Goal: Task Accomplishment & Management: Complete application form

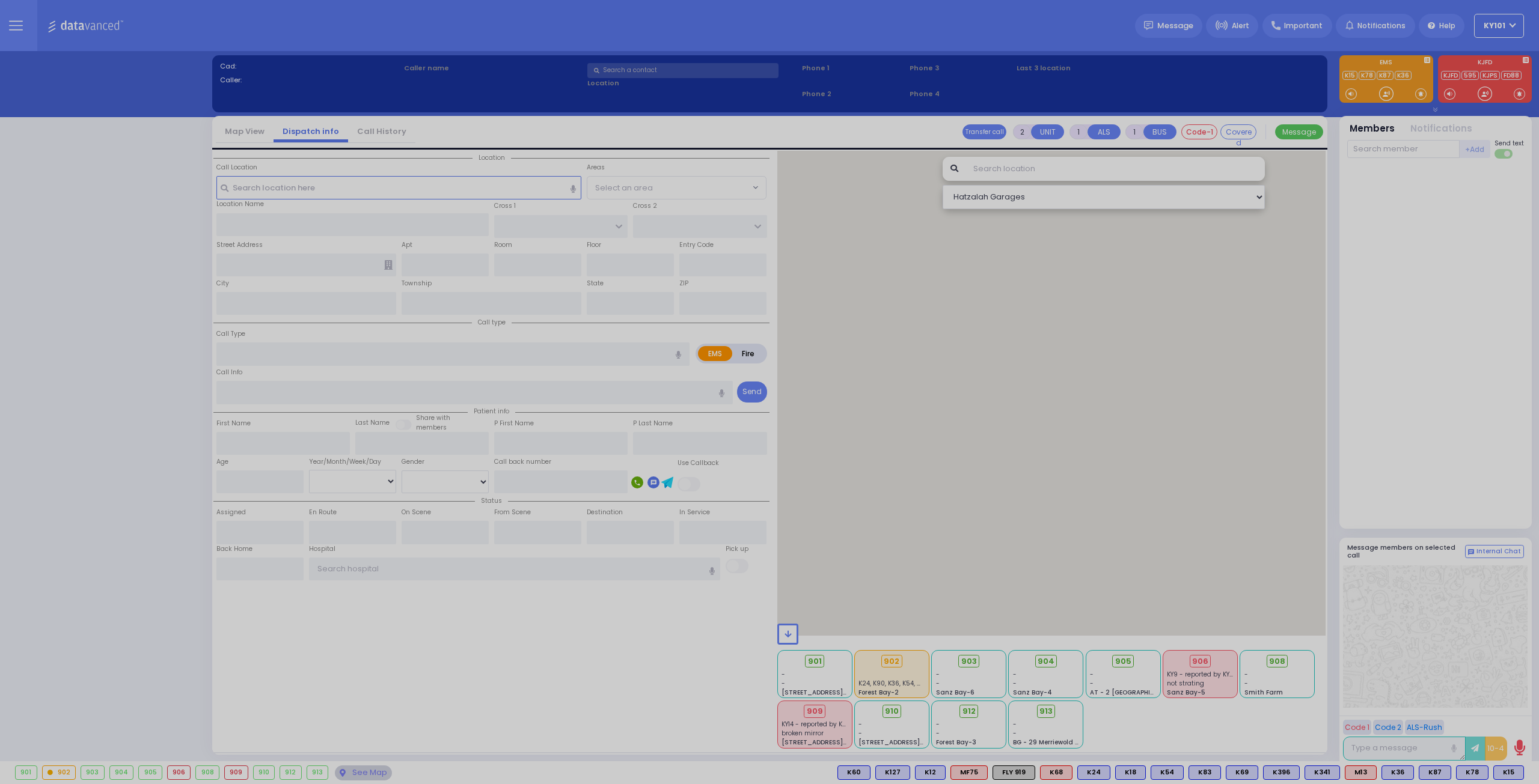
select select "14"
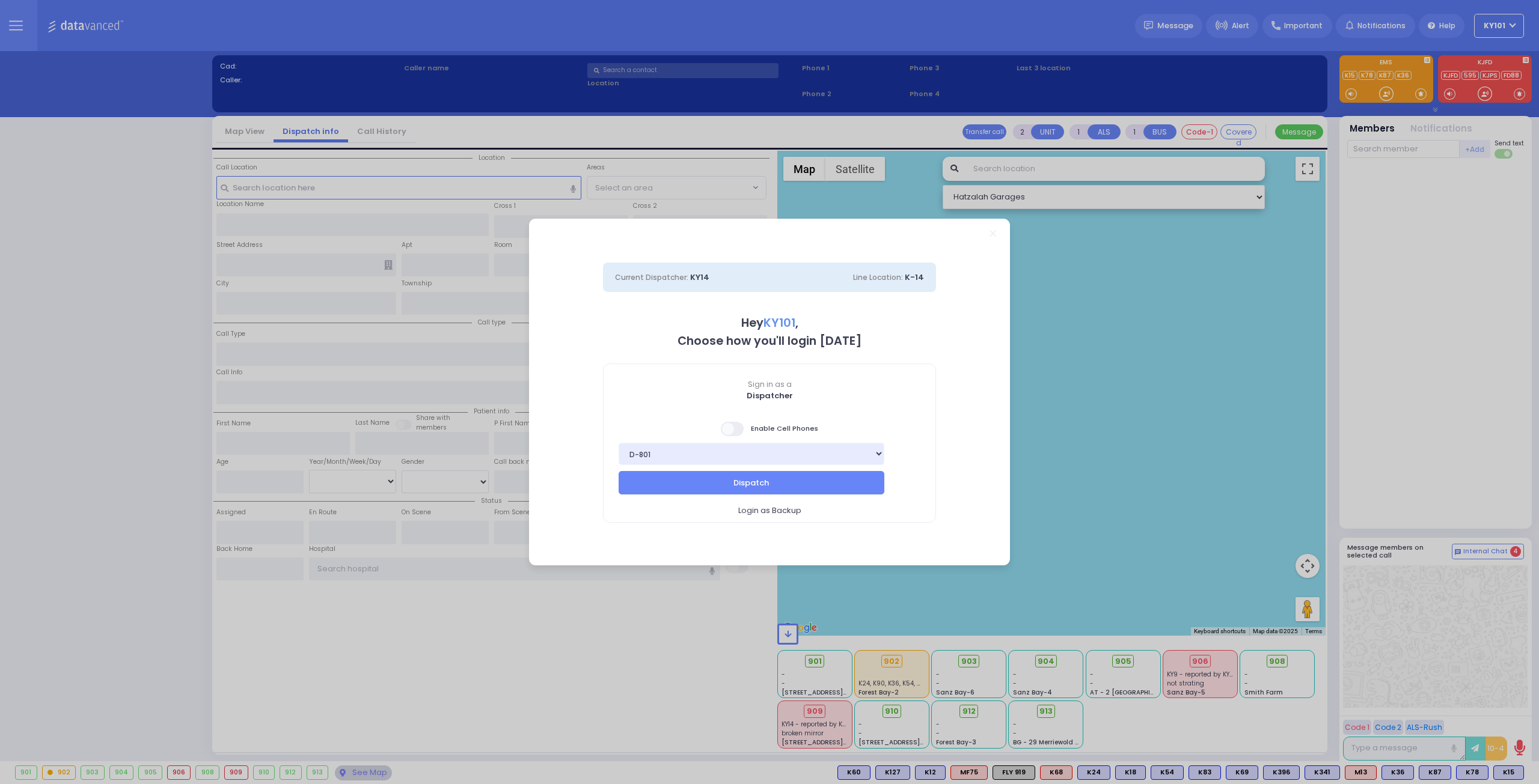
click at [737, 428] on span at bounding box center [732, 429] width 24 height 14
click at [120, 421] on input "checkbox" at bounding box center [120, 421] width 0 height 0
click at [822, 475] on button "Dispatch" at bounding box center [751, 482] width 266 height 23
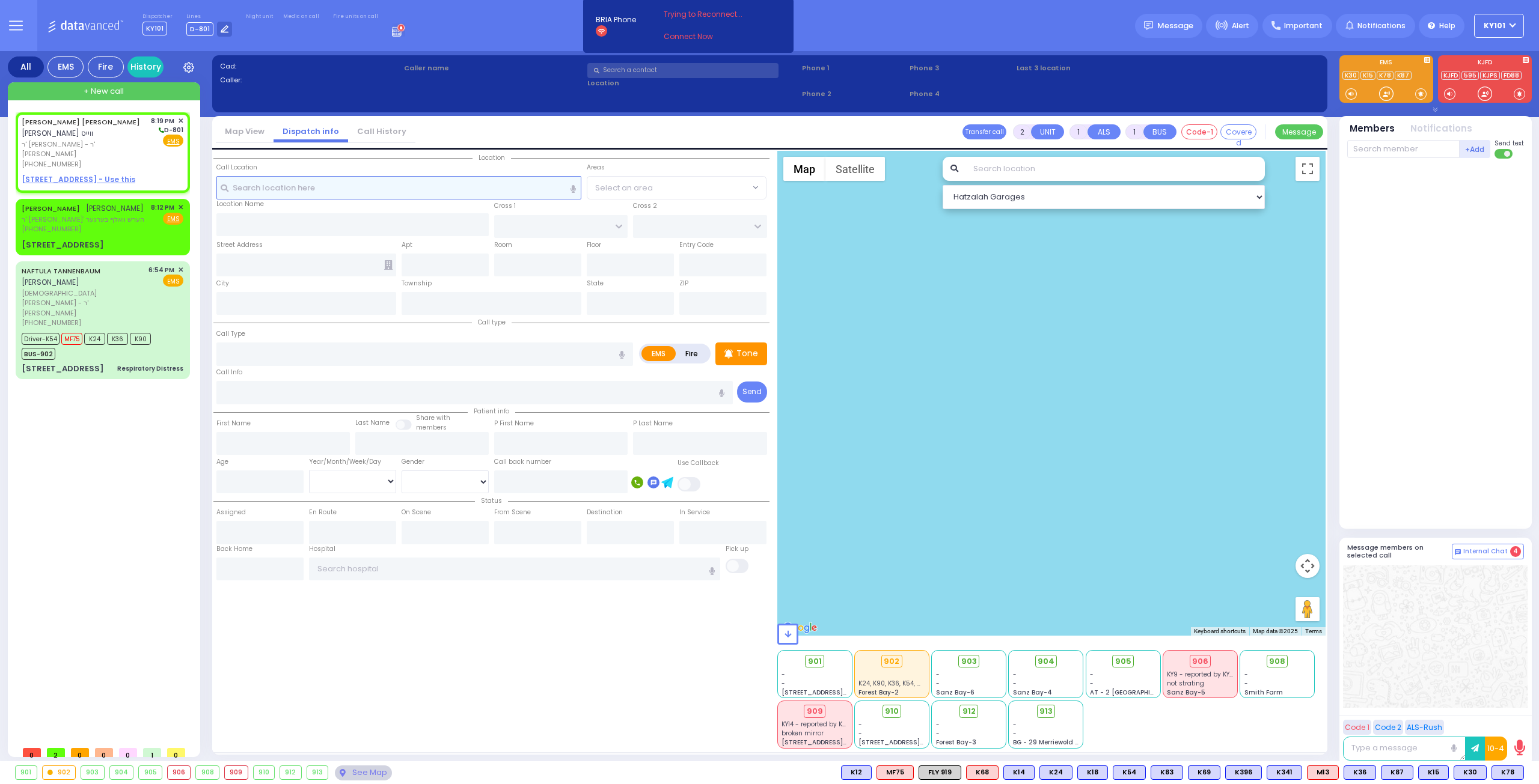
select select
radio input "true"
type input "[PERSON_NAME]"
select select
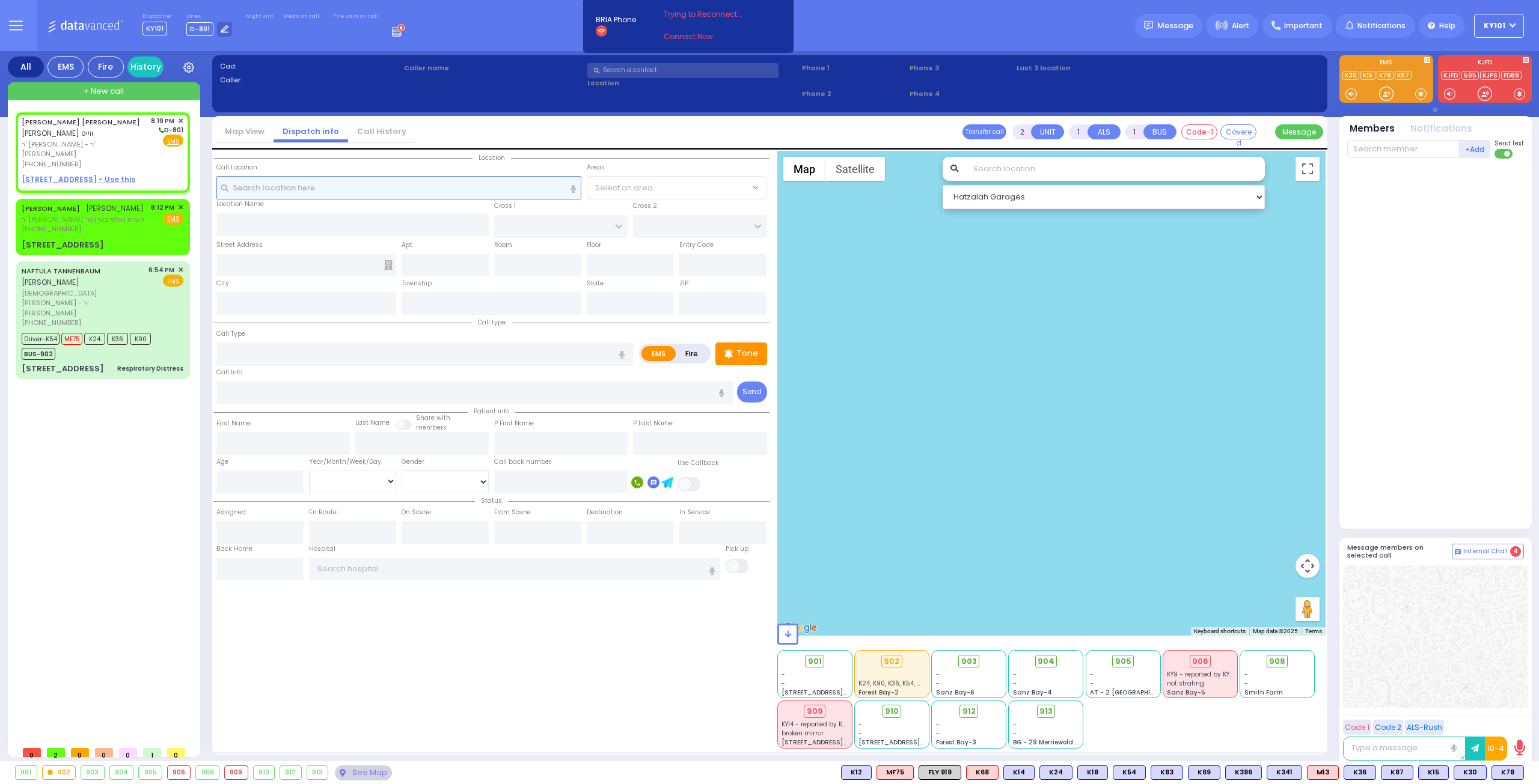
type input "20:19"
select select "Hatzalah Garages"
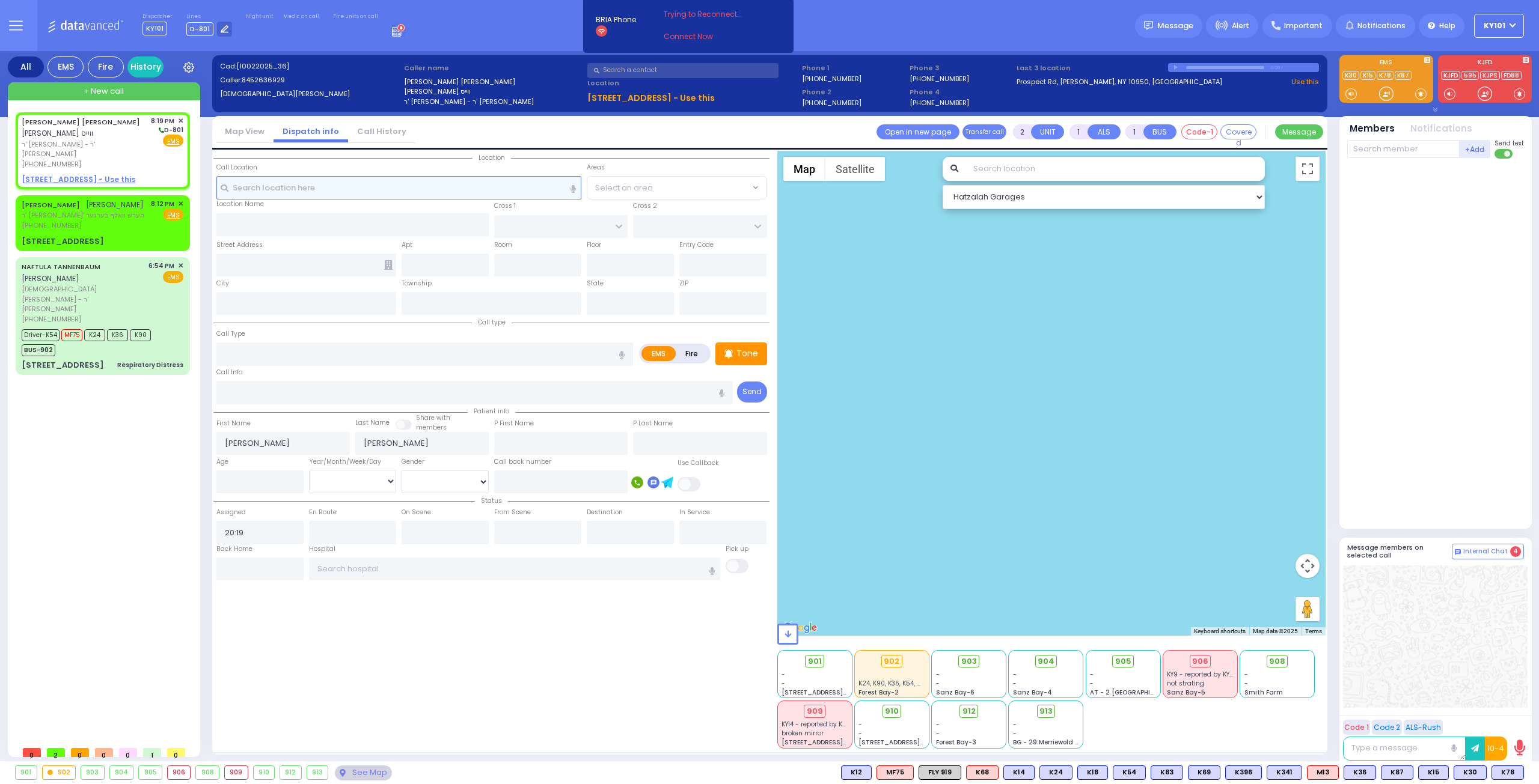
select select
radio input "true"
select select
select select "Hatzalah Garages"
click at [180, 119] on span "✕" at bounding box center [180, 121] width 6 height 10
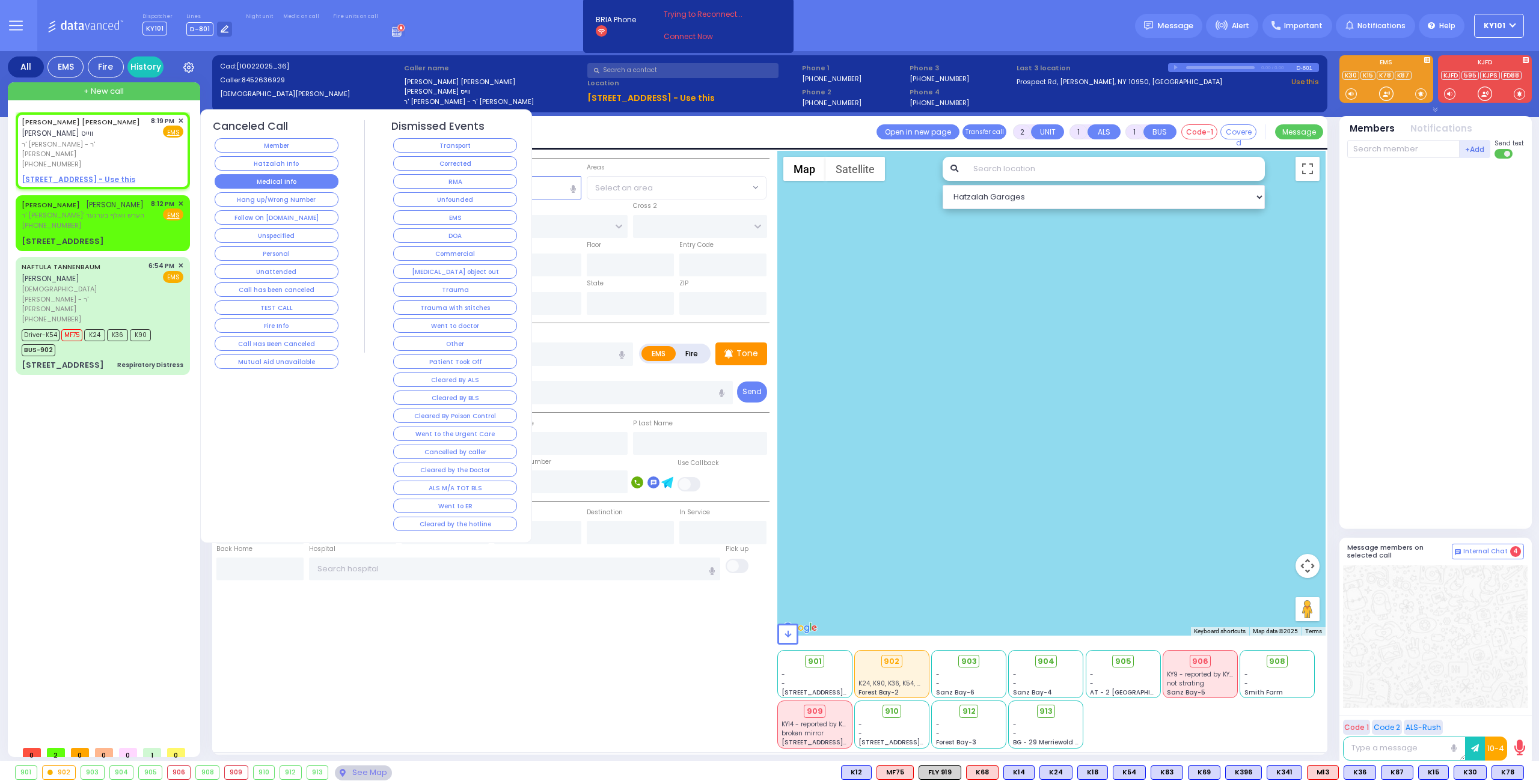
select select
radio input "true"
select select
select select "Hatzalah Garages"
click at [295, 192] on button "Hang up/Wrong Number" at bounding box center [276, 199] width 124 height 14
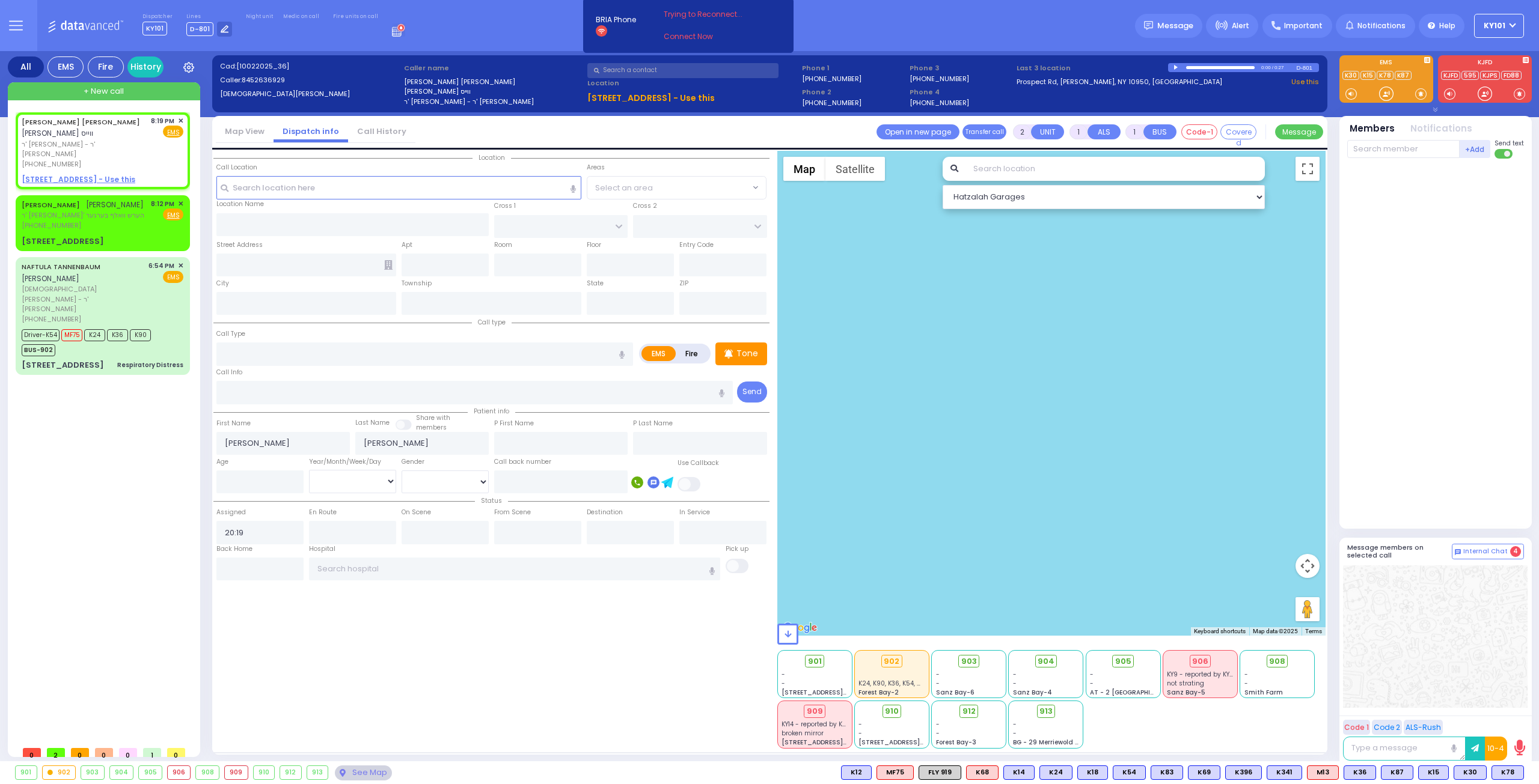
select select
radio input "true"
select select
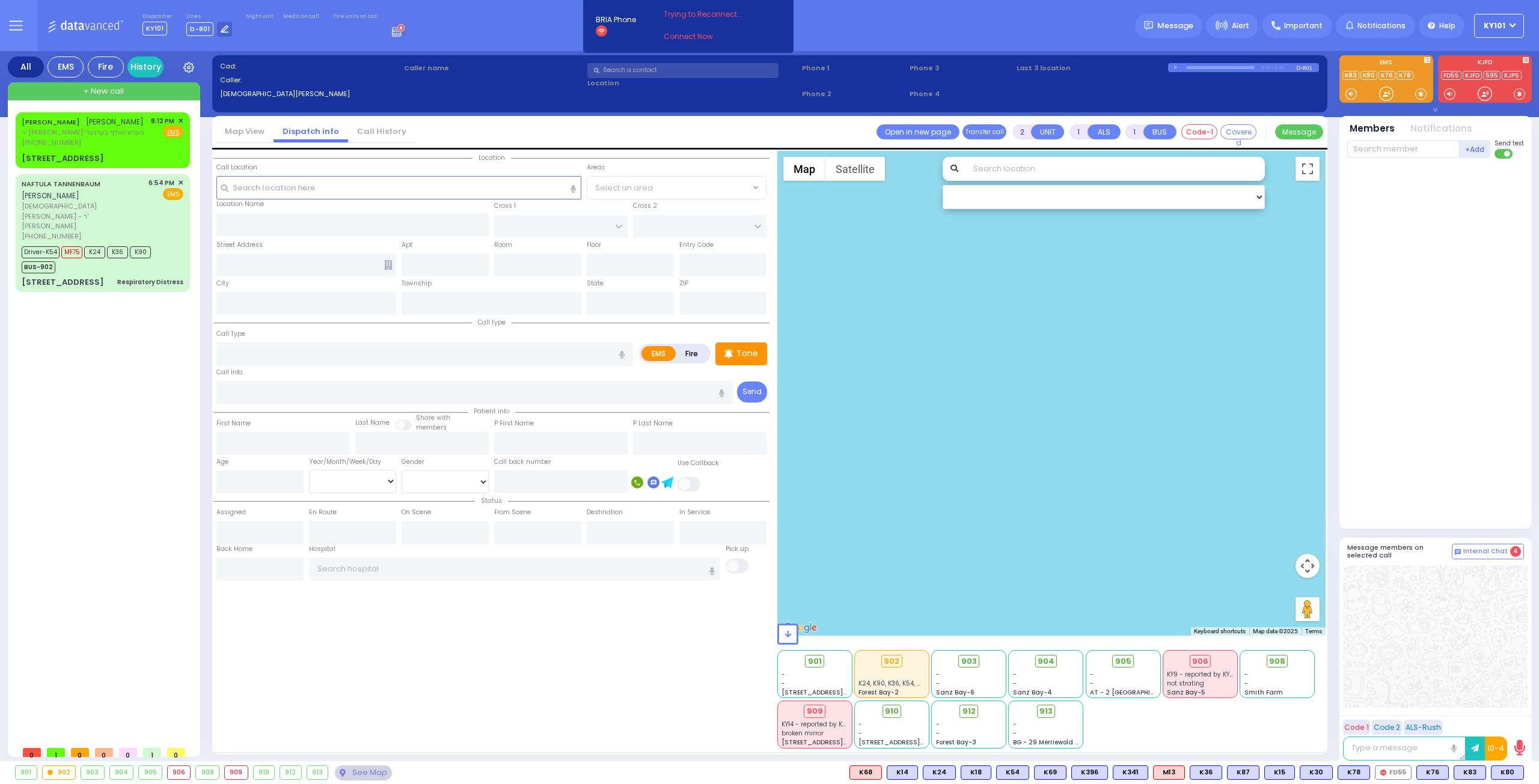
click at [126, 93] on div "+ New call" at bounding box center [104, 91] width 192 height 18
select select
radio input "true"
select select
type input "20:31"
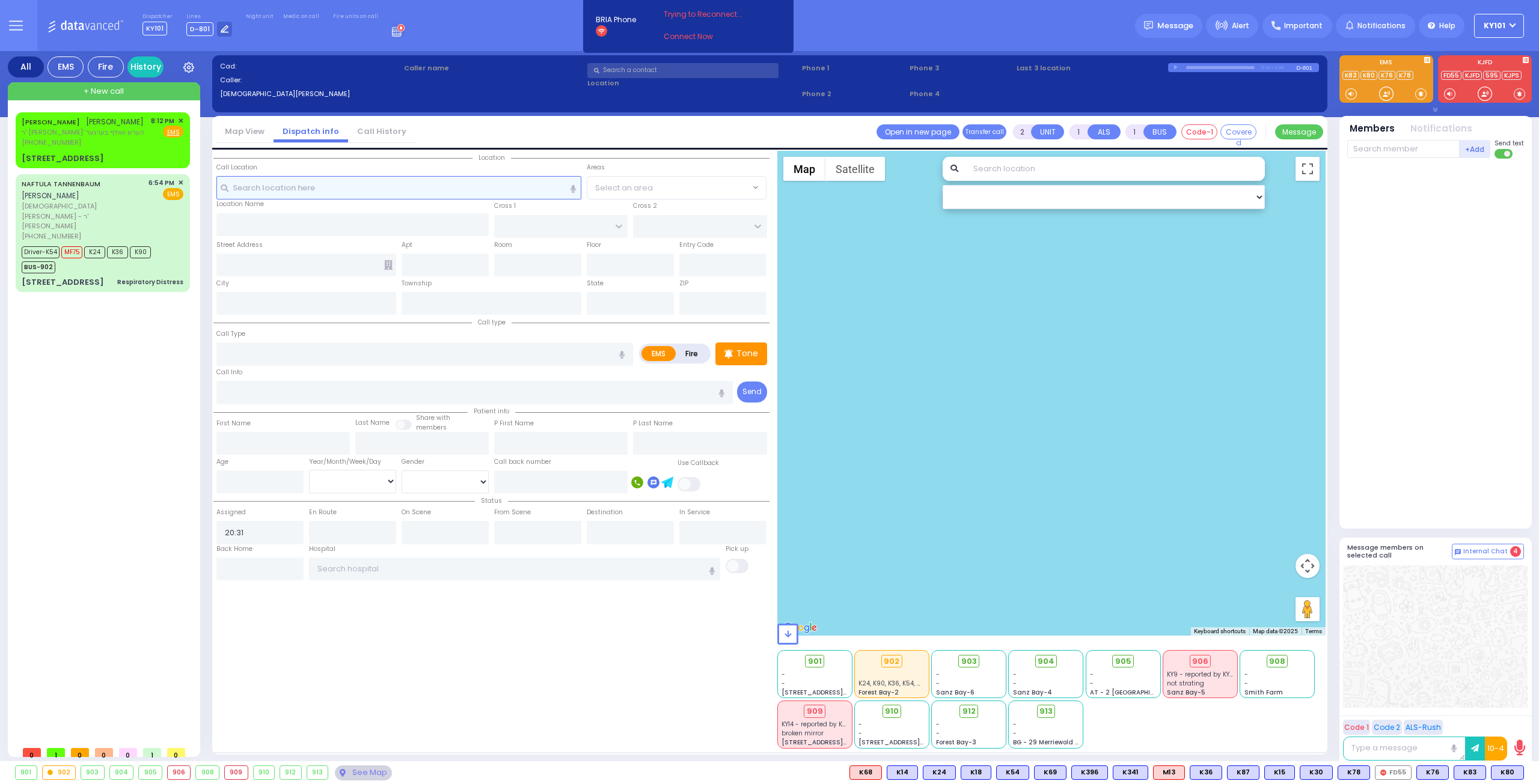
select select "Hatzalah Garages"
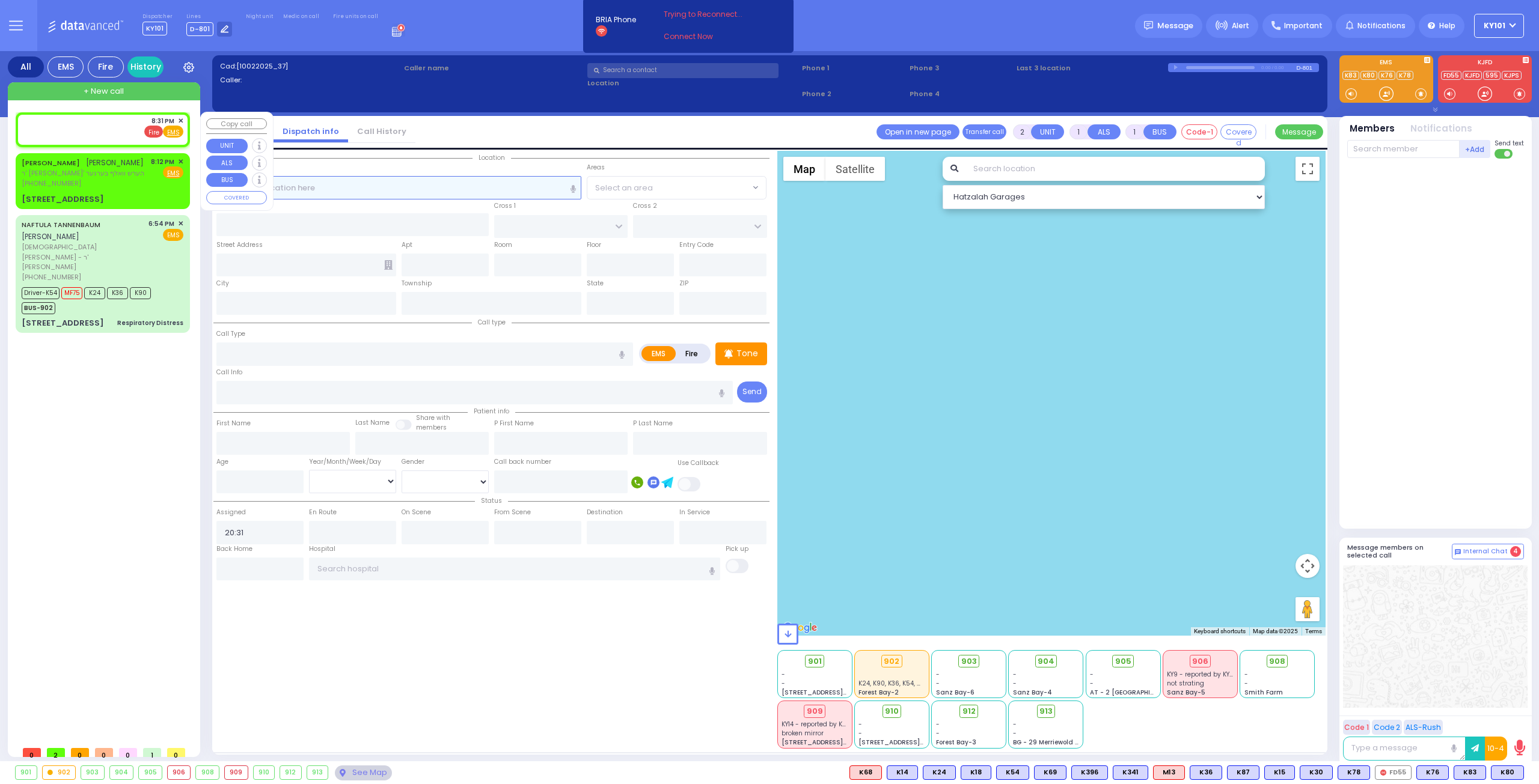
select select
radio input "true"
select select
select select "Hatzalah Garages"
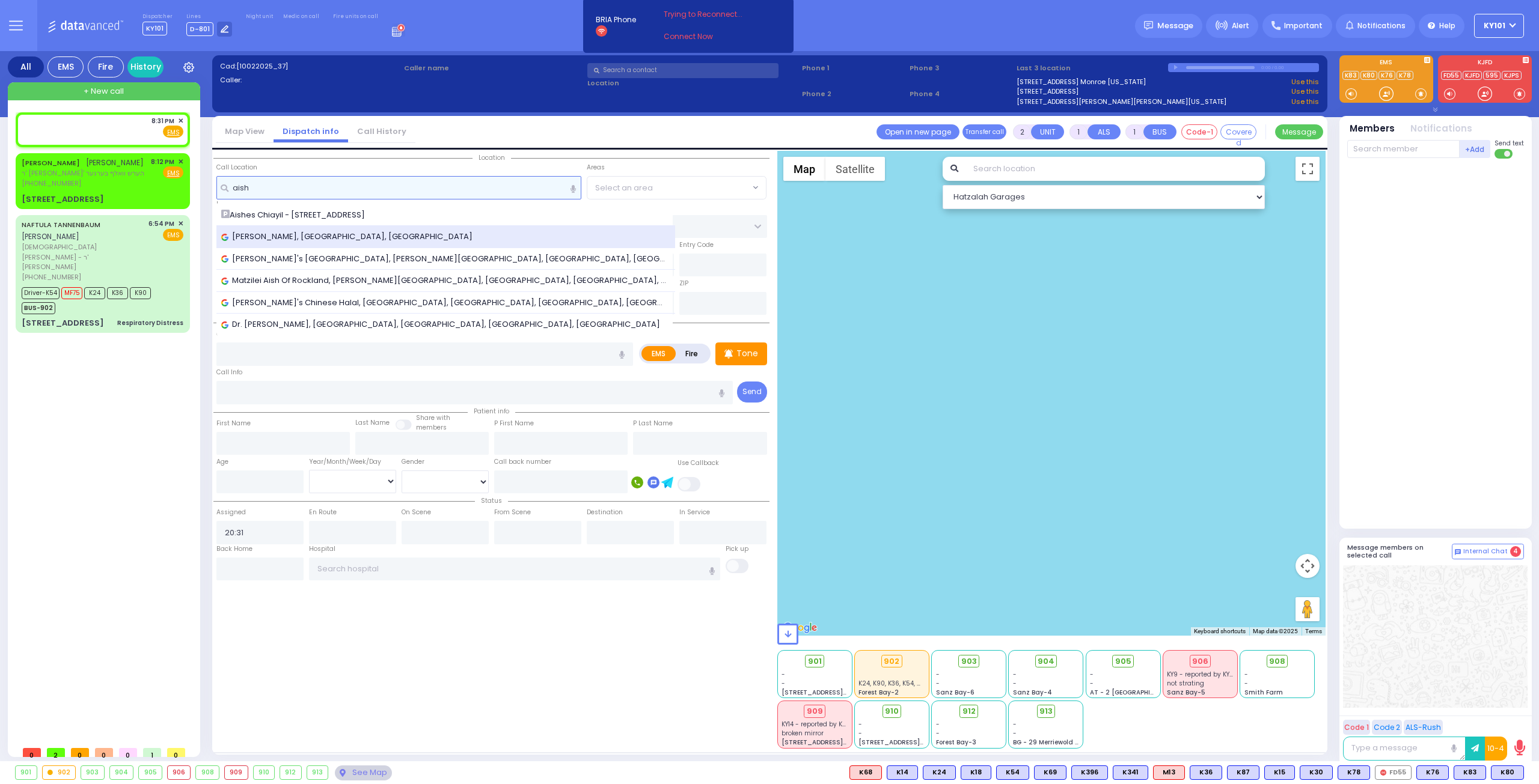
type input "aish"
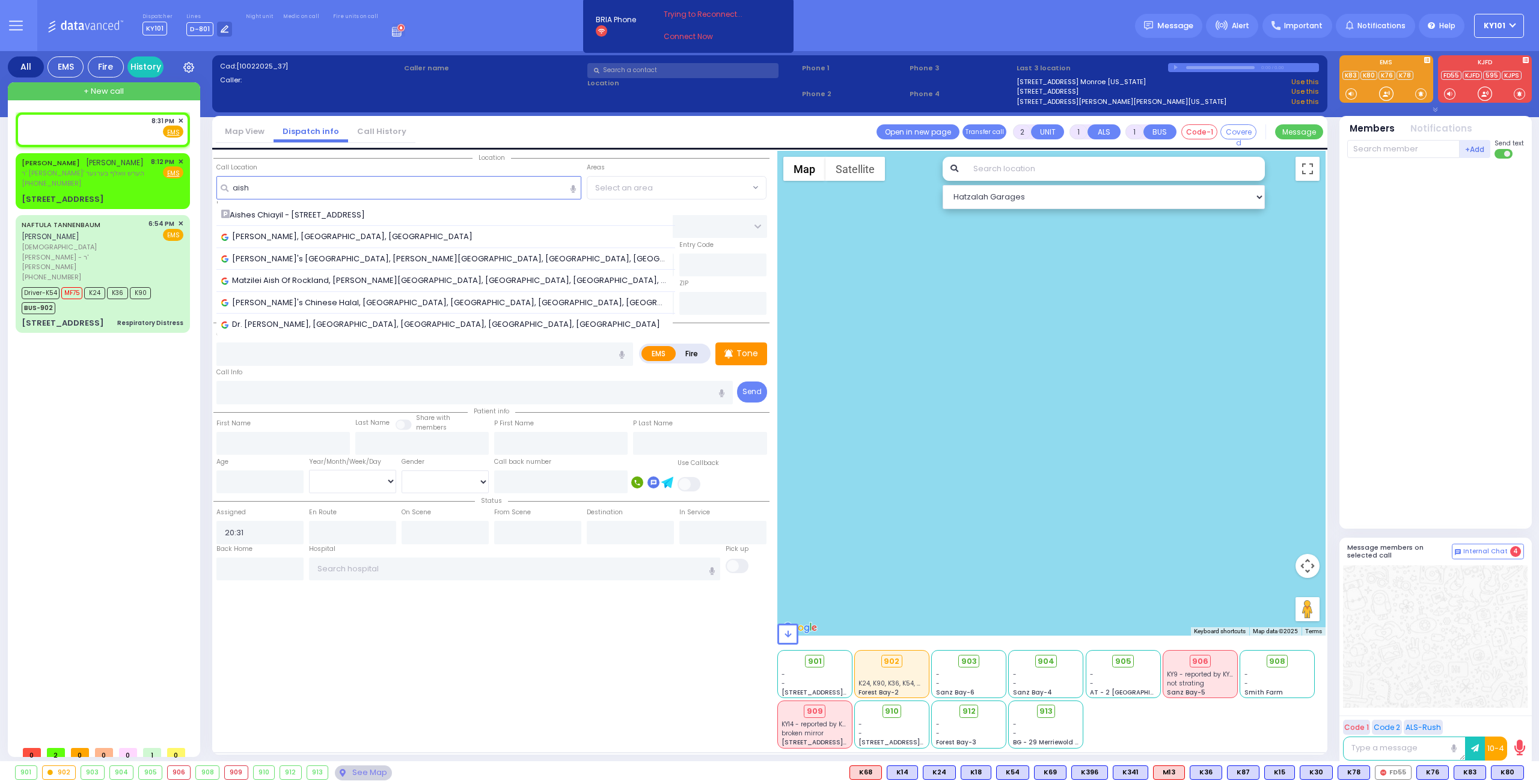
click at [386, 243] on div "[PERSON_NAME], [GEOGRAPHIC_DATA], [GEOGRAPHIC_DATA]" at bounding box center [446, 237] width 459 height 22
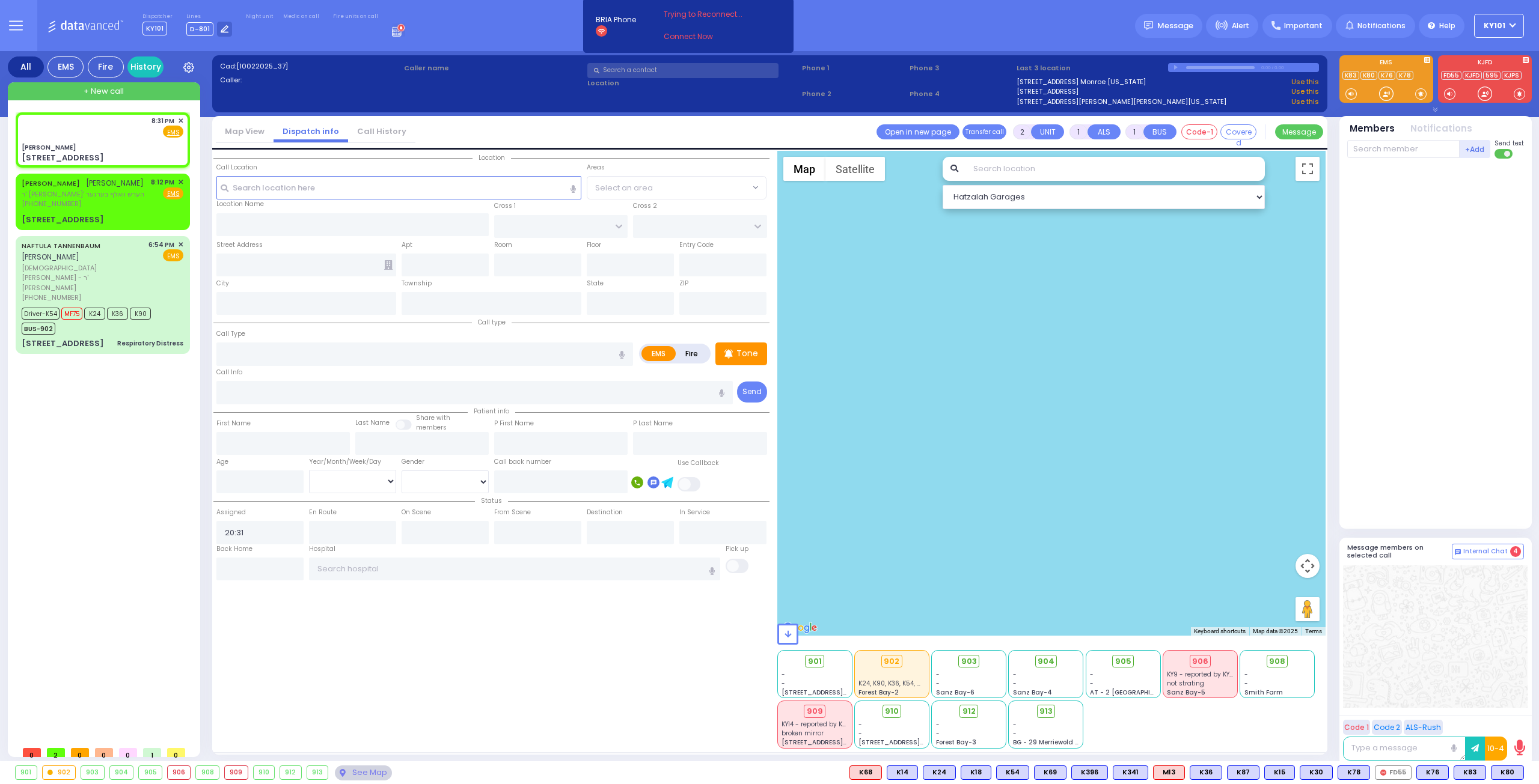
select select
radio input "true"
select select
select select "Hatzalah Garages"
type input "[PERSON_NAME]"
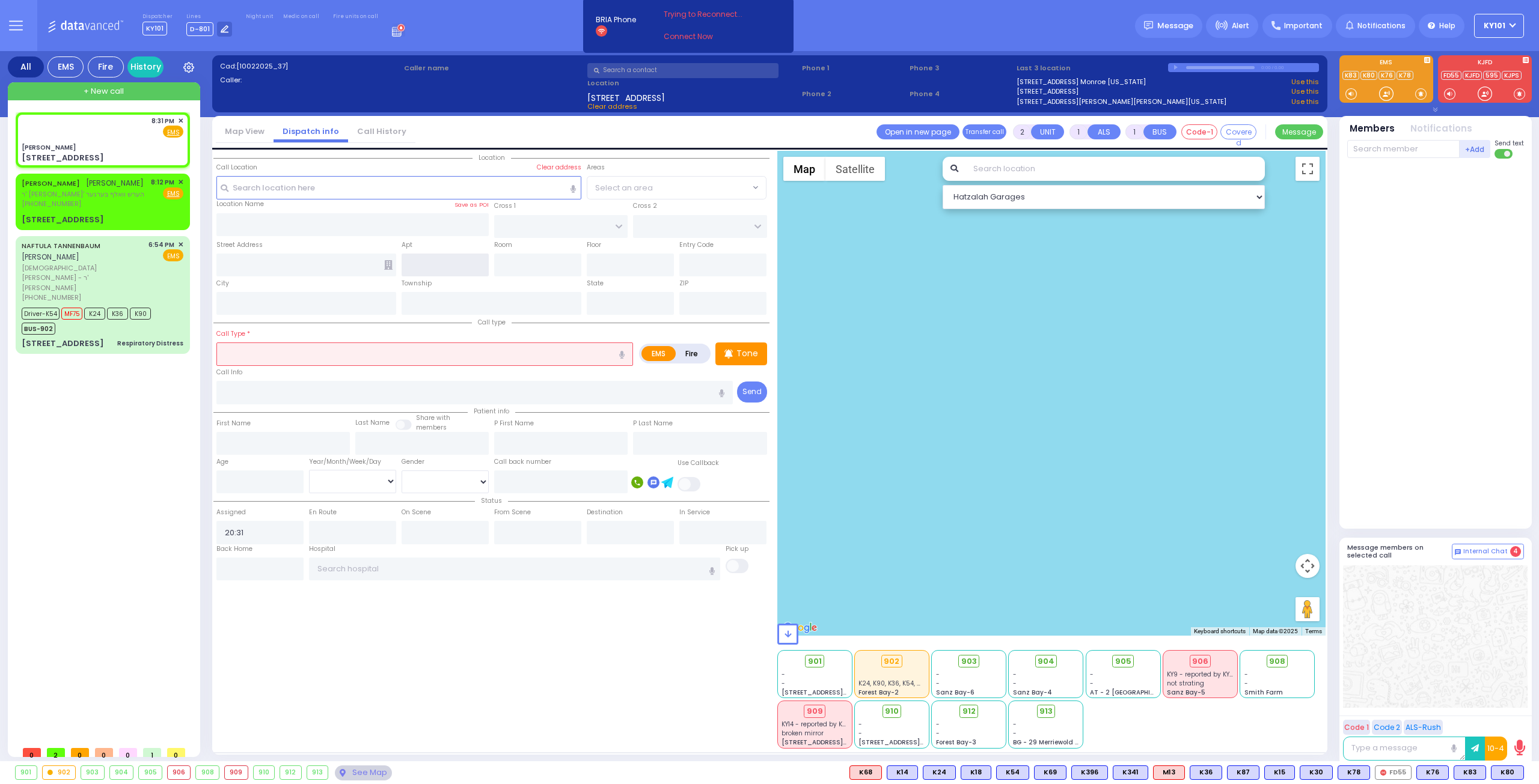
type input "[GEOGRAPHIC_DATA]"
type input "[STREET_ADDRESS]"
type input "Monroe"
type input "[US_STATE]"
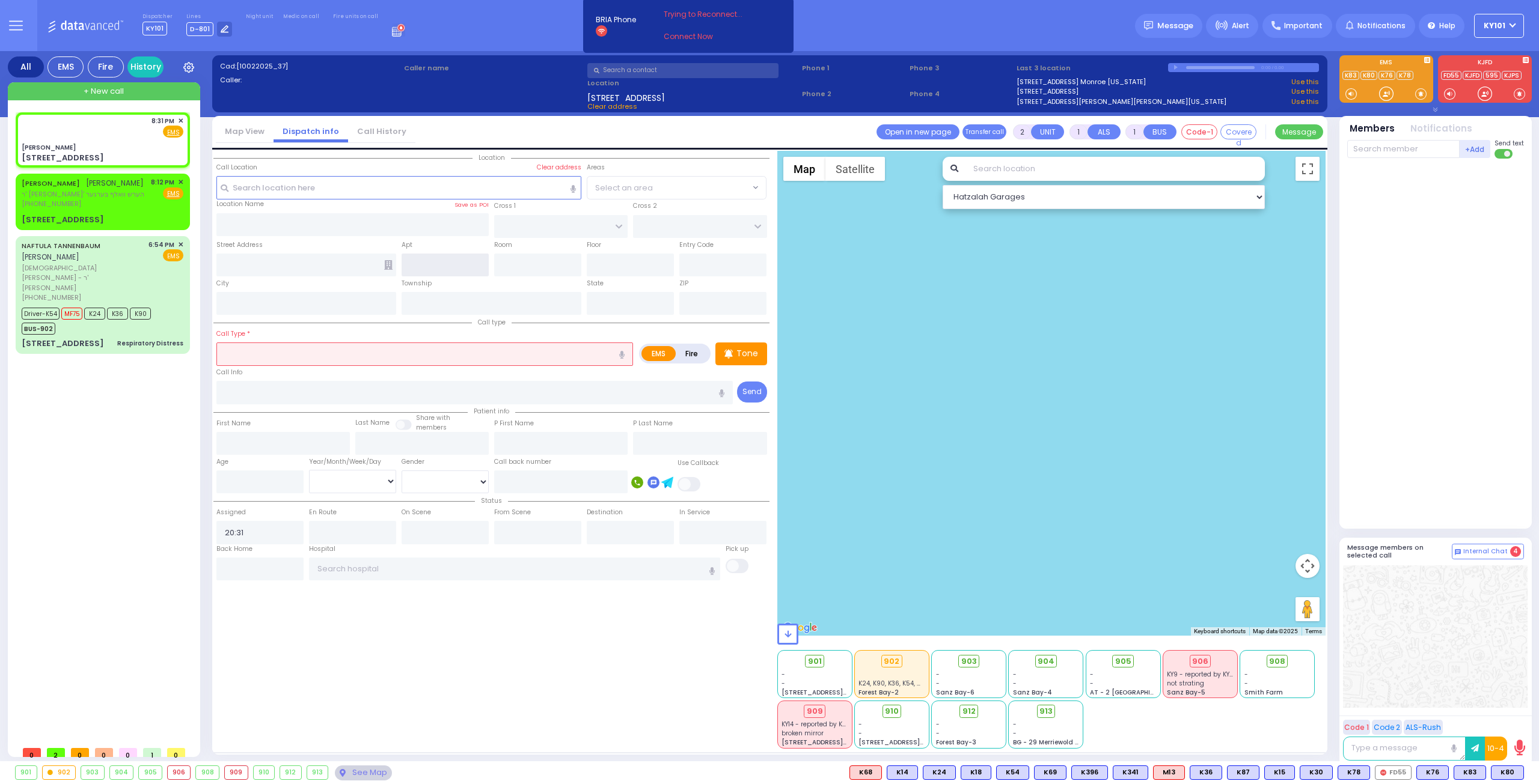
type input "10950"
select select "SECTION 5"
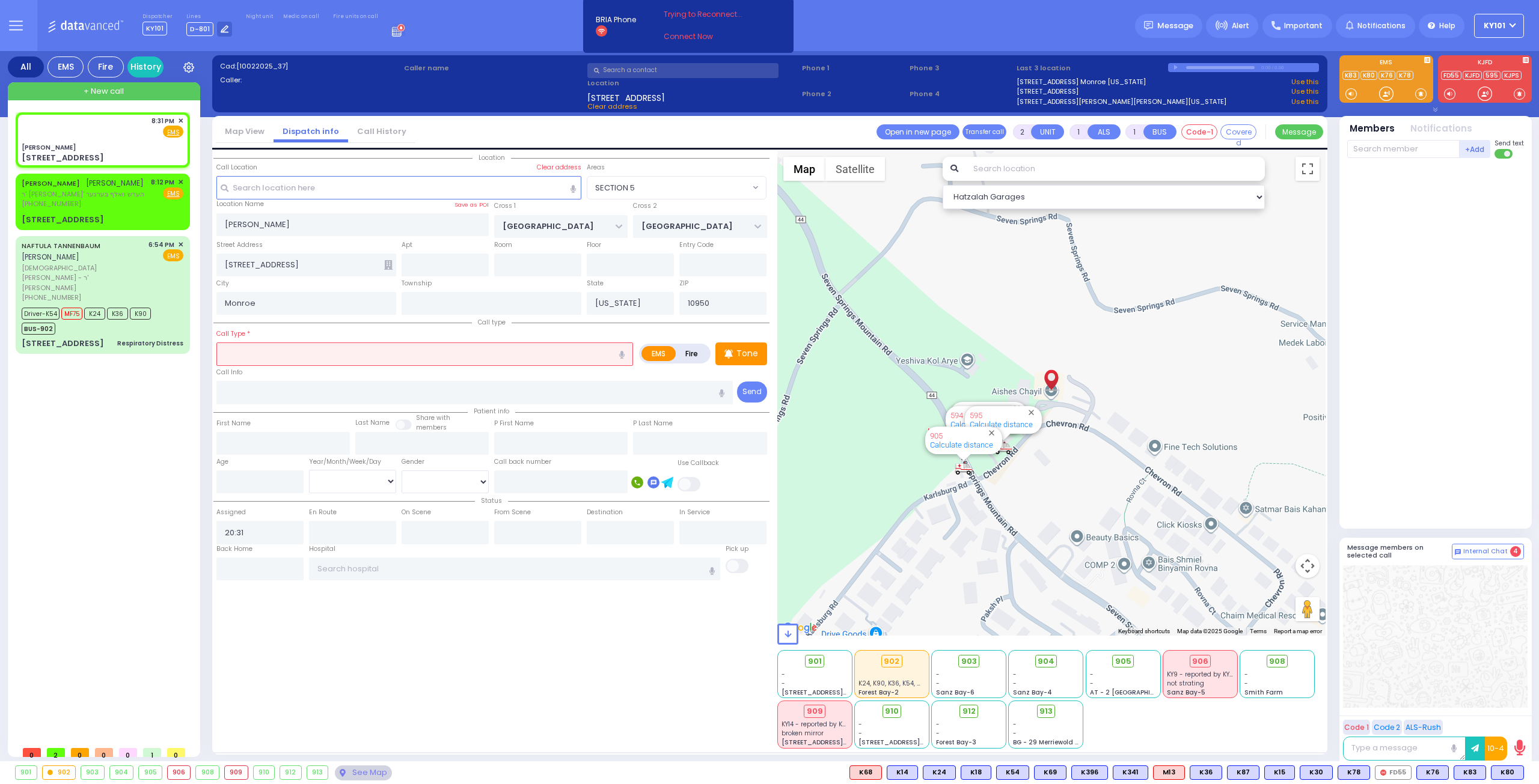
click at [293, 354] on input "text" at bounding box center [424, 354] width 416 height 23
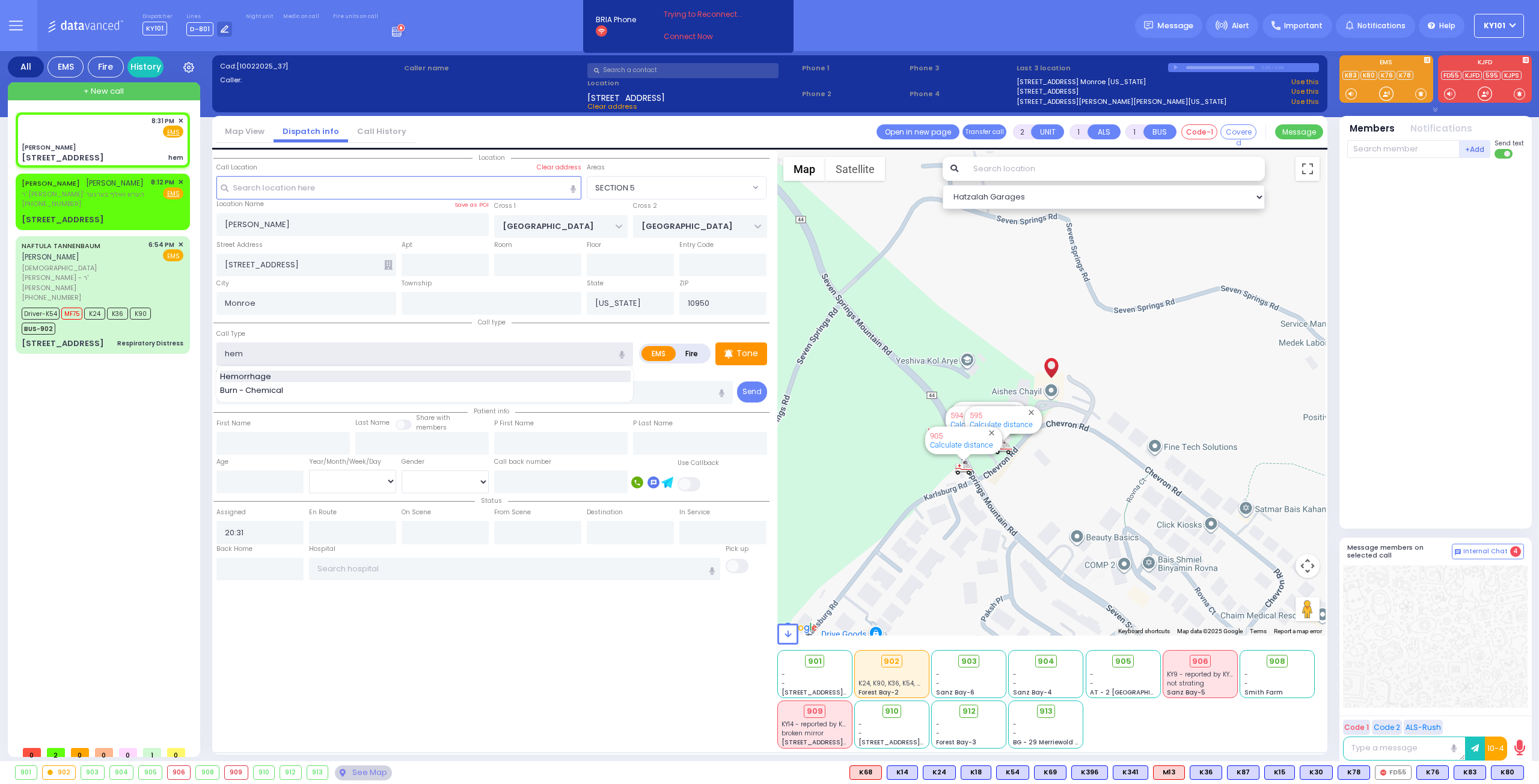
type input "Hemorrhage"
select select
radio input "true"
select select
select select "Hatzalah Garages"
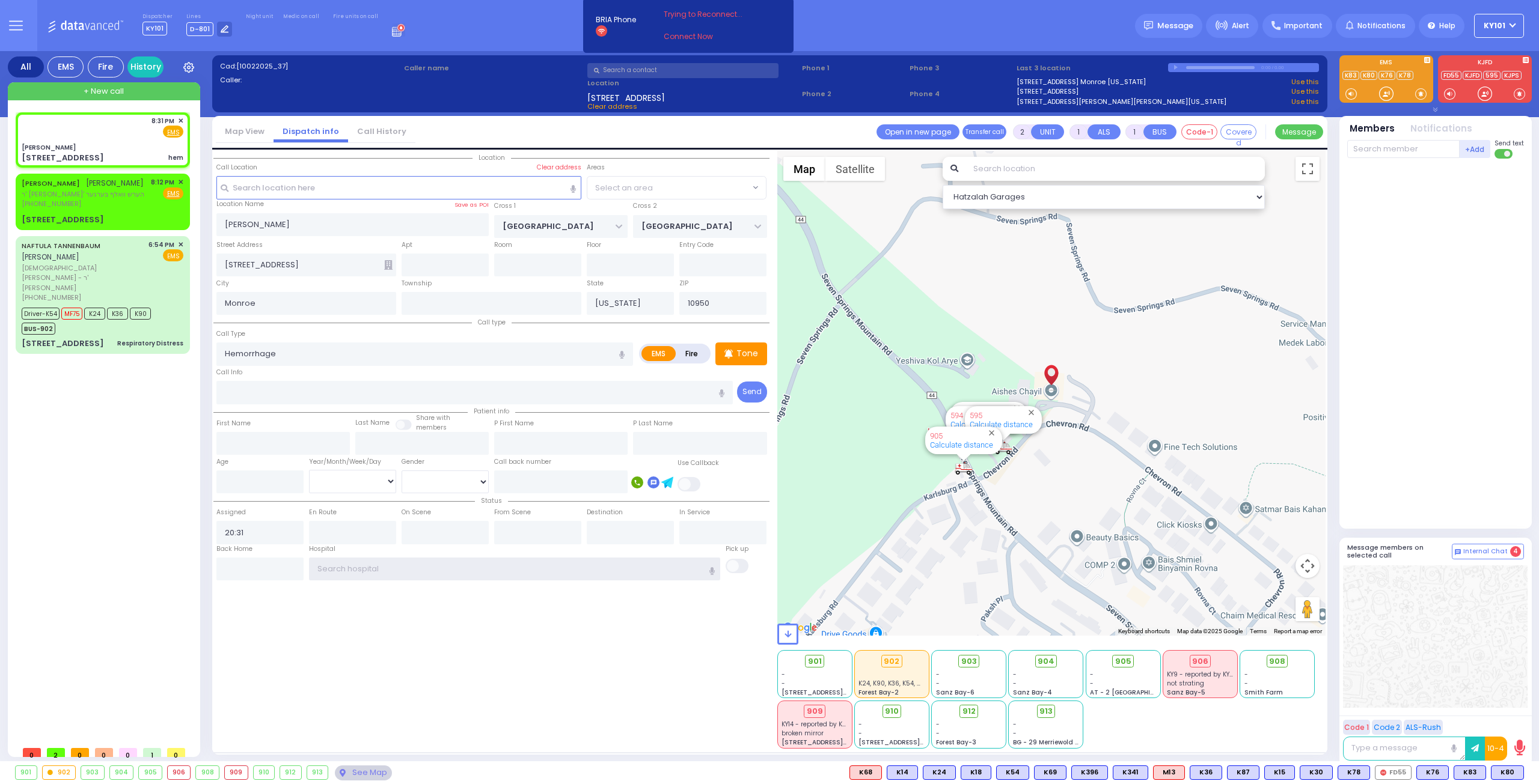
click at [376, 562] on input "text" at bounding box center [515, 569] width 411 height 23
select select "SECTION 5"
select select
radio input "true"
select select
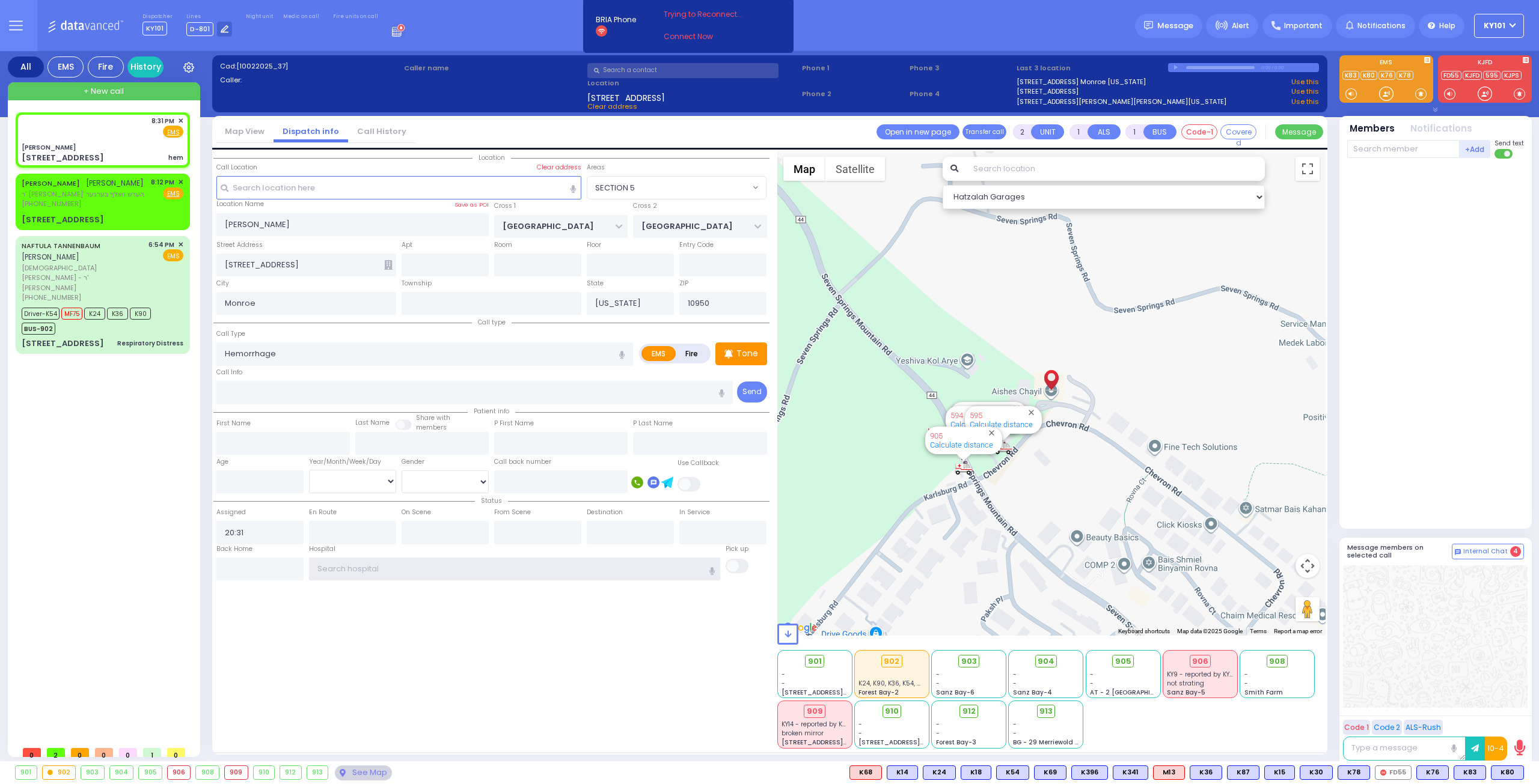
select select "Hatzalah Garages"
select select "SECTION 5"
drag, startPoint x: 295, startPoint y: 356, endPoint x: 182, endPoint y: 351, distance: 113.1
click at [182, 351] on div "All EMS Fire History Settings" at bounding box center [770, 409] width 1524 height 715
type input "bleeding"
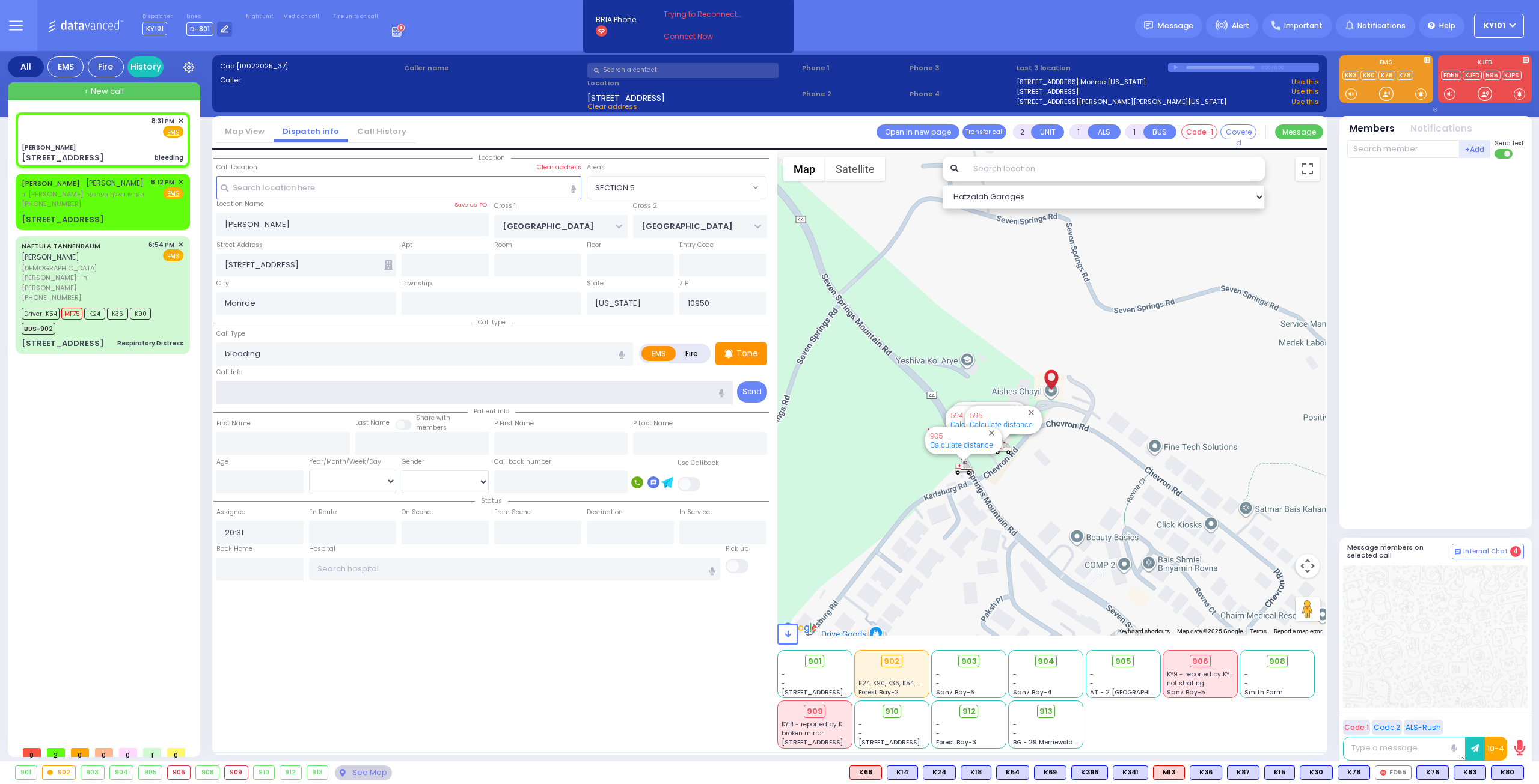
select select
radio input "true"
select select
select select "Hatzalah Garages"
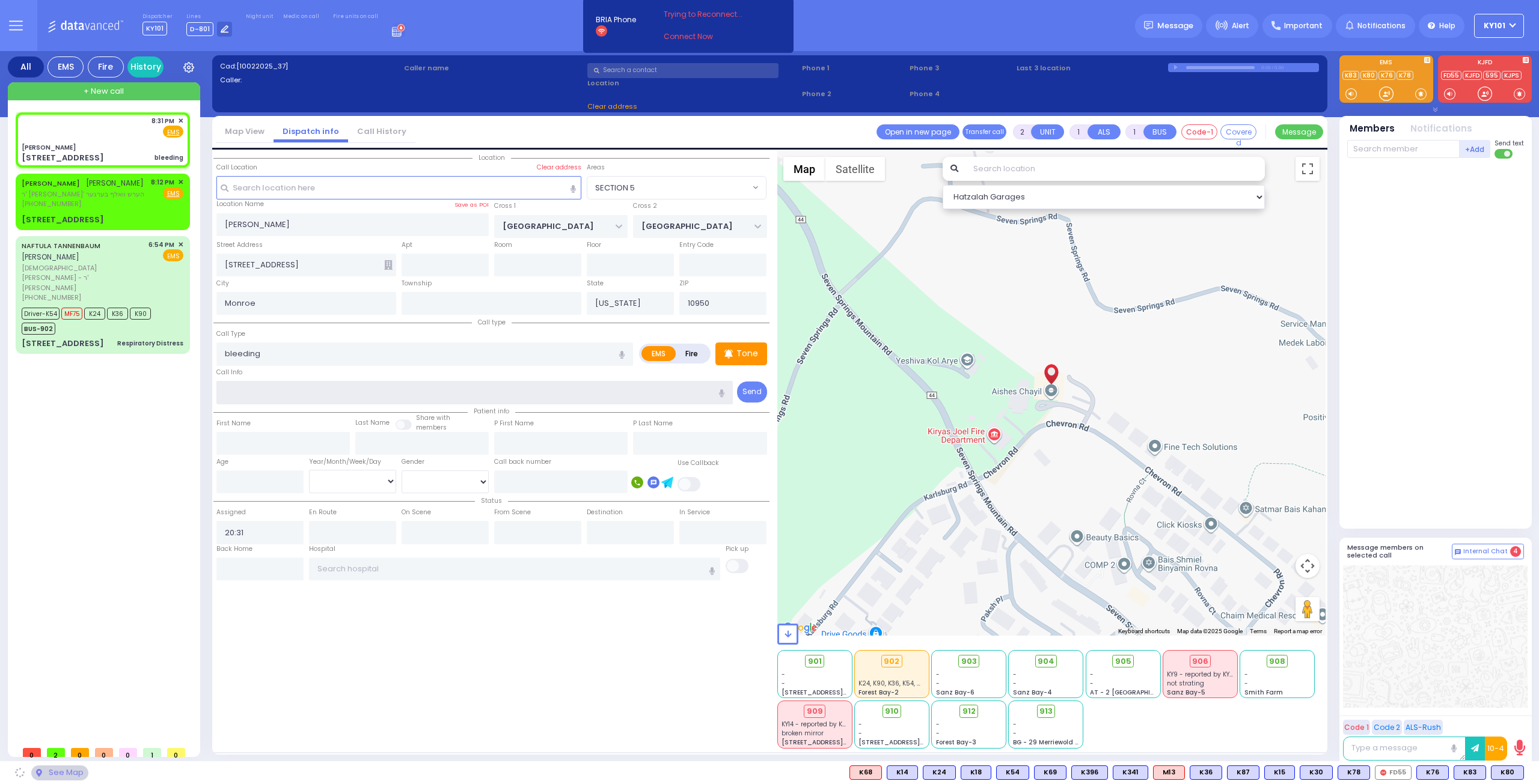
select select
radio input "true"
select select
select select "Hatzalah Garages"
click at [337, 566] on input "text" at bounding box center [515, 569] width 411 height 23
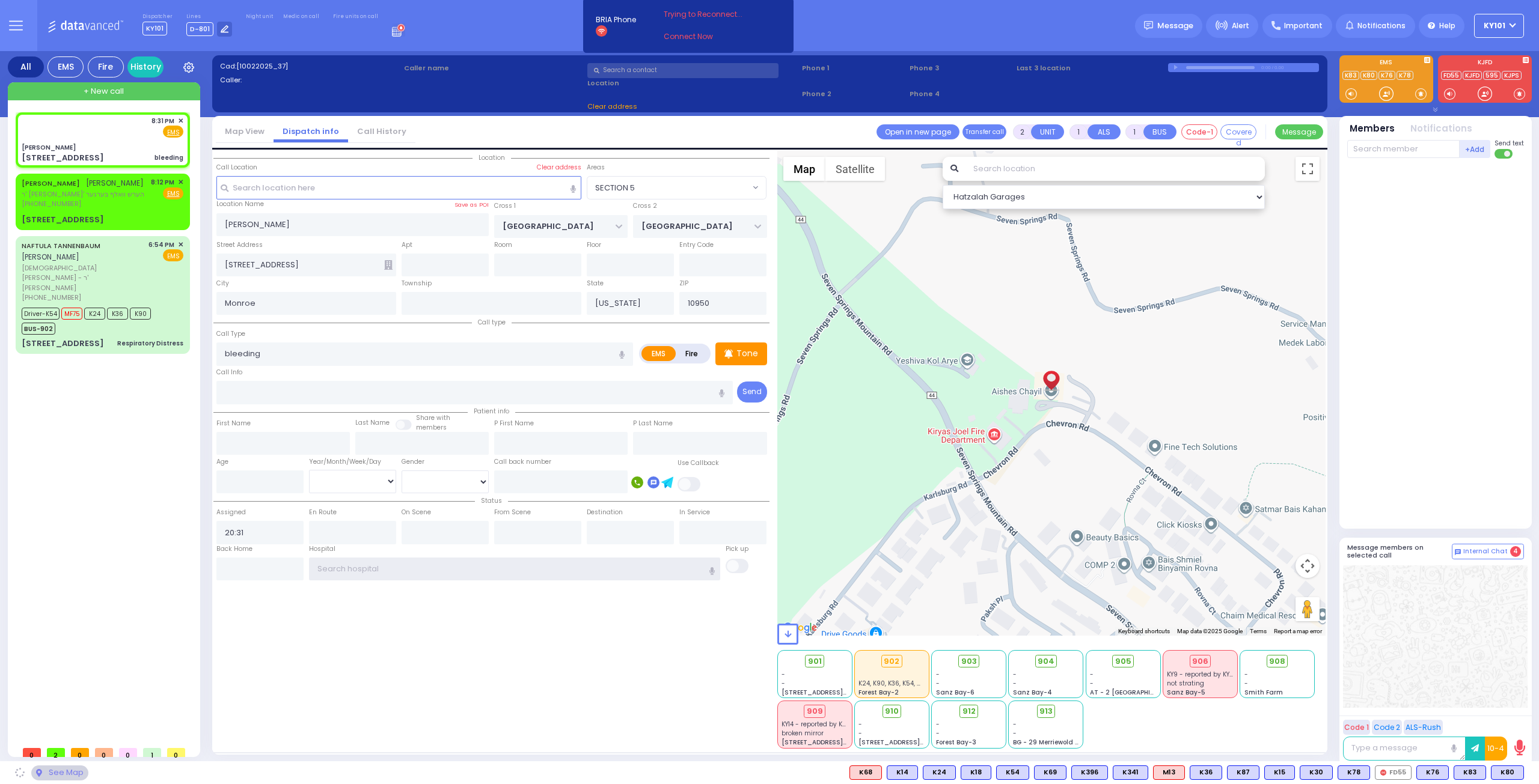
select select
radio input "true"
select select
select select "Hatzalah Garages"
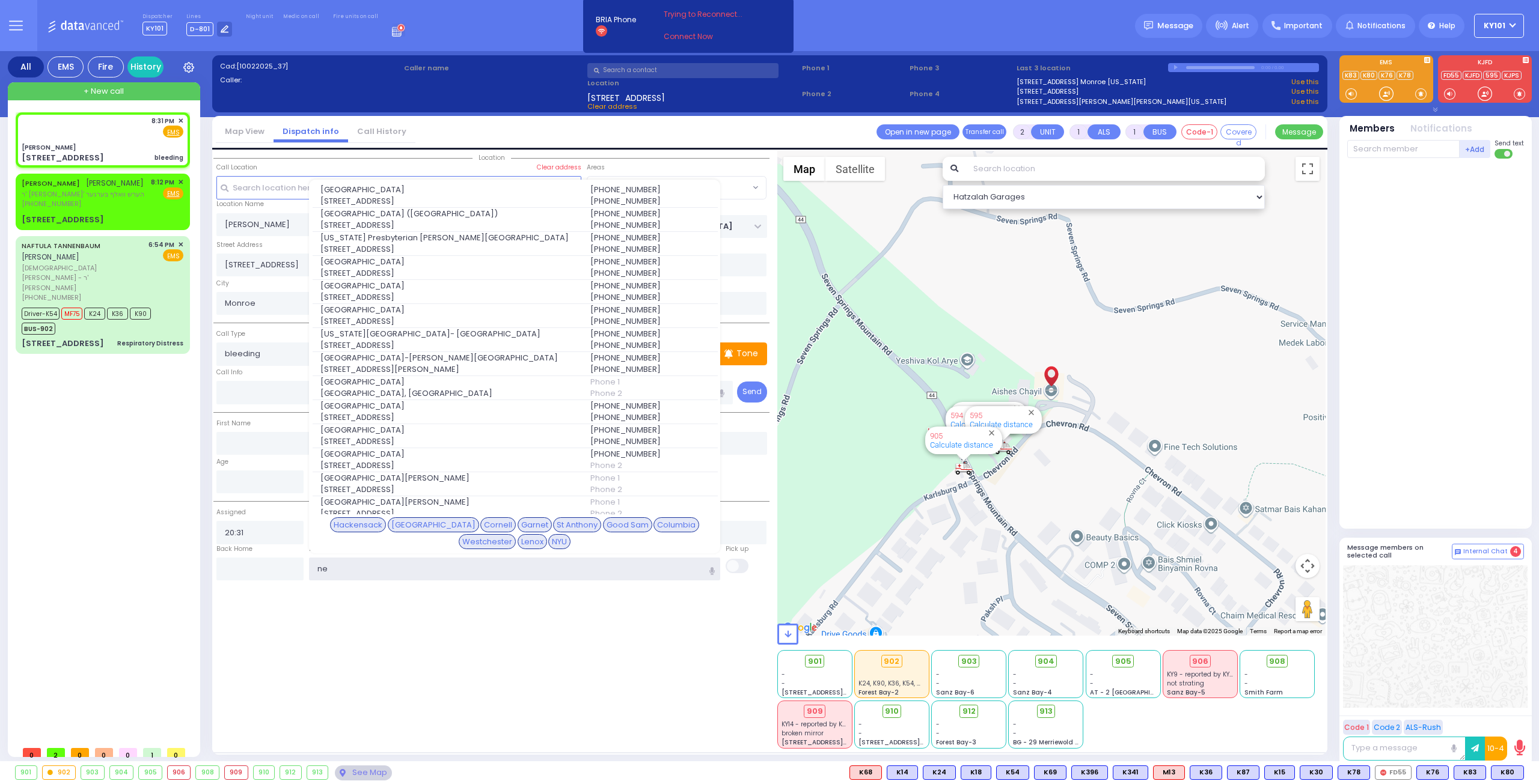
type input "new"
select select "SECTION 5"
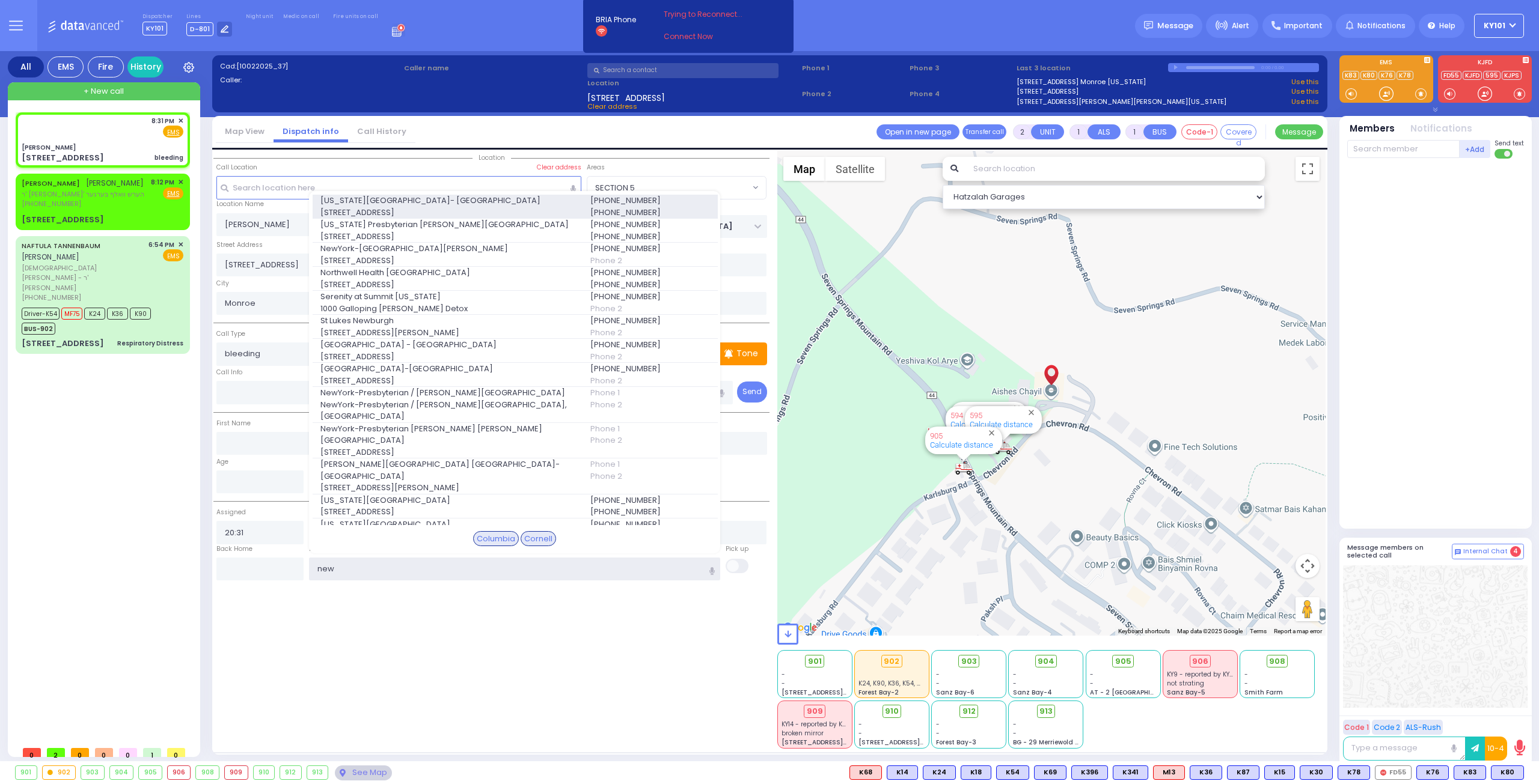
type input "new"
click at [402, 207] on span "[STREET_ADDRESS]" at bounding box center [447, 212] width 255 height 12
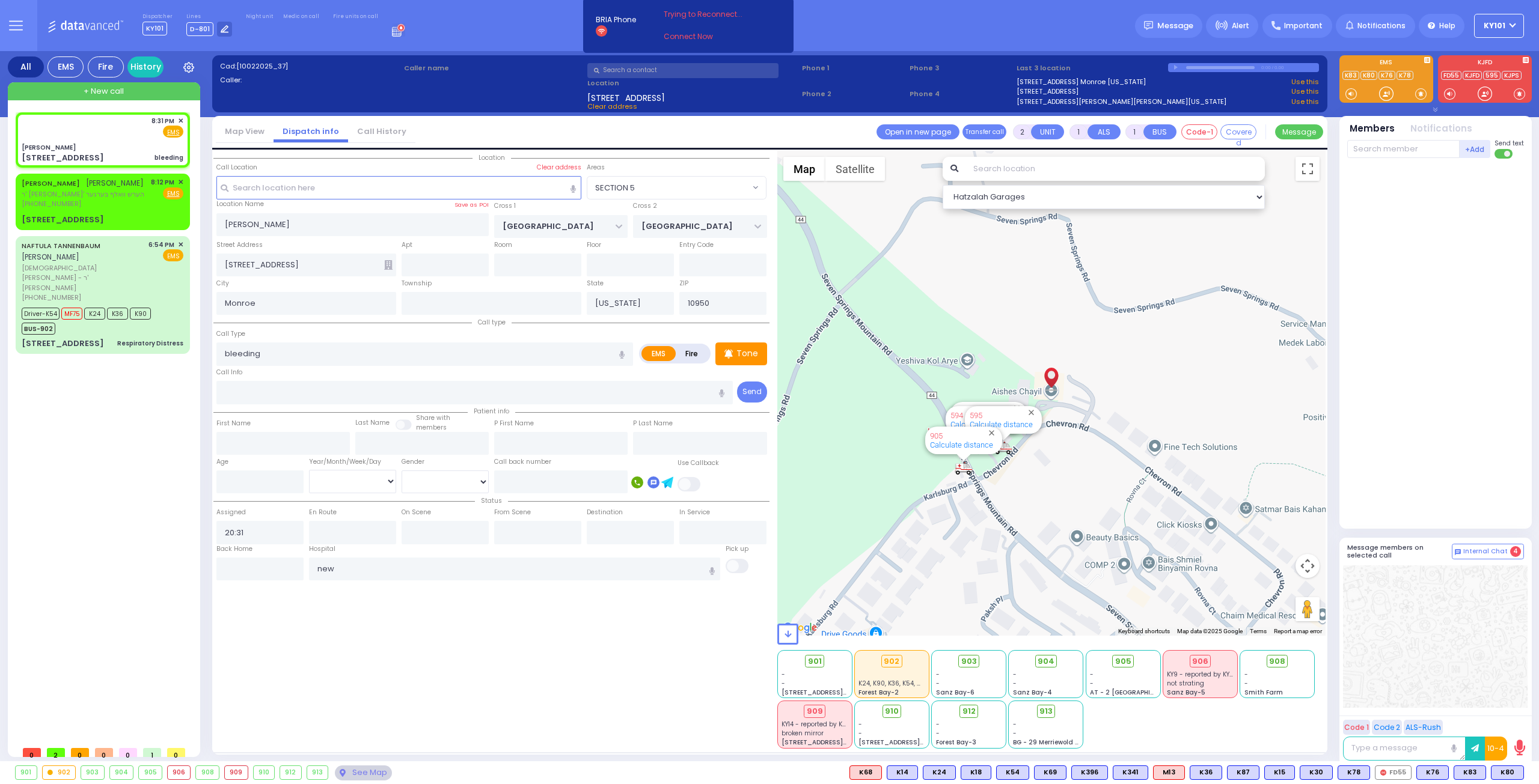
select select
radio input "true"
select select
type input "[US_STATE][GEOGRAPHIC_DATA]- [GEOGRAPHIC_DATA]"
select select "Hatzalah Garages"
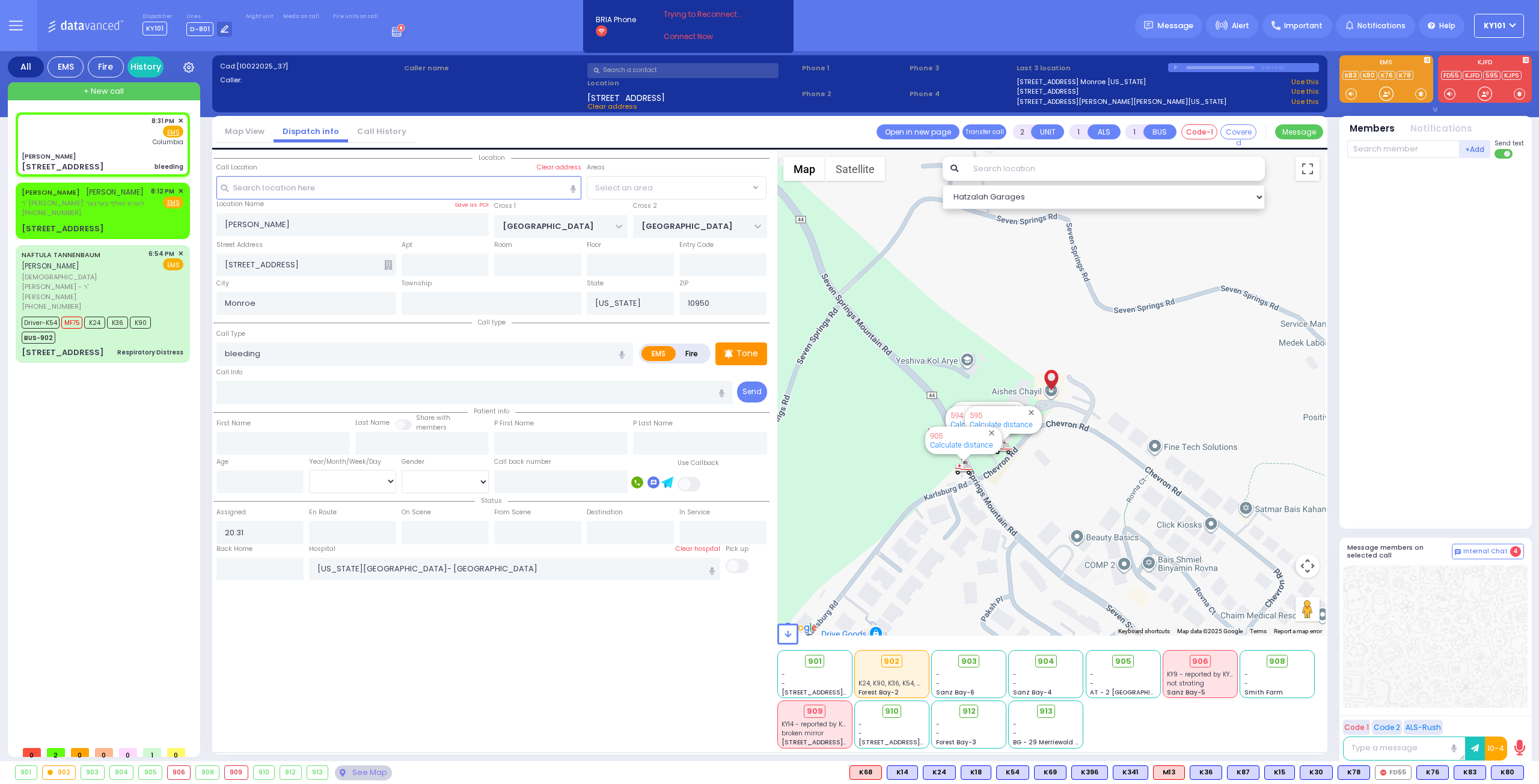
select select "SECTION 5"
click at [179, 188] on span "✕" at bounding box center [180, 191] width 6 height 10
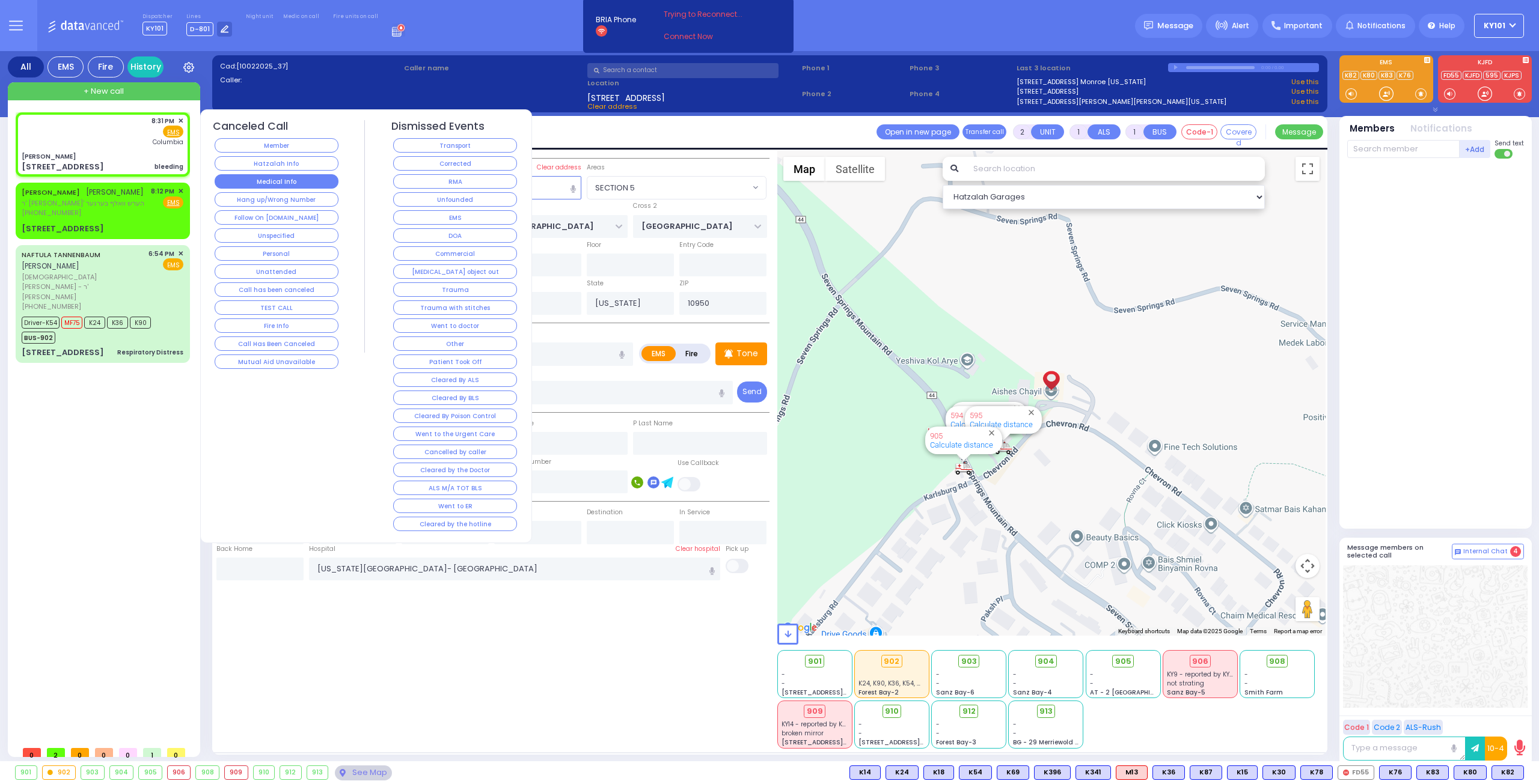
click at [271, 178] on button "Medical Info" at bounding box center [276, 182] width 124 height 14
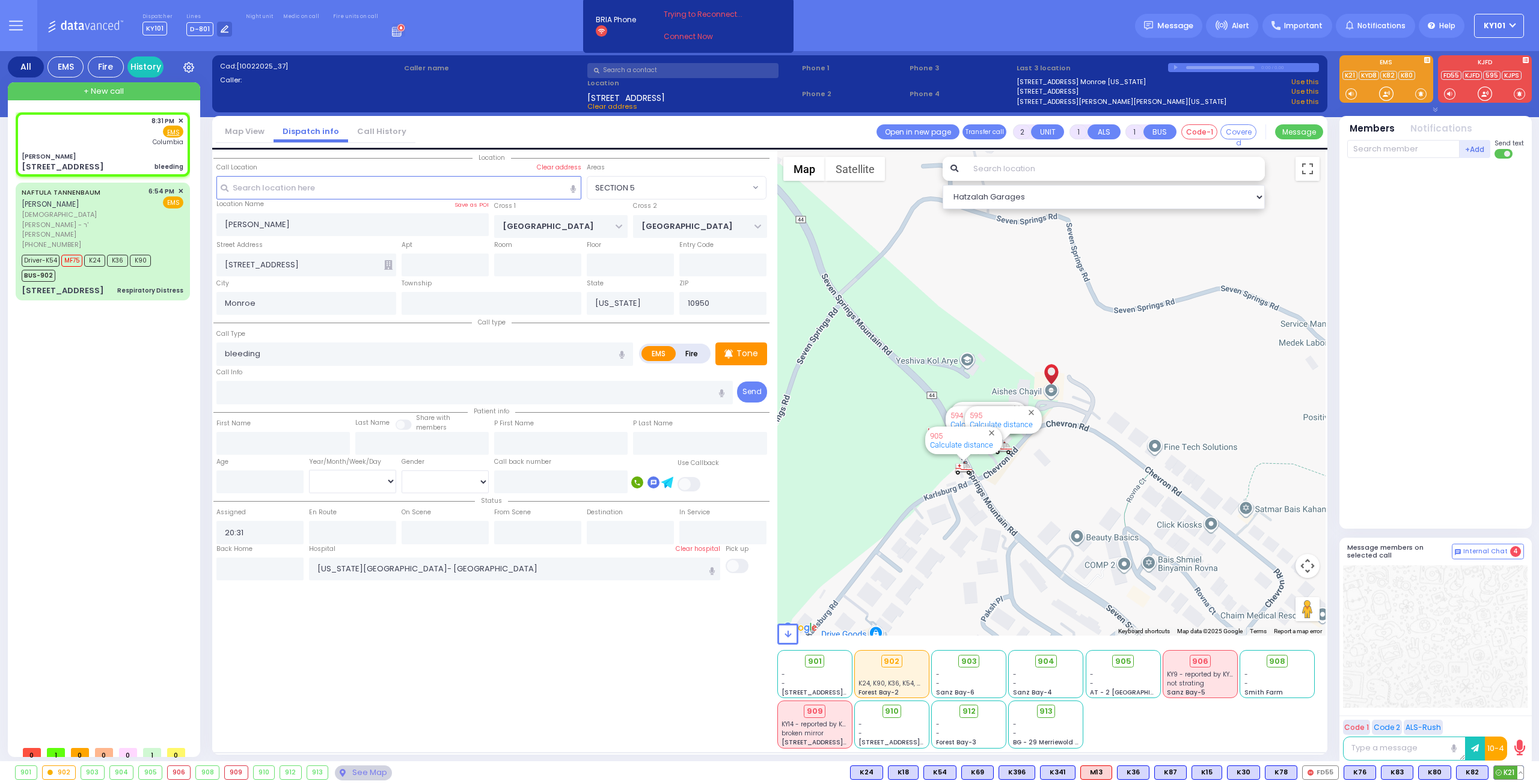
click at [1504, 776] on span "K21" at bounding box center [1508, 773] width 30 height 14
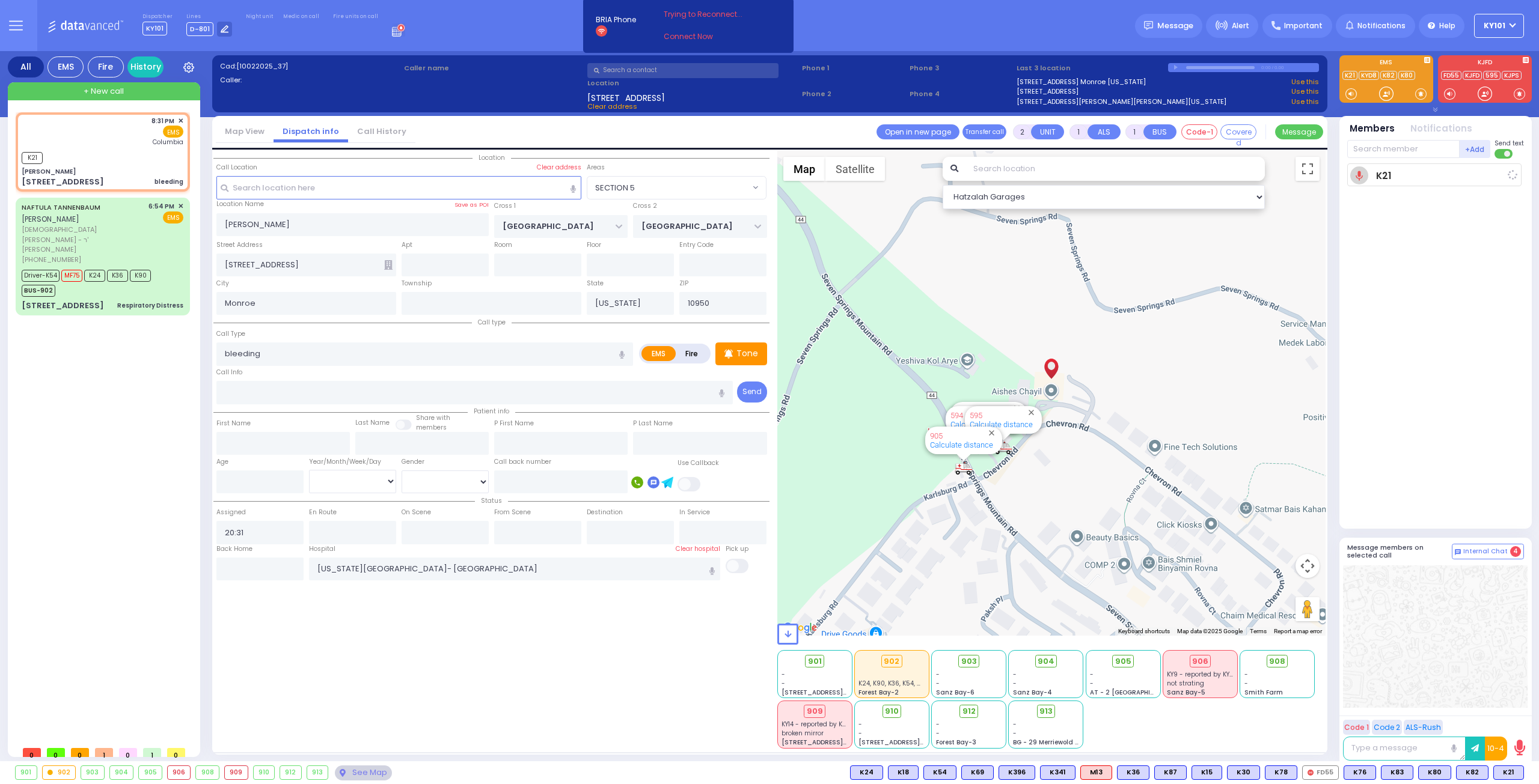
select select
radio input "true"
select select
type input "20:33"
select select "Hatzalah Garages"
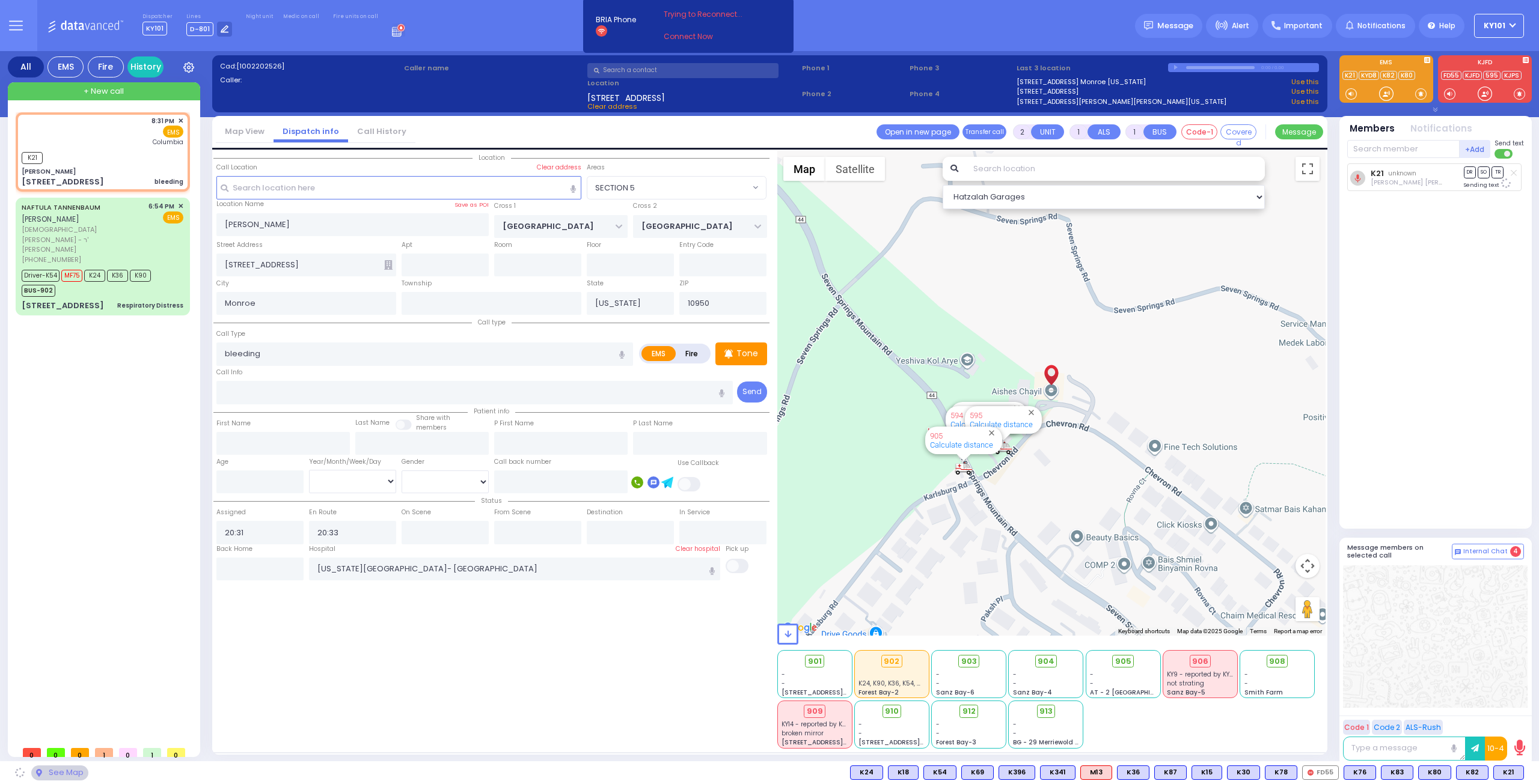
select select "SECTION 5"
click at [1517, 774] on div "K8 K8" at bounding box center [1509, 773] width 28 height 14
click at [1502, 770] on circle at bounding box center [1500, 772] width 6 height 6
select select
radio input "true"
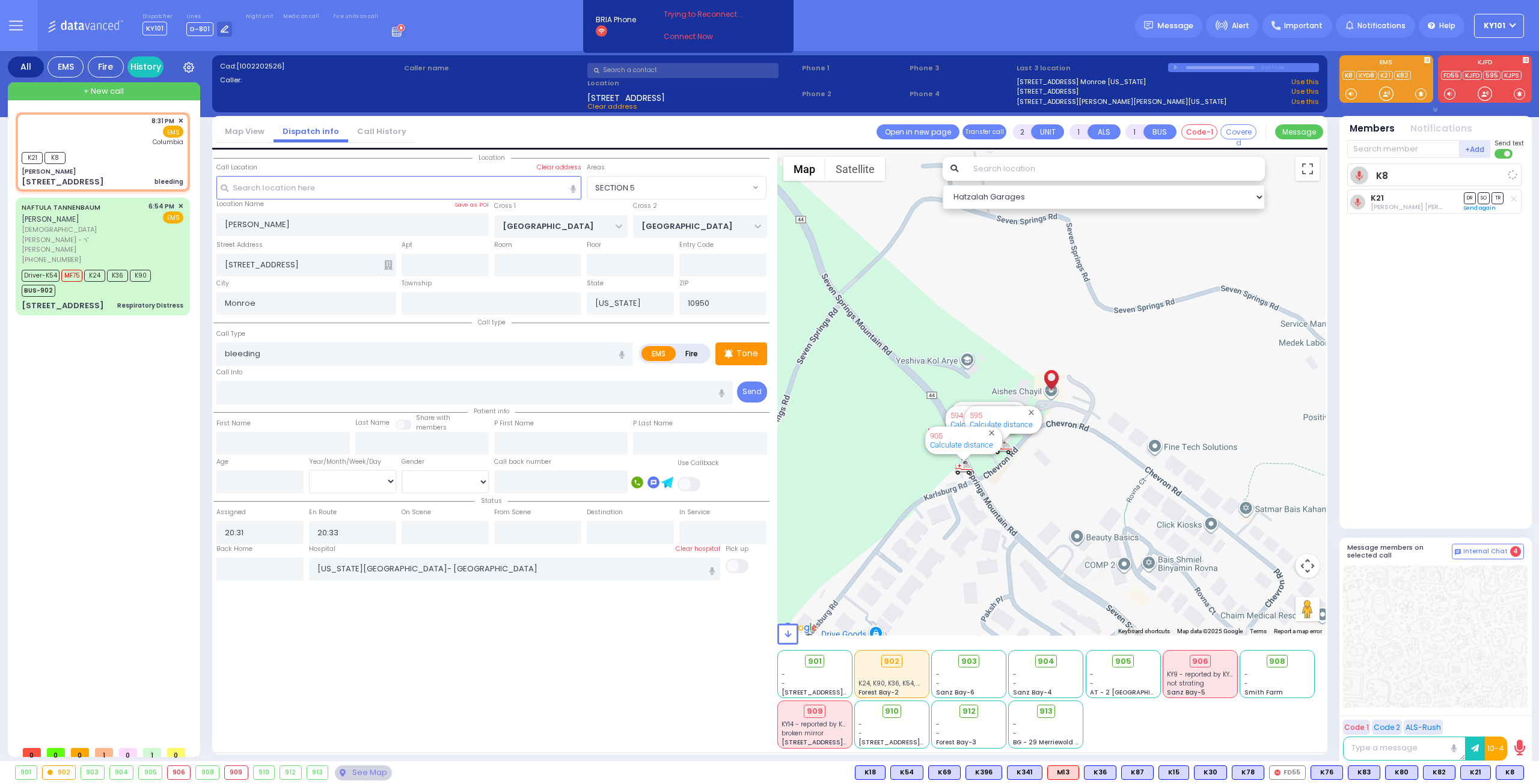
select select
select select "Hatzalah Garages"
select select "SECTION 5"
click at [969, 712] on span "912" at bounding box center [973, 711] width 14 height 12
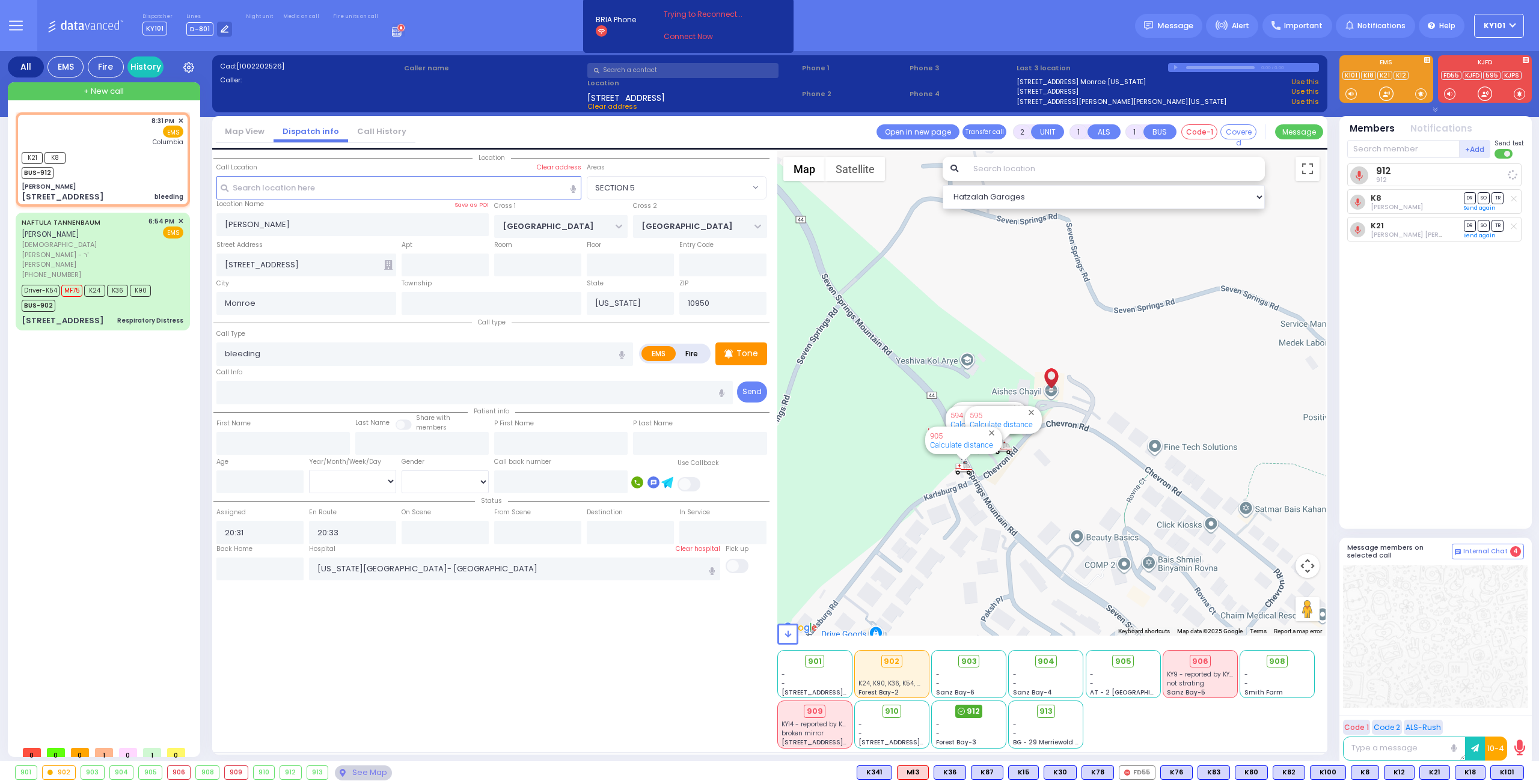
select select
radio input "true"
select select
select select "Hatzalah Garages"
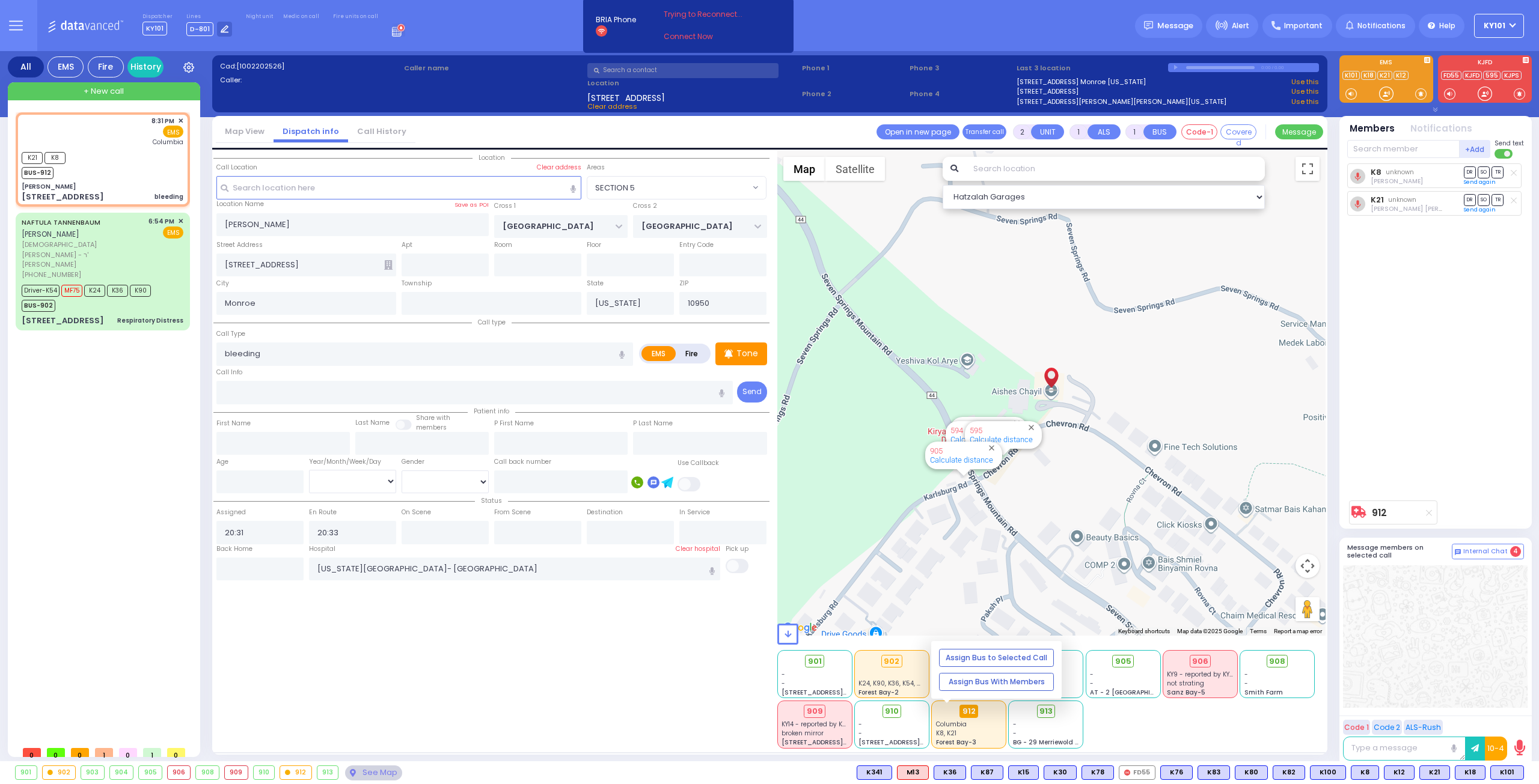
select select "SECTION 5"
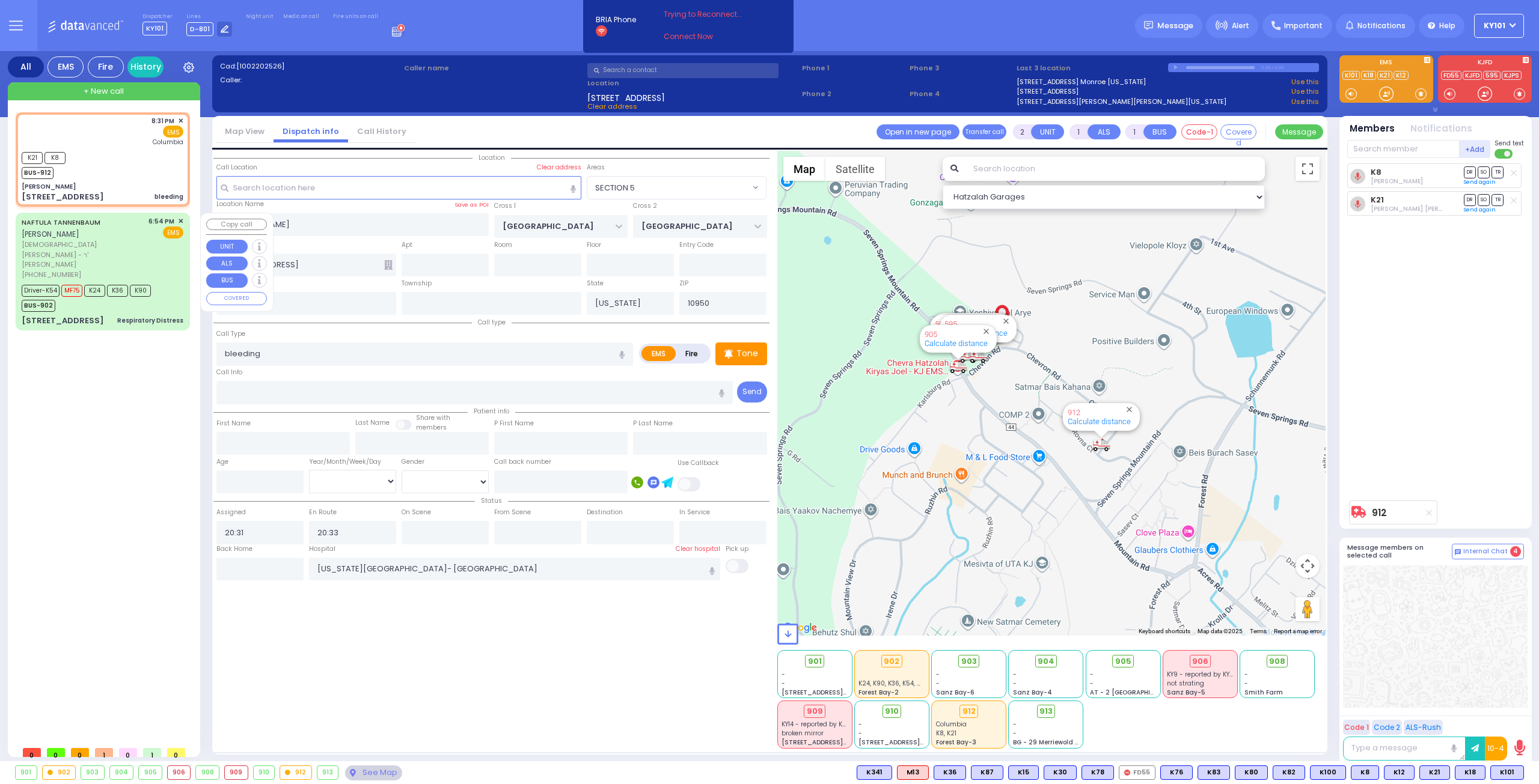
click at [76, 230] on div "[PERSON_NAME] [PERSON_NAME]" at bounding box center [82, 227] width 122 height 23
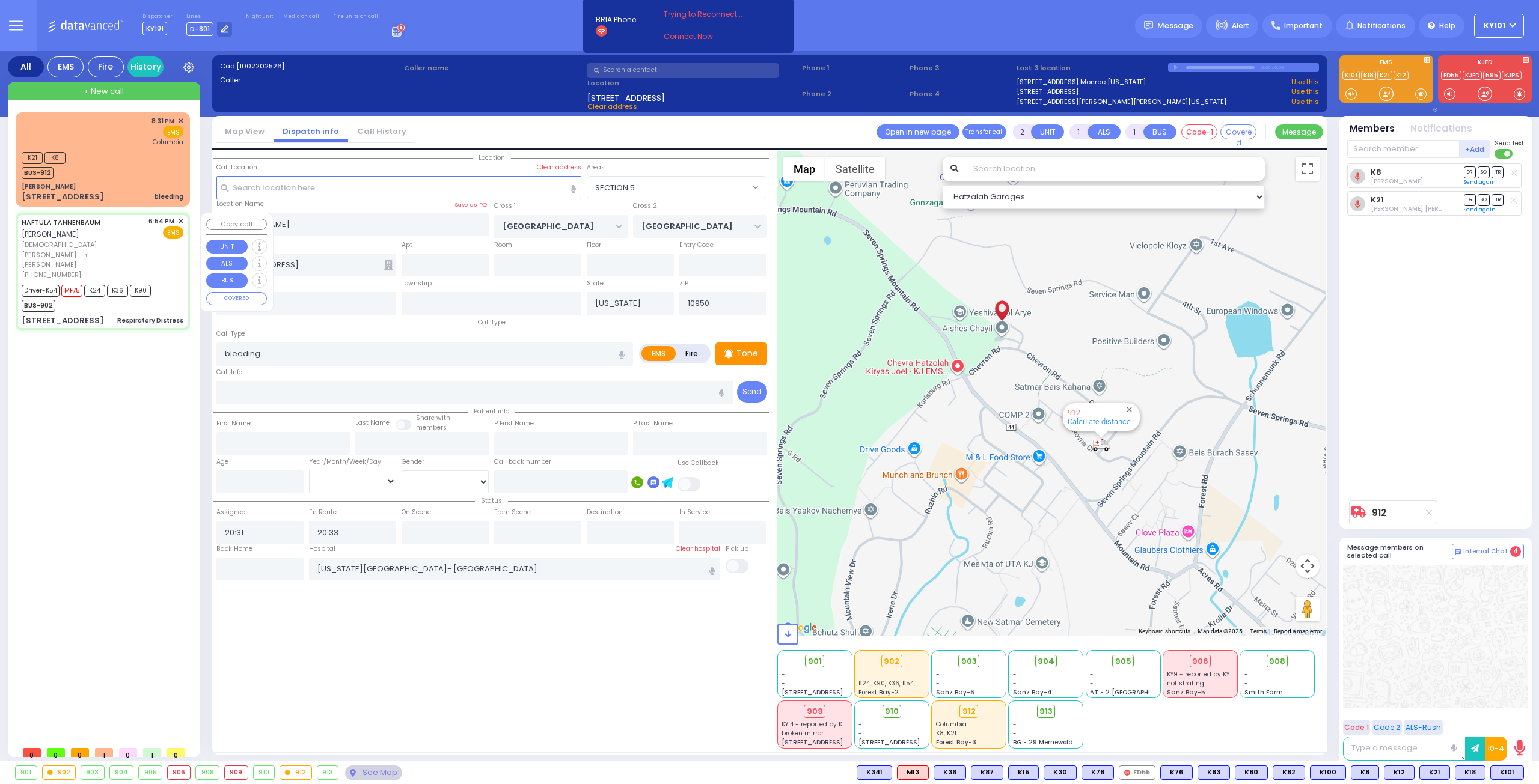
select select
type input "Respiratory Distress"
radio input "true"
type input "[PERSON_NAME]"
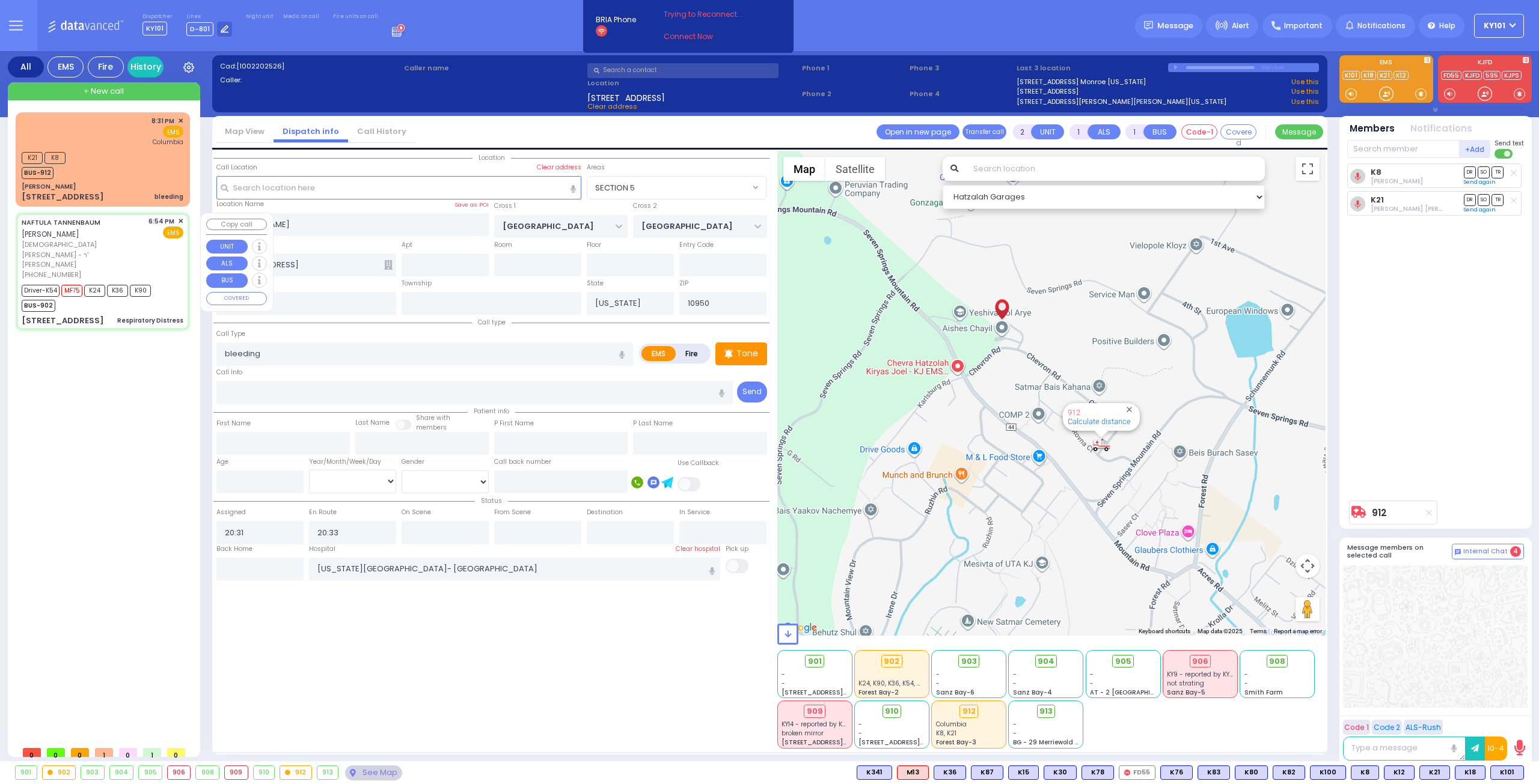
select select
type input "18:54"
type input "18:55"
type input "19:11"
select select "Hatzalah Garages"
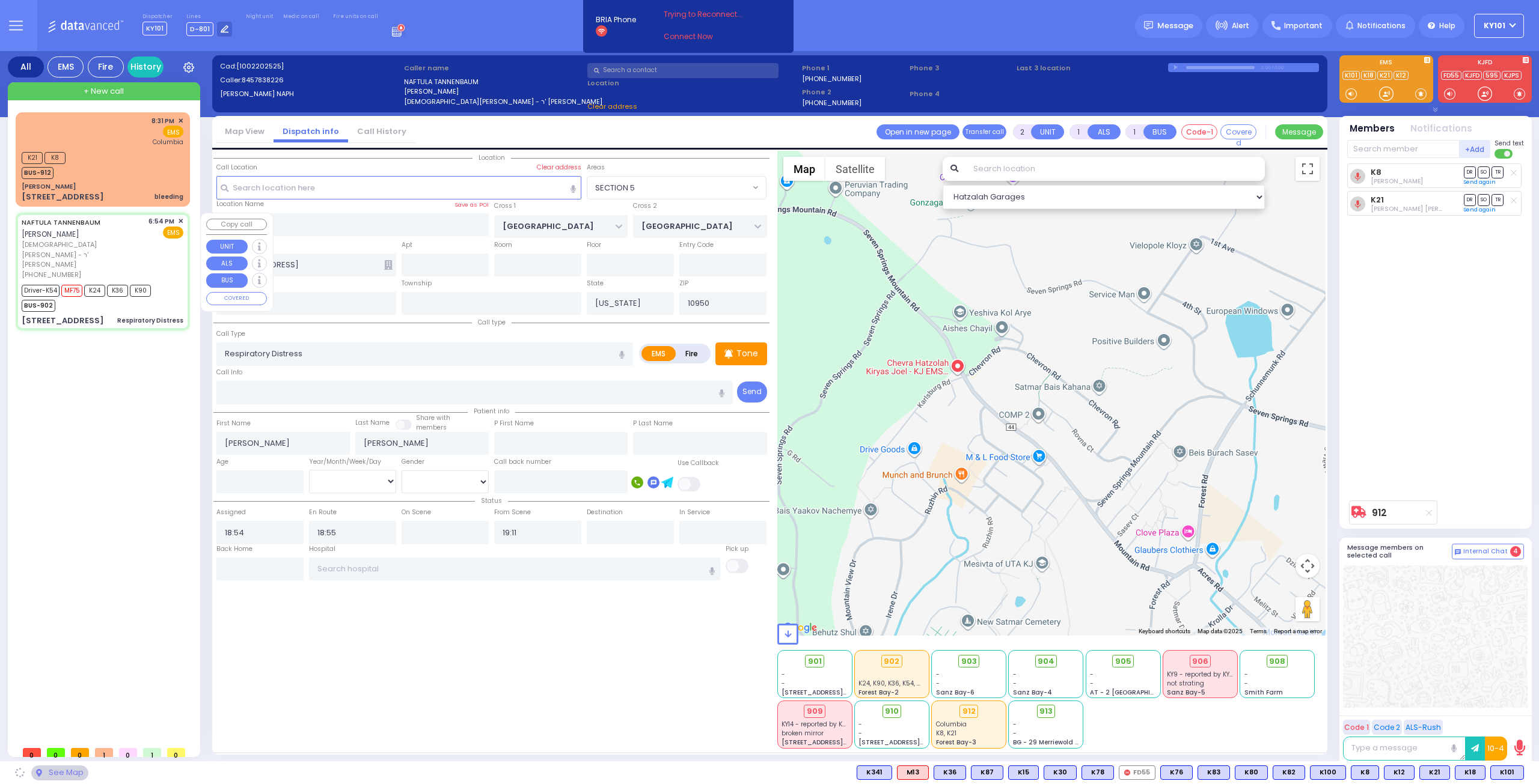
type input "CARTER LN"
type input "[GEOGRAPHIC_DATA]"
type input "[STREET_ADDRESS]"
type input "202"
type input "[PERSON_NAME]"
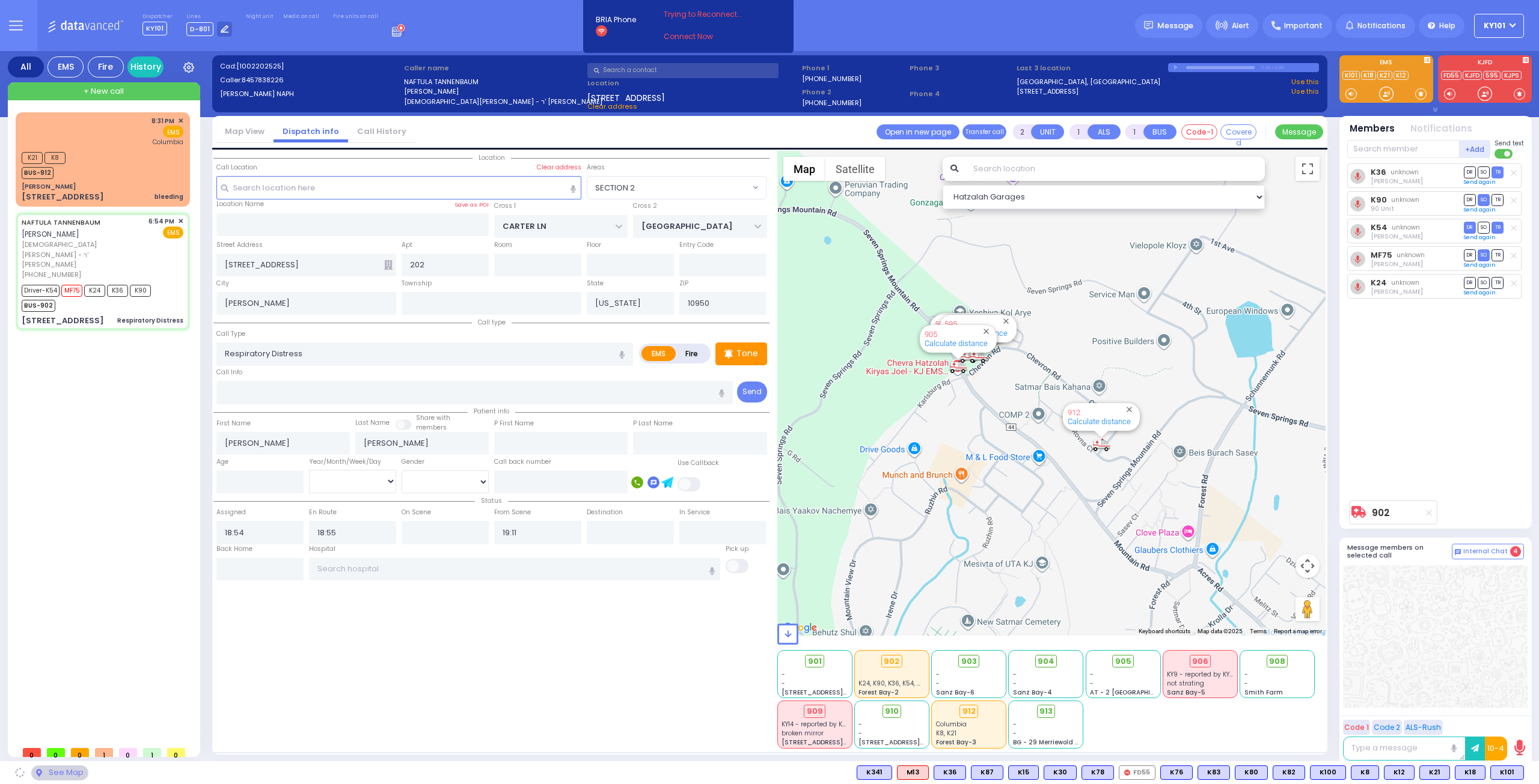
select select "SECTION 2"
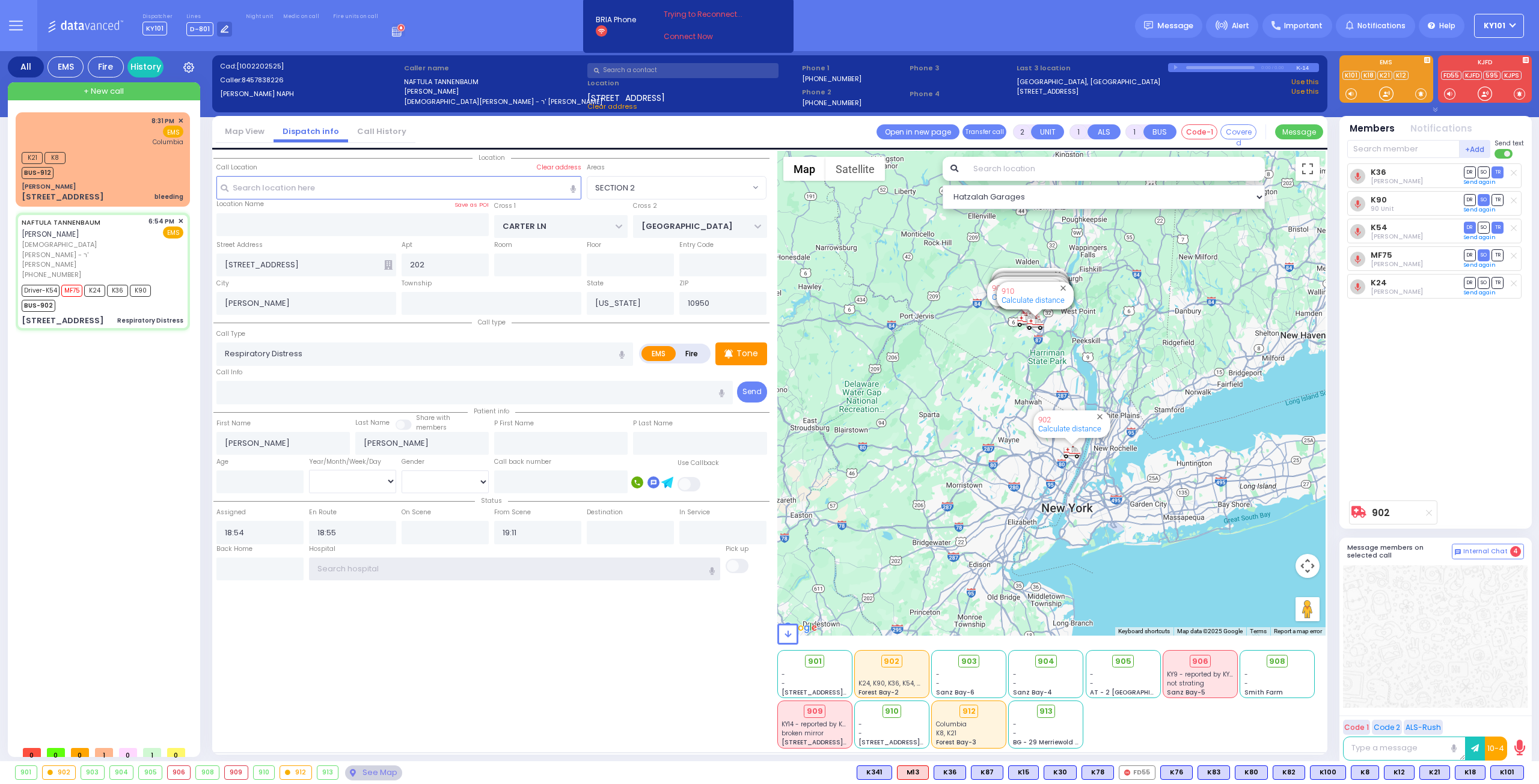
click at [341, 561] on input "text" at bounding box center [515, 569] width 411 height 23
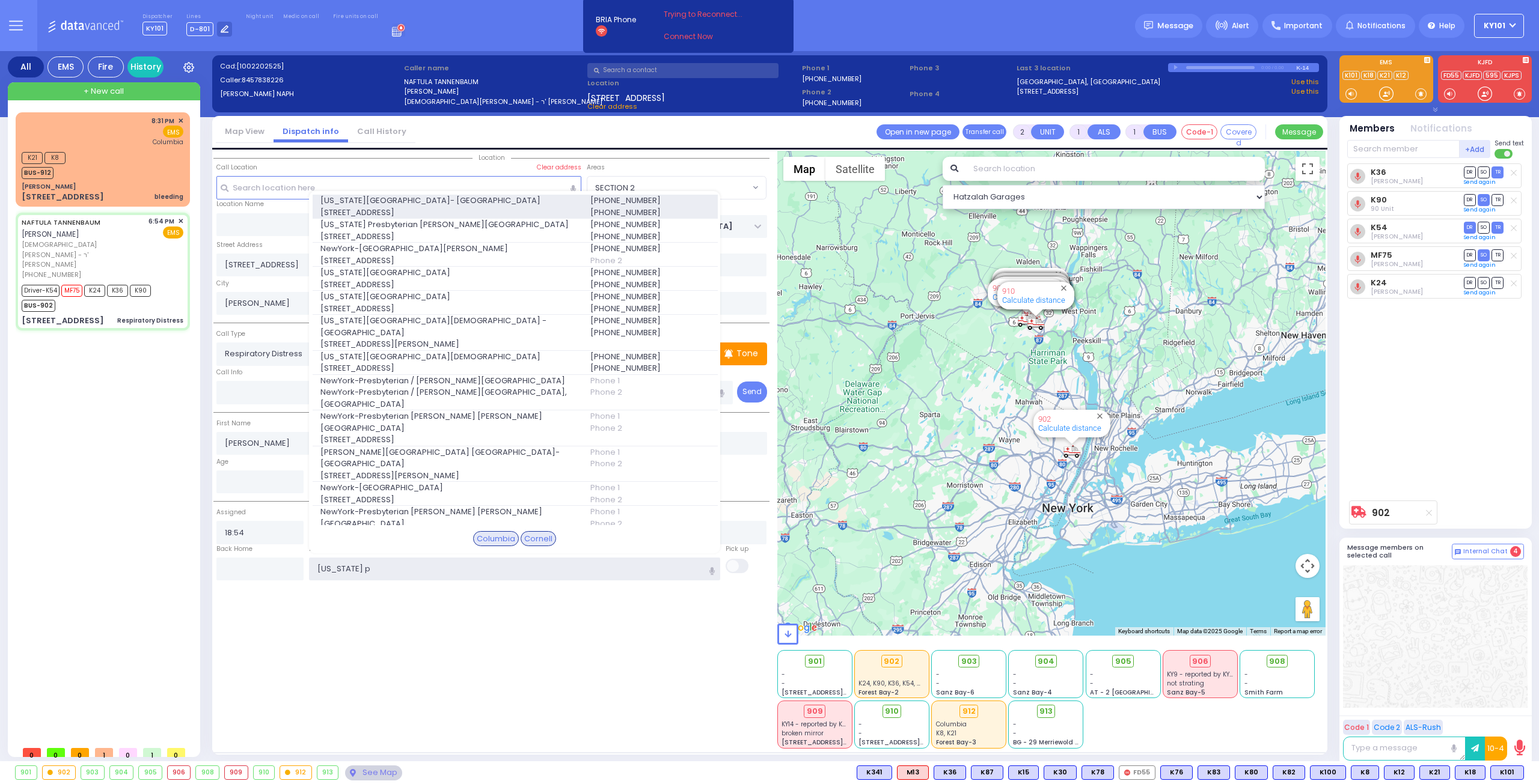
type input "[US_STATE] p"
click at [378, 208] on span "[STREET_ADDRESS]" at bounding box center [447, 212] width 255 height 12
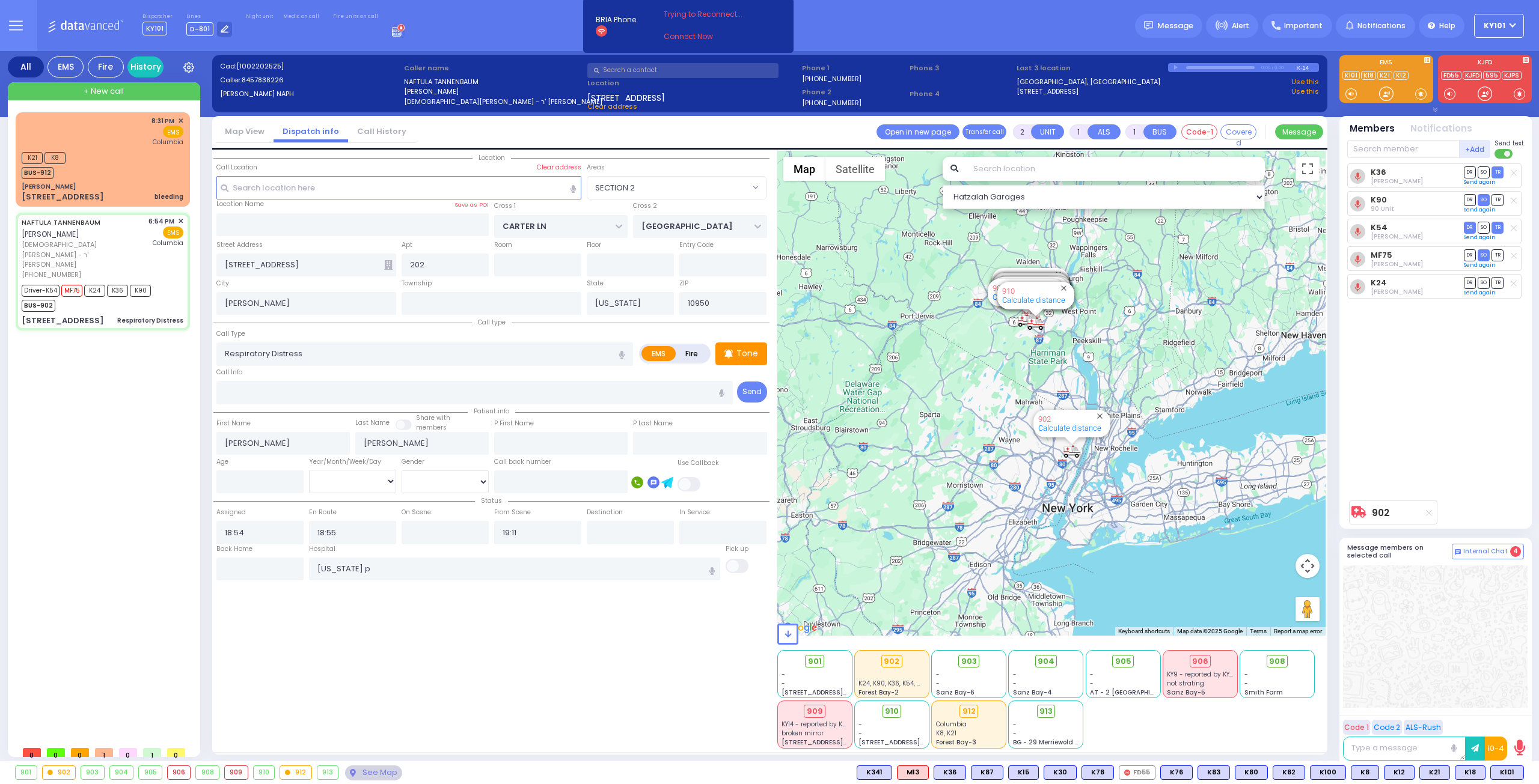
select select
radio input "true"
select select
type input "[US_STATE][GEOGRAPHIC_DATA]- [GEOGRAPHIC_DATA]"
select select "Hatzalah Garages"
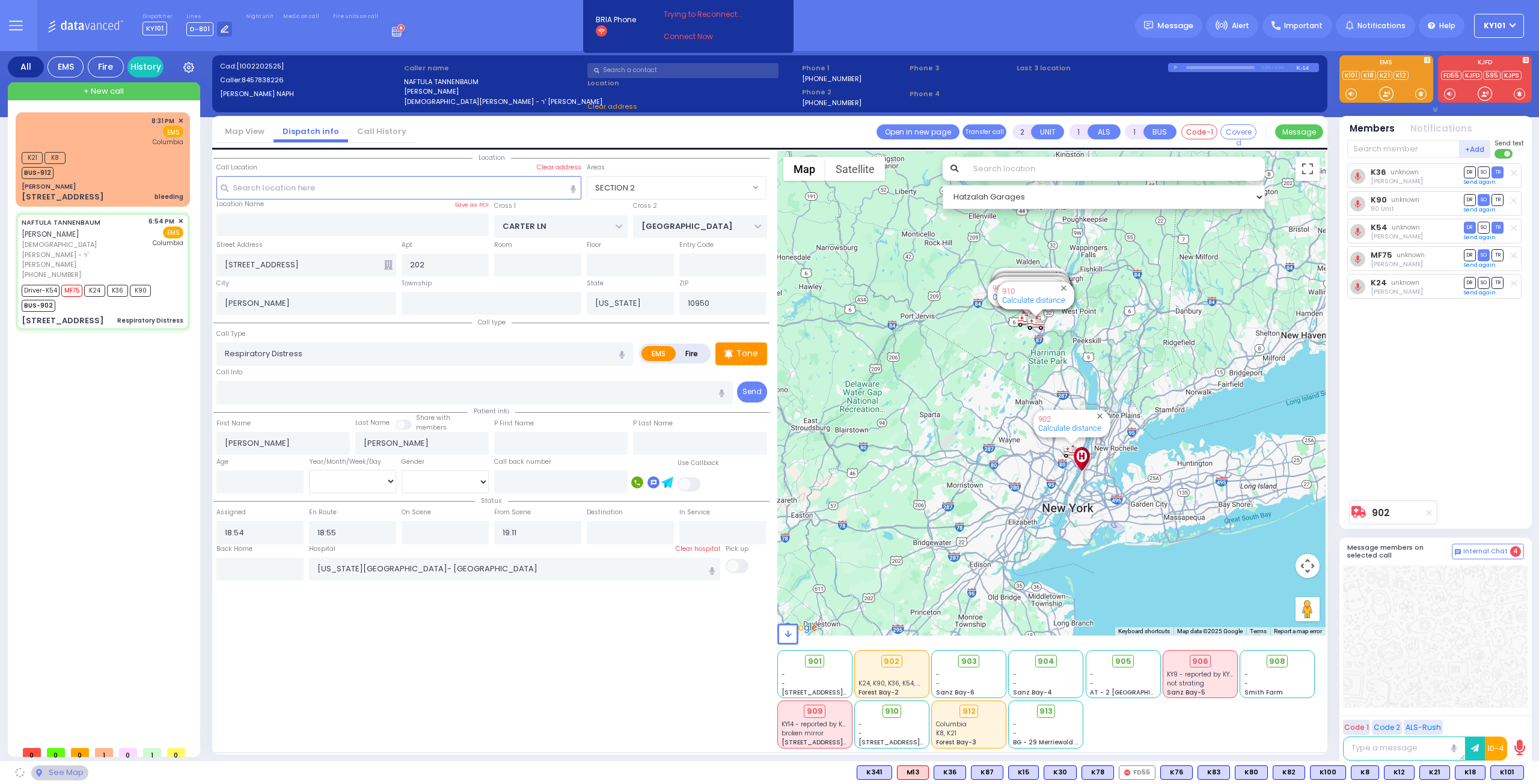
select select "SECTION 2"
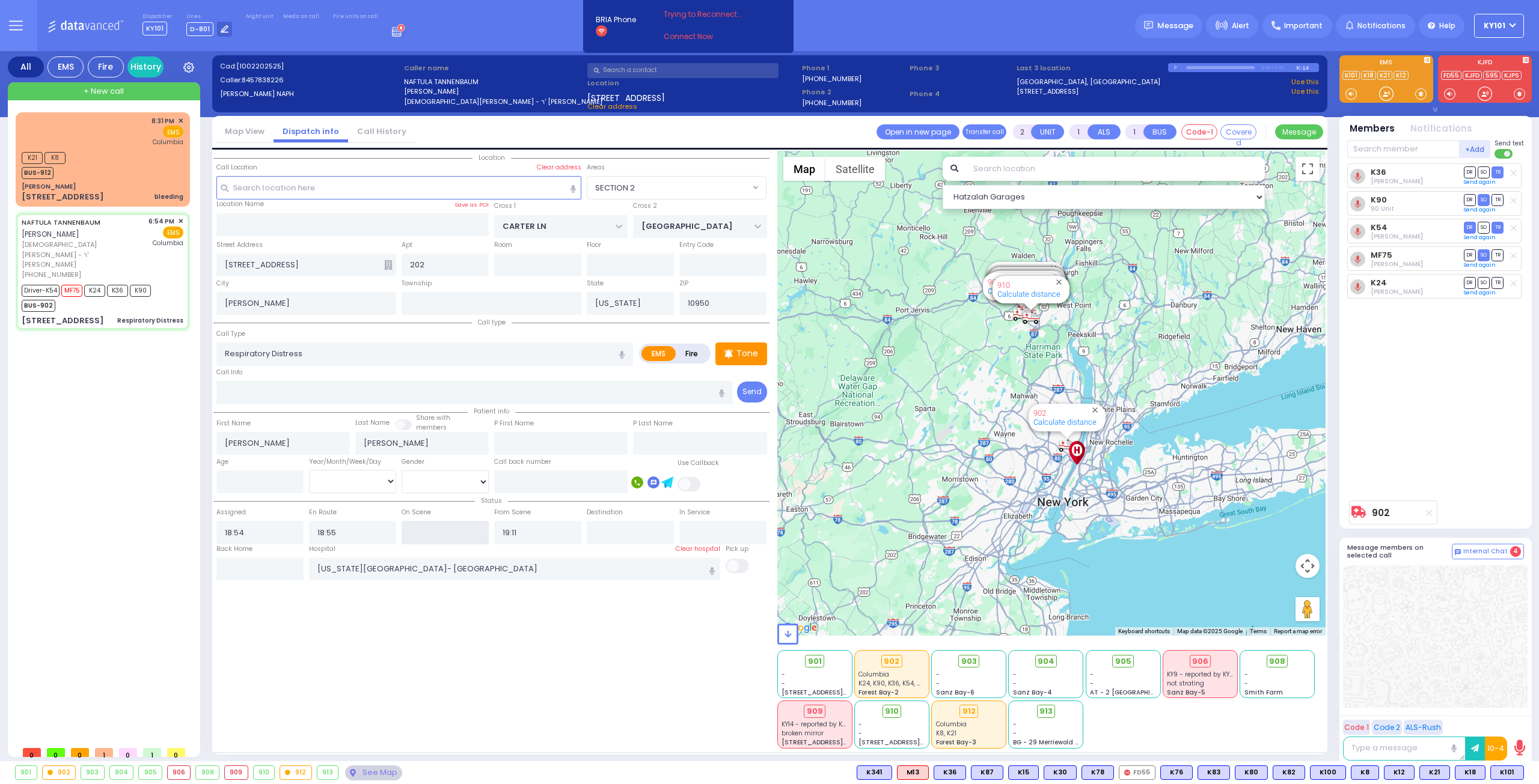
click at [460, 533] on input "text" at bounding box center [445, 532] width 87 height 23
type input "18:56"
select select
radio input "true"
select select
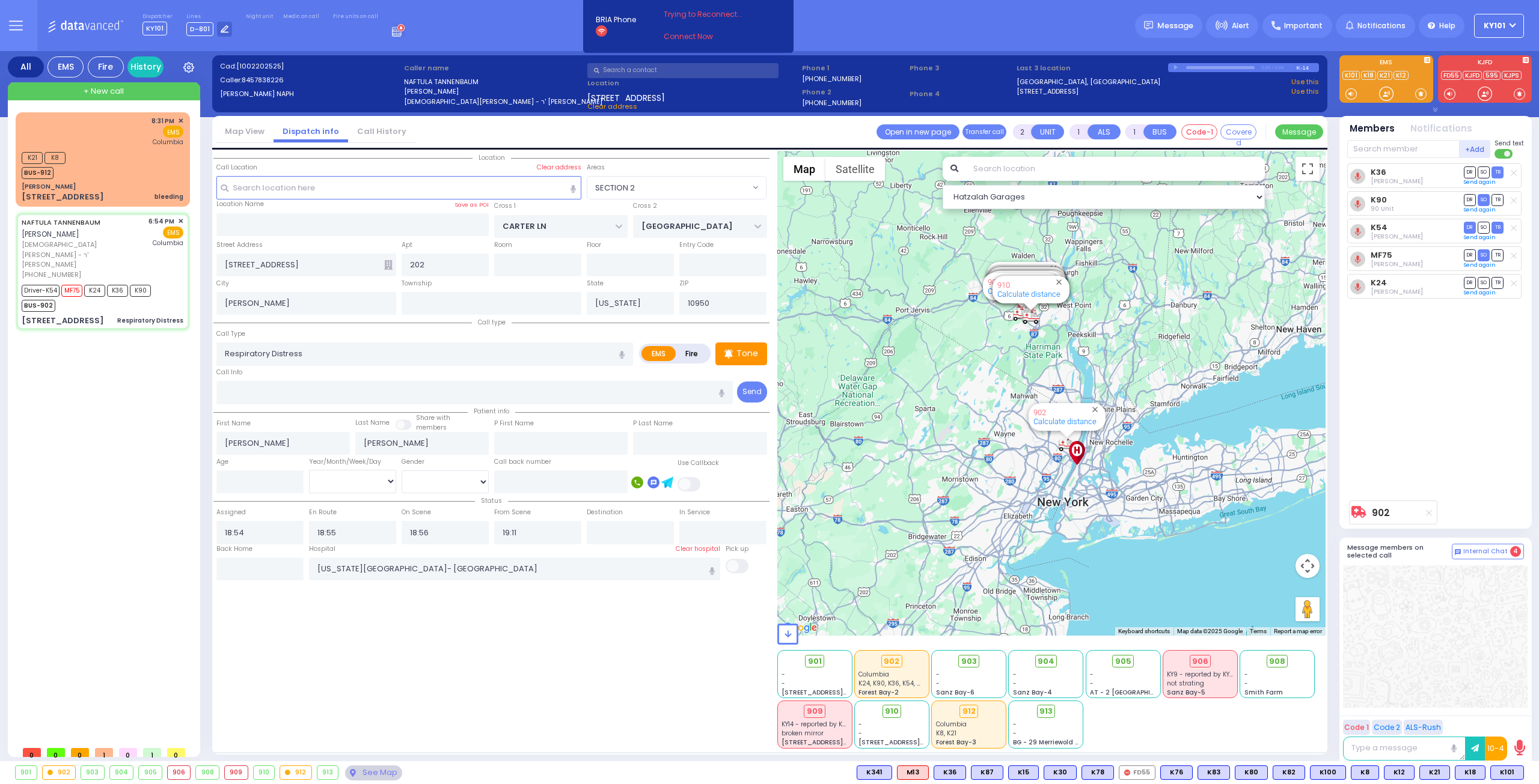
select select "Hatzalah Garages"
select select "SECTION 2"
click at [1481, 281] on span "SO" at bounding box center [1483, 282] width 12 height 11
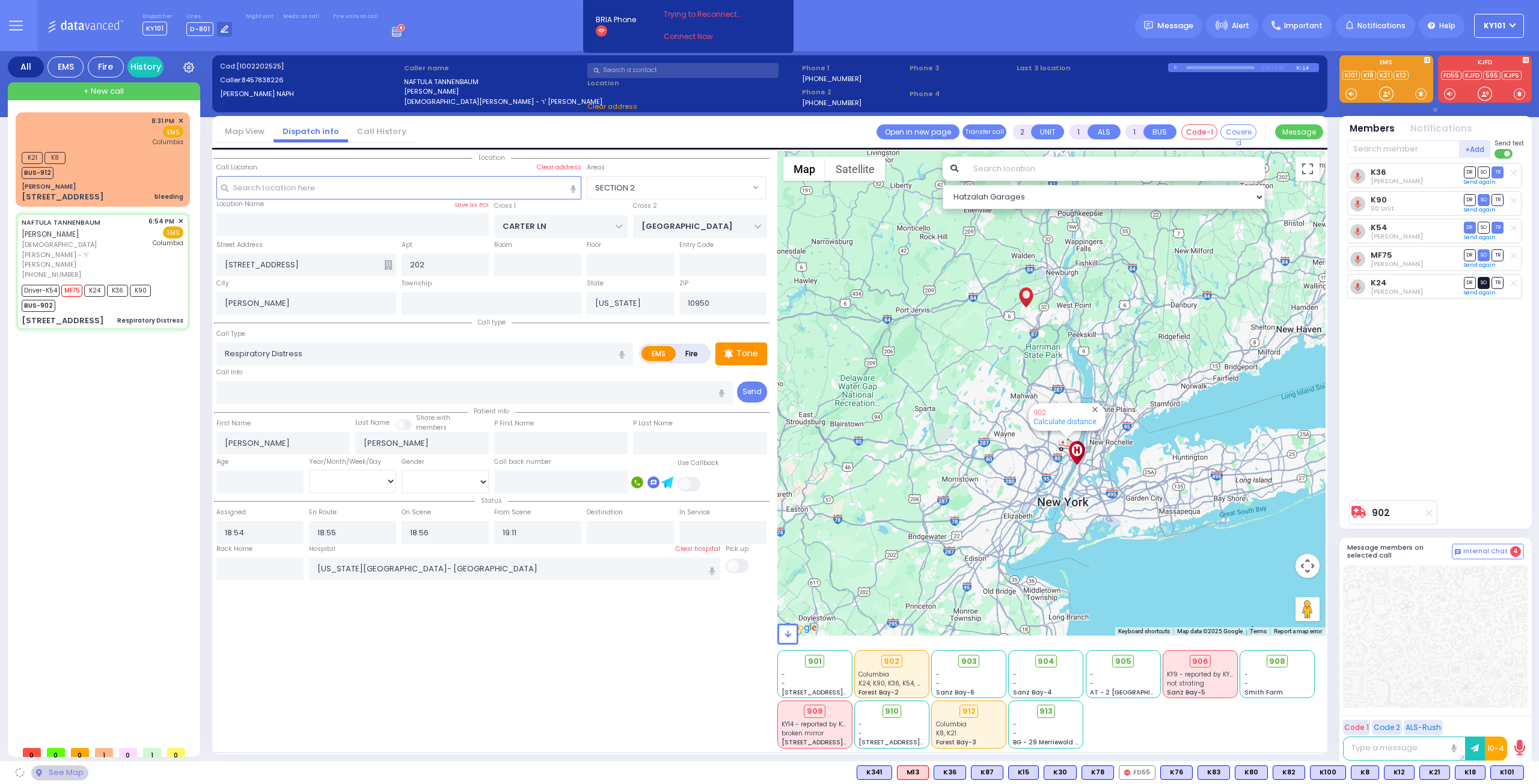
select select
radio input "true"
select select
select select "Hatzalah Garages"
select select "SECTION 2"
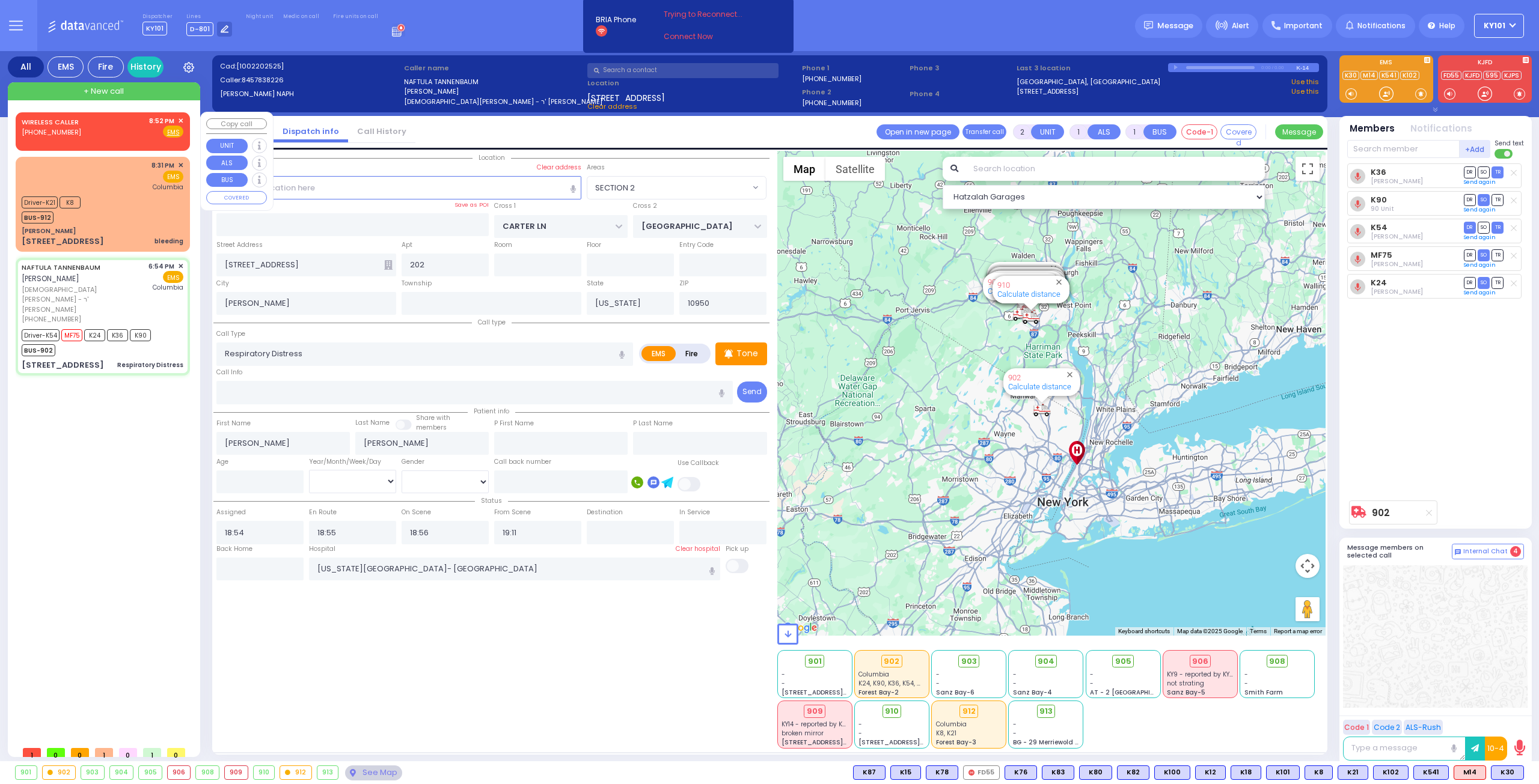
click at [93, 124] on div "WIRELESS CALLER [PHONE_NUMBER] 8:52 PM ✕ Fire EMS" at bounding box center [102, 127] width 162 height 22
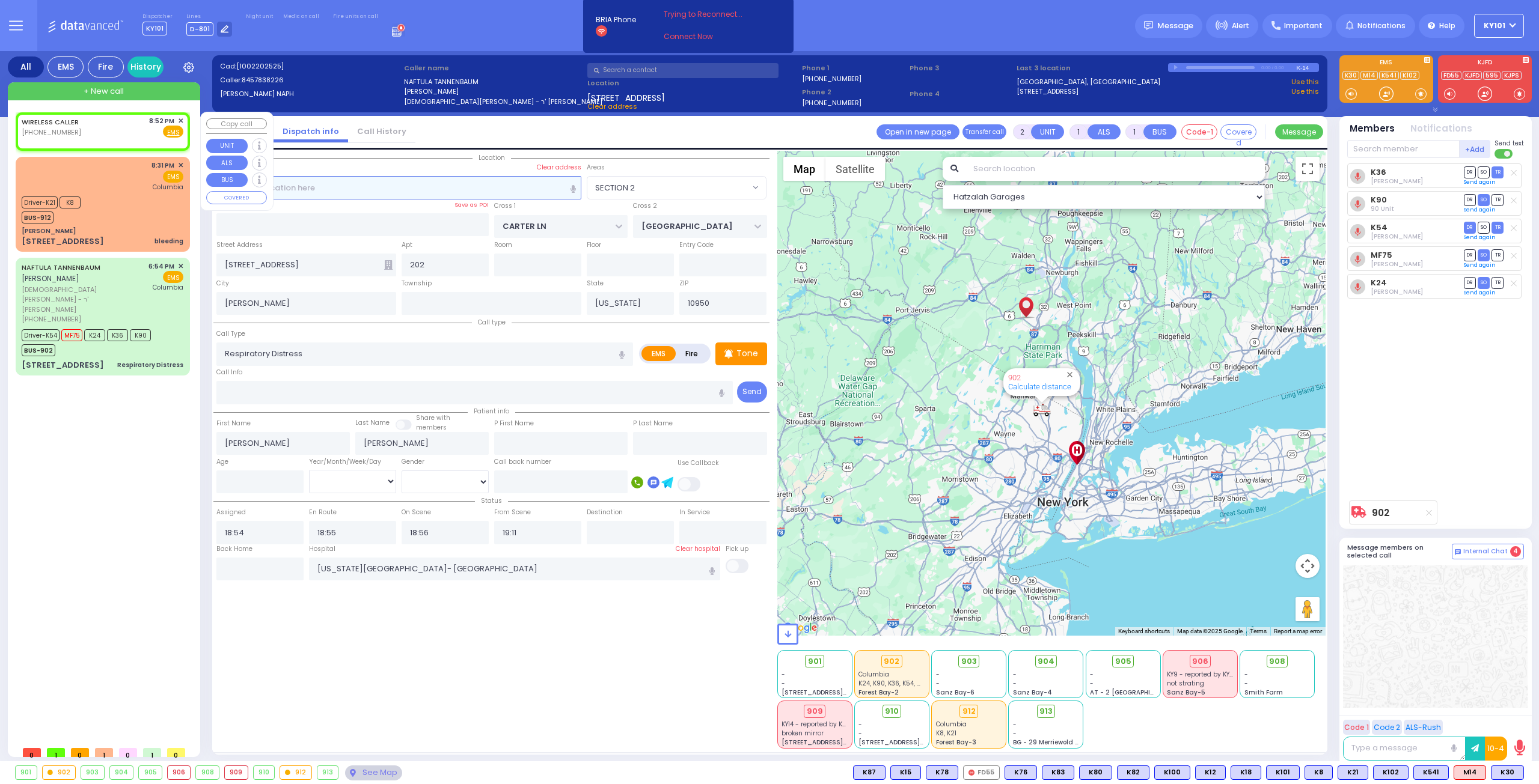
select select
radio input "true"
select select
type input "20:52"
select select "Hatzalah Garages"
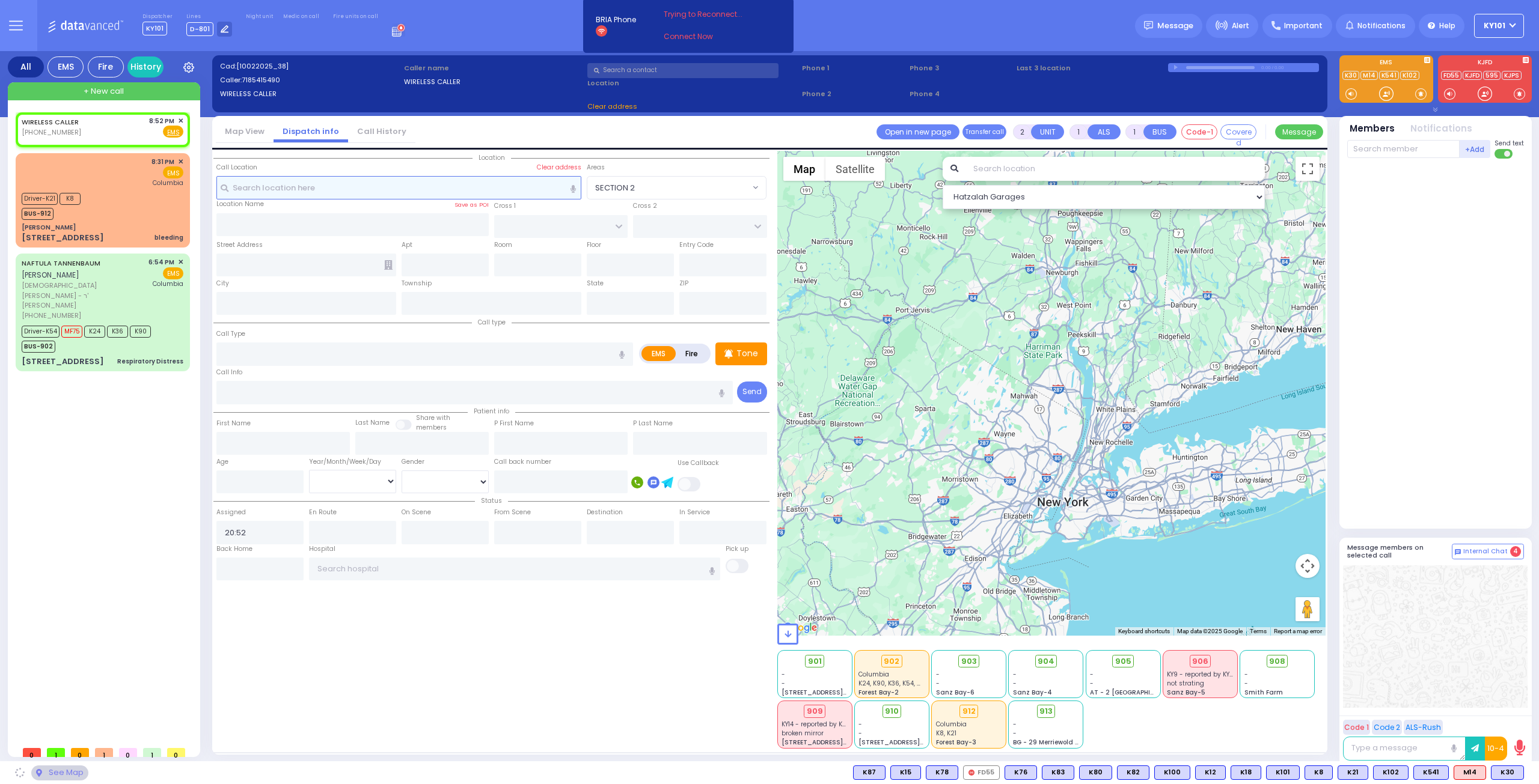
select select
radio input "true"
select select
select select "Hatzalah Garages"
click at [387, 127] on link "Call History" at bounding box center [382, 131] width 67 height 11
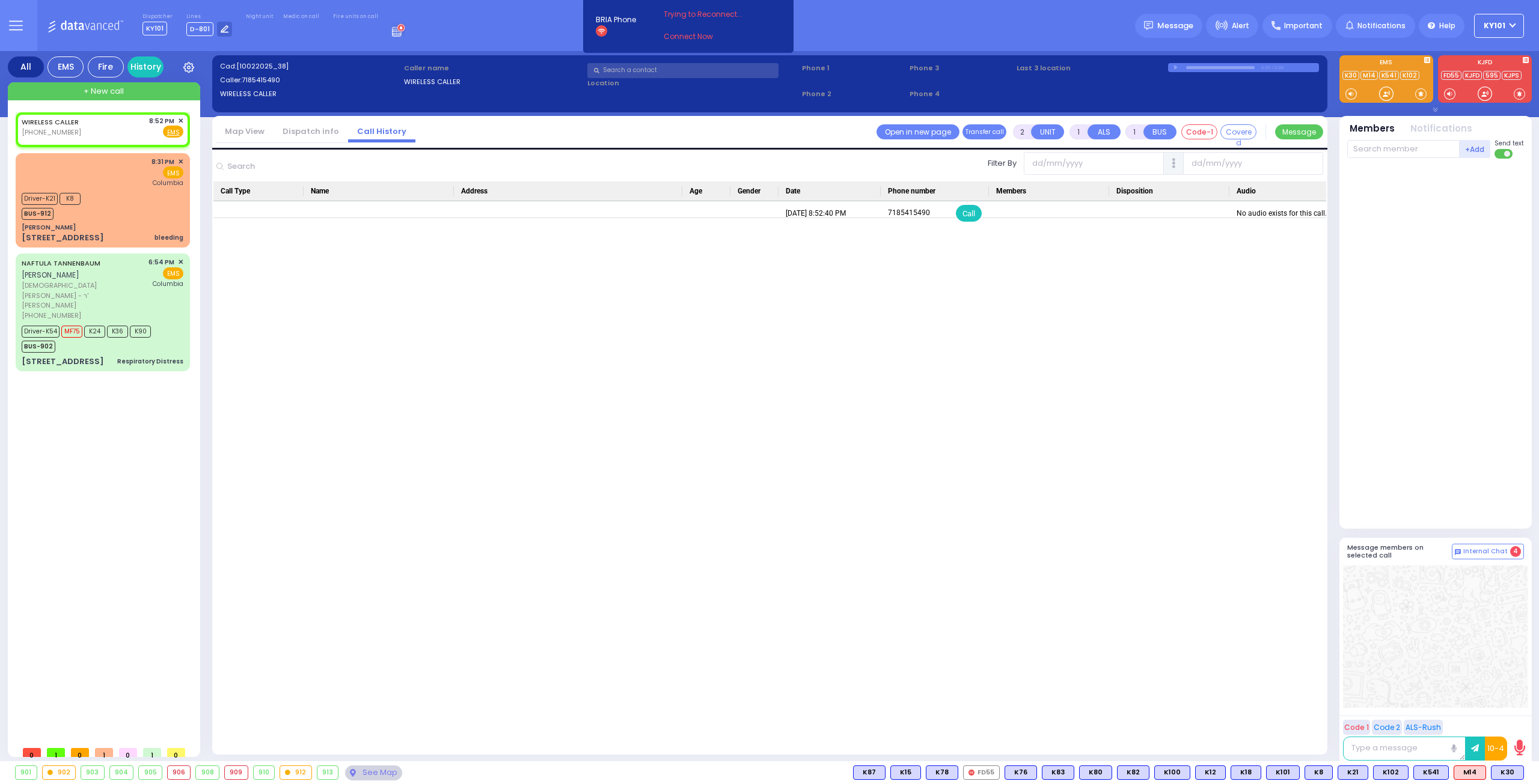
click at [295, 129] on link "Dispatch info" at bounding box center [311, 131] width 74 height 11
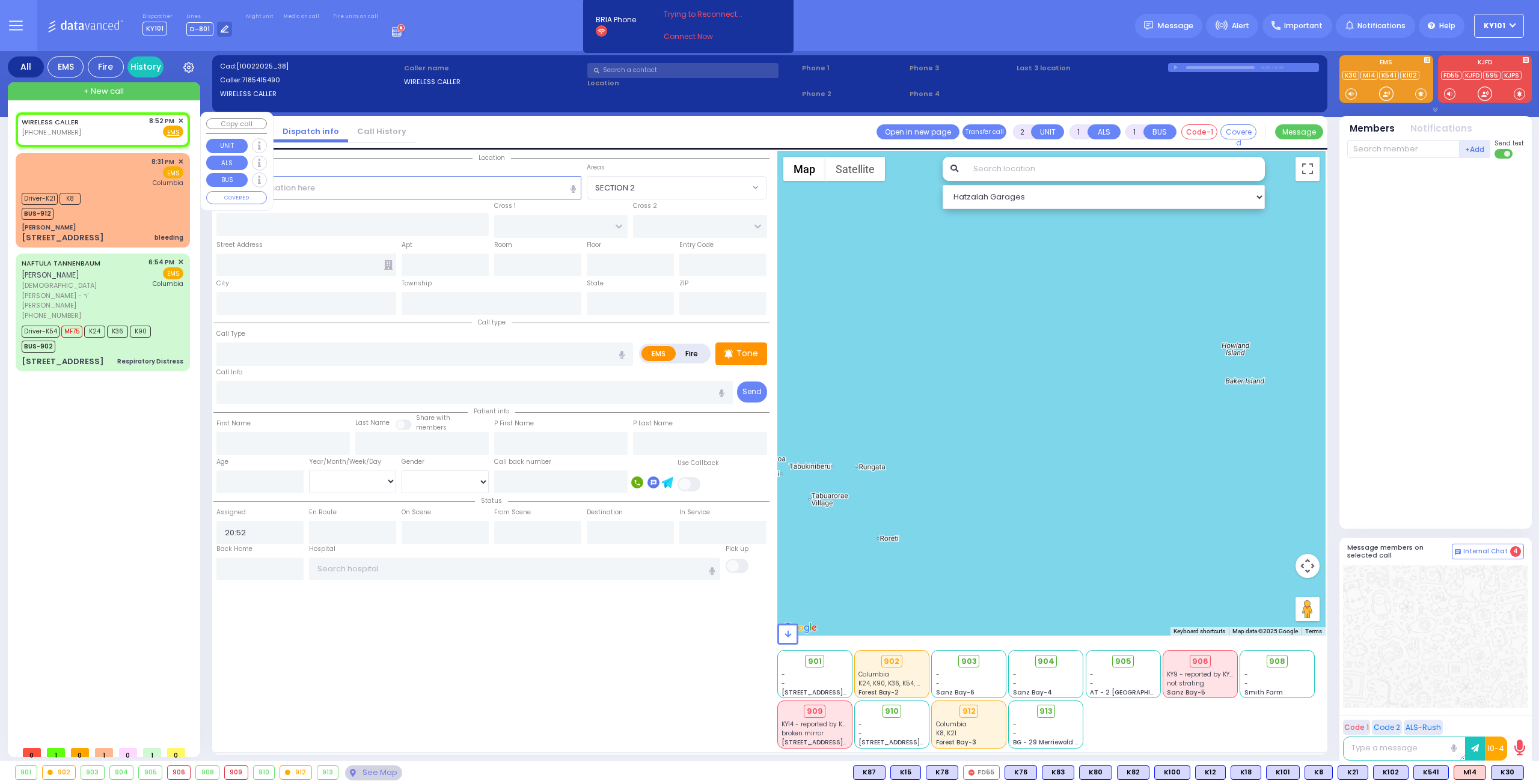
click at [181, 122] on span "✕" at bounding box center [180, 121] width 6 height 10
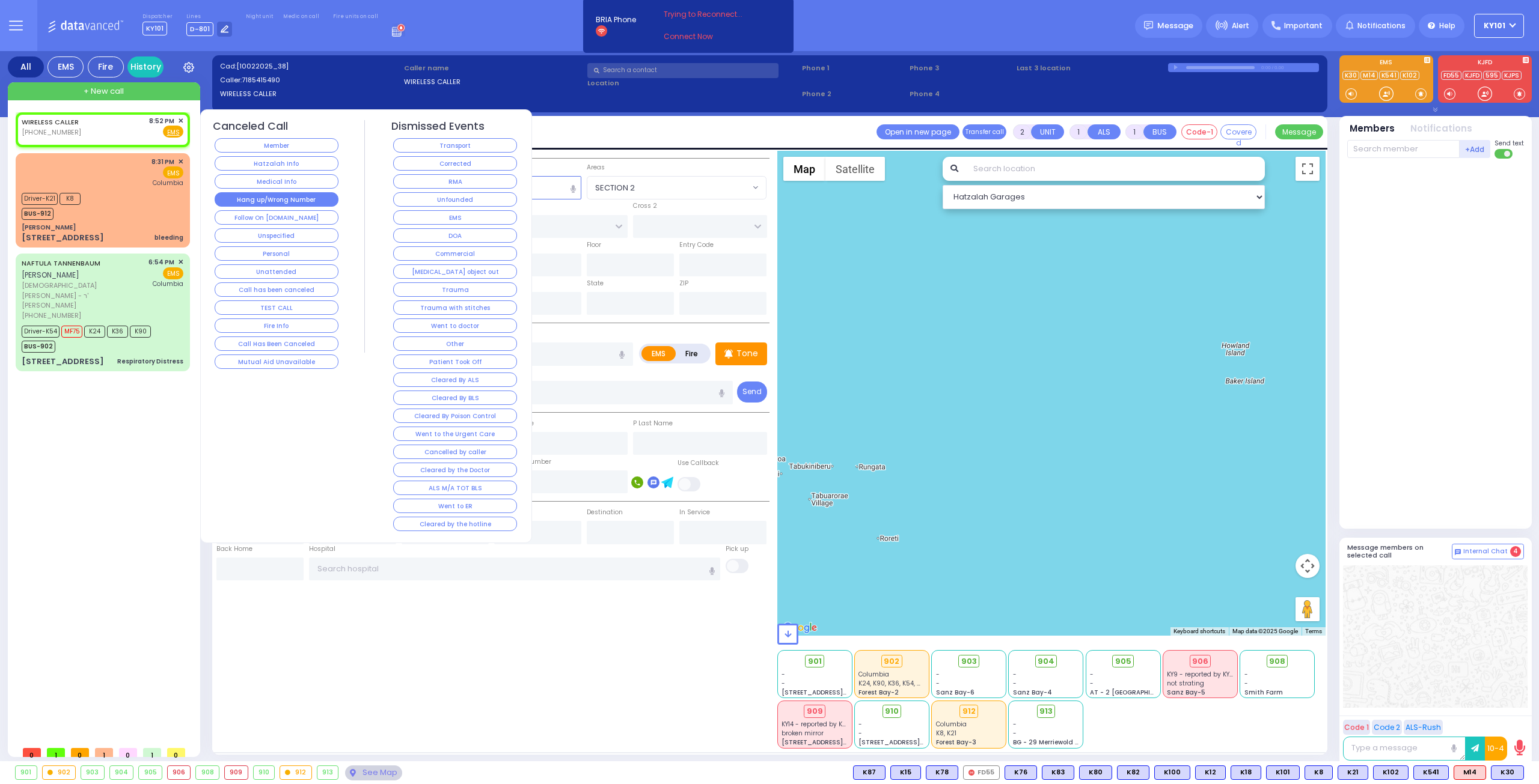
click at [299, 195] on button "Hang up/Wrong Number" at bounding box center [276, 199] width 124 height 14
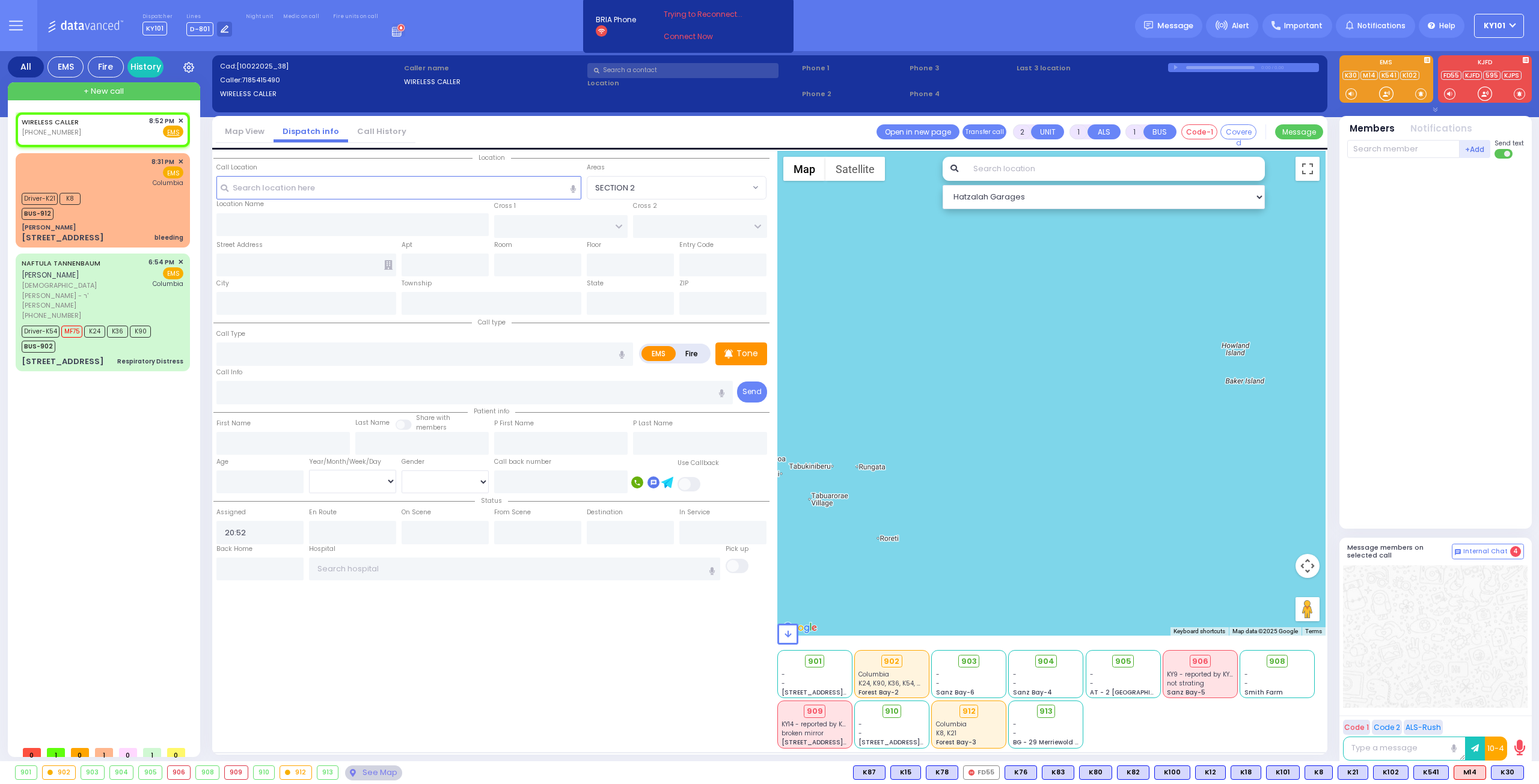
select select
radio input "true"
select select
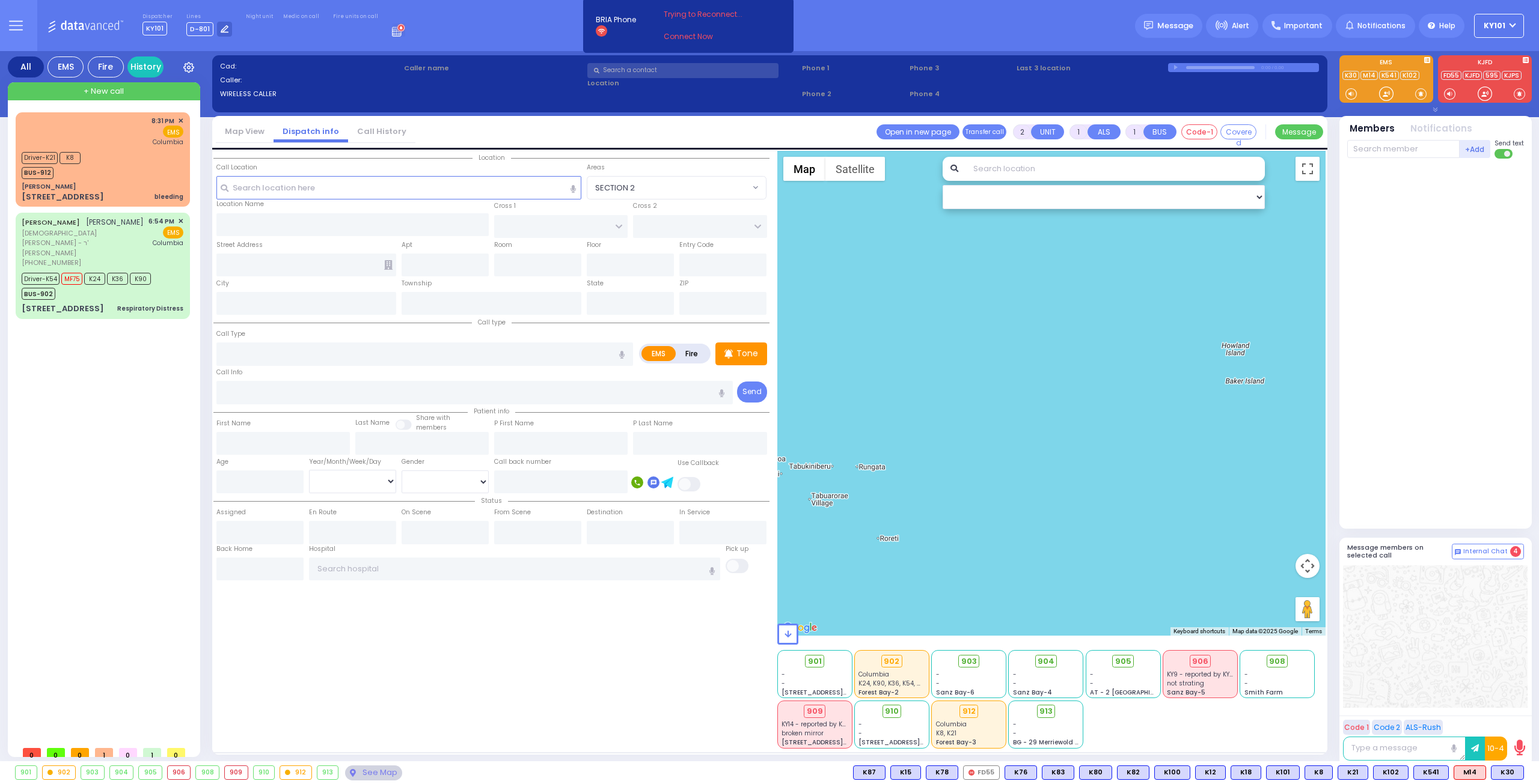
select select
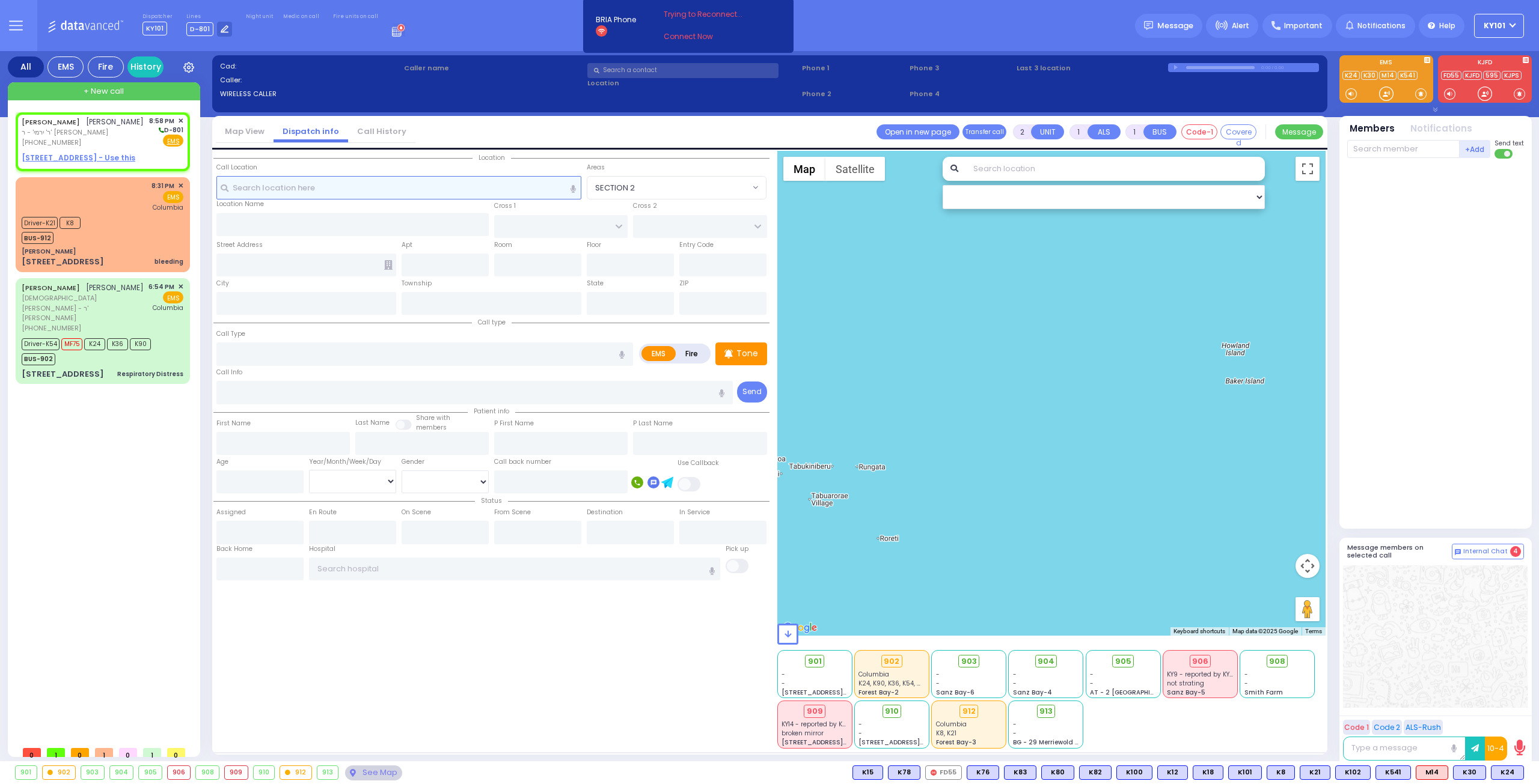
select select
radio input "true"
type input "LEIBEL"
type input "KUPCZYK"
select select
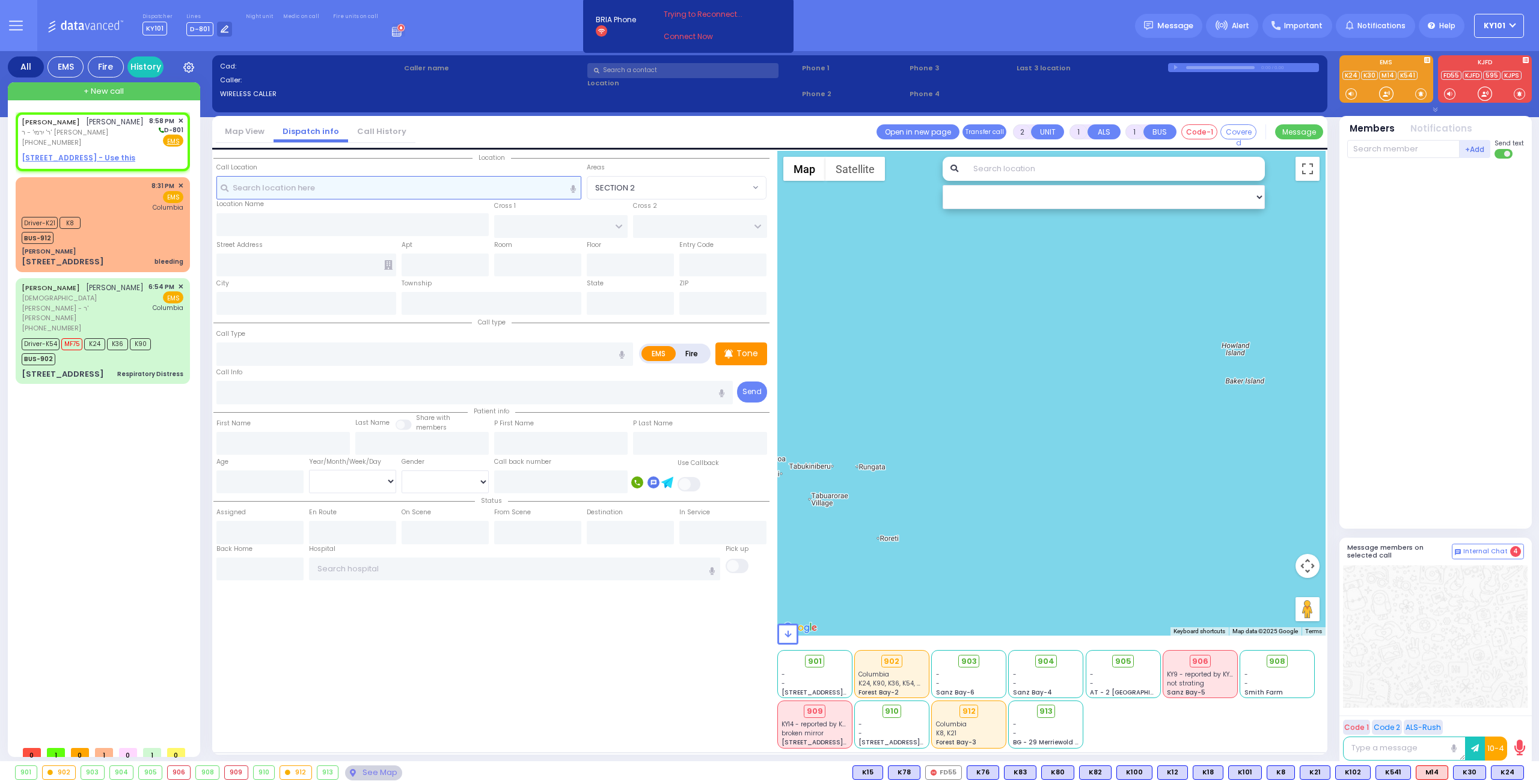
type input "20:58"
select select "Hatzalah Garages"
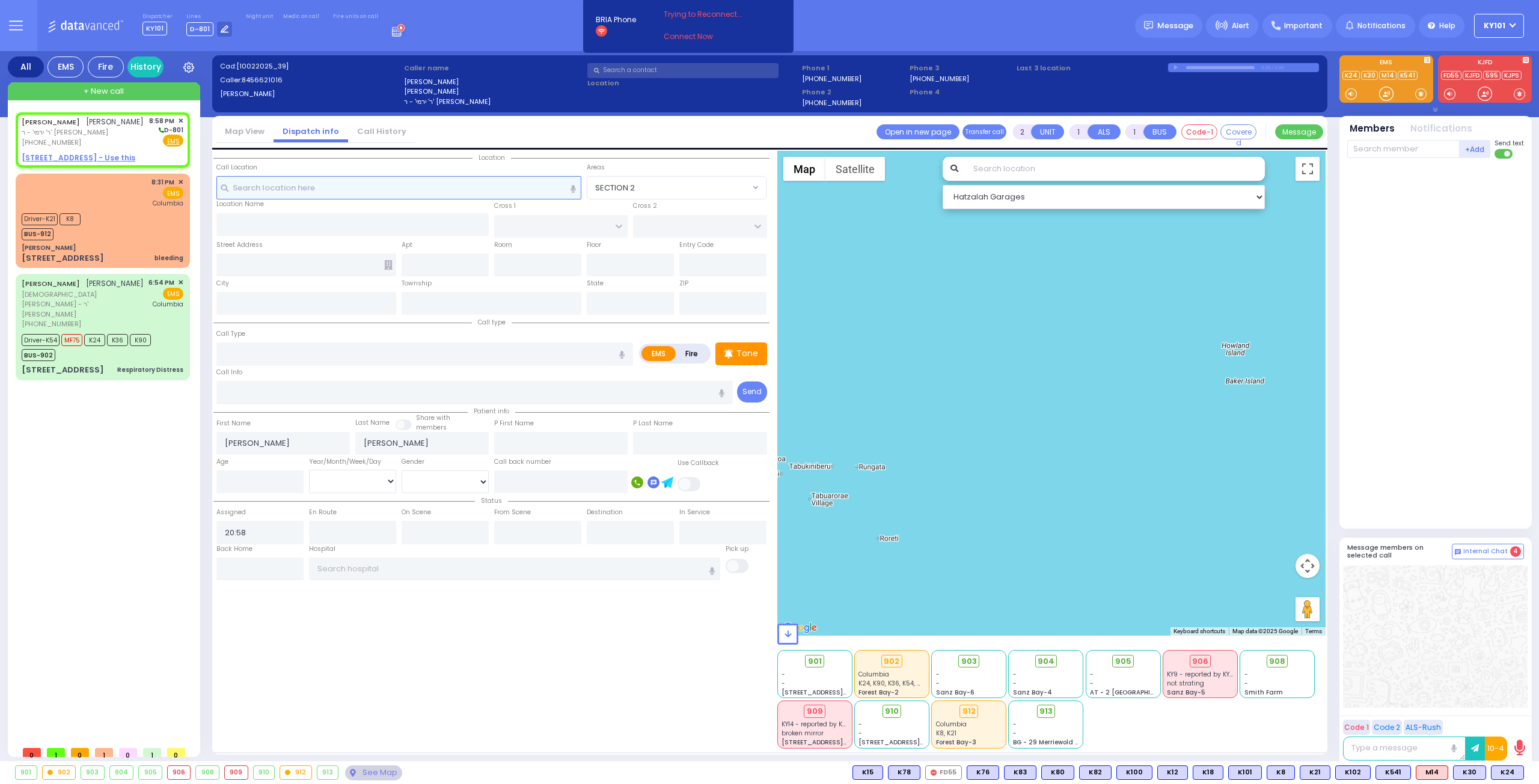
select select
radio input "true"
select select
select select "Hatzalah Garages"
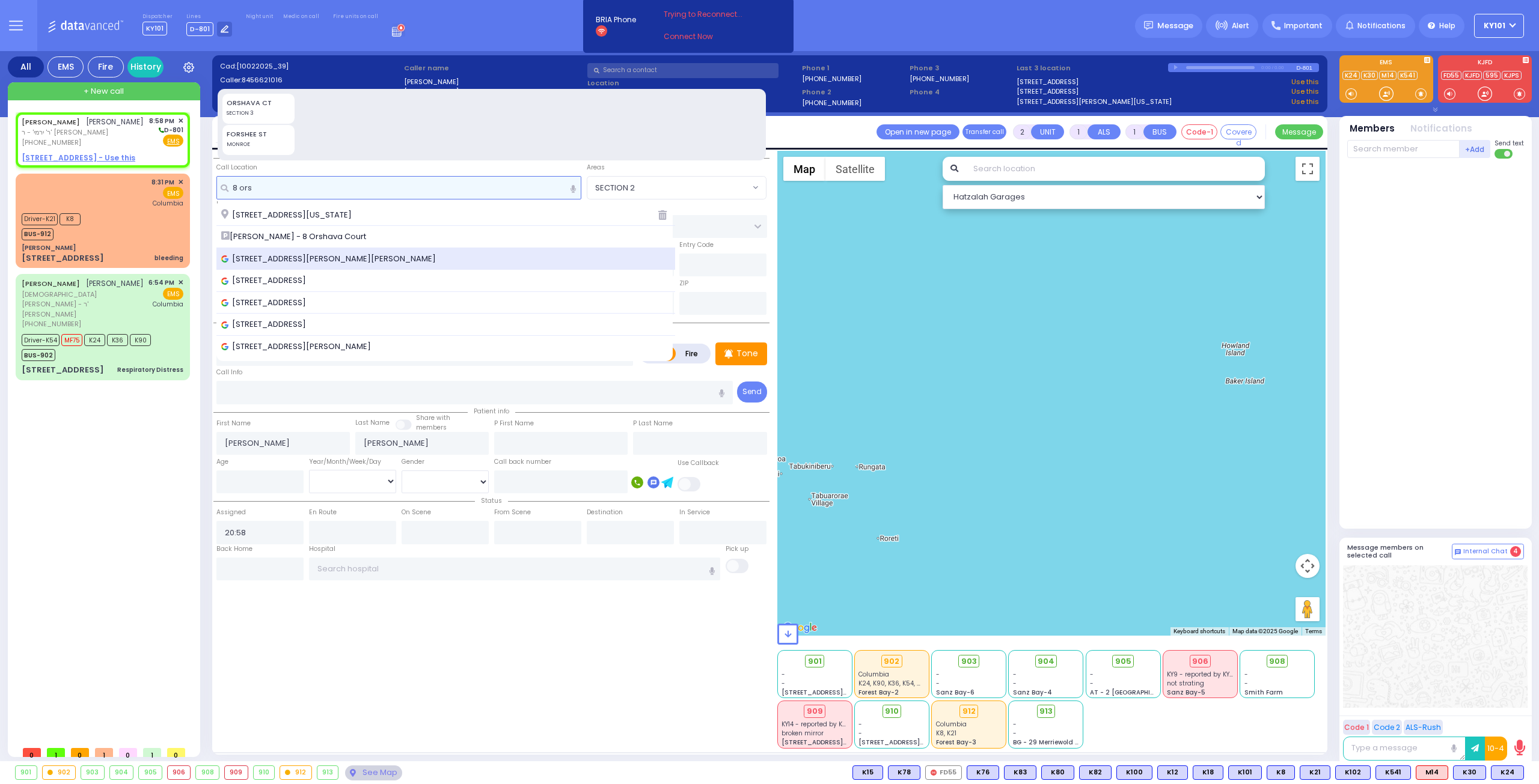
type input "8 ors"
click at [351, 254] on span "8 Orshava Ct, Kiryas Joel, NY, USA" at bounding box center [330, 258] width 218 height 12
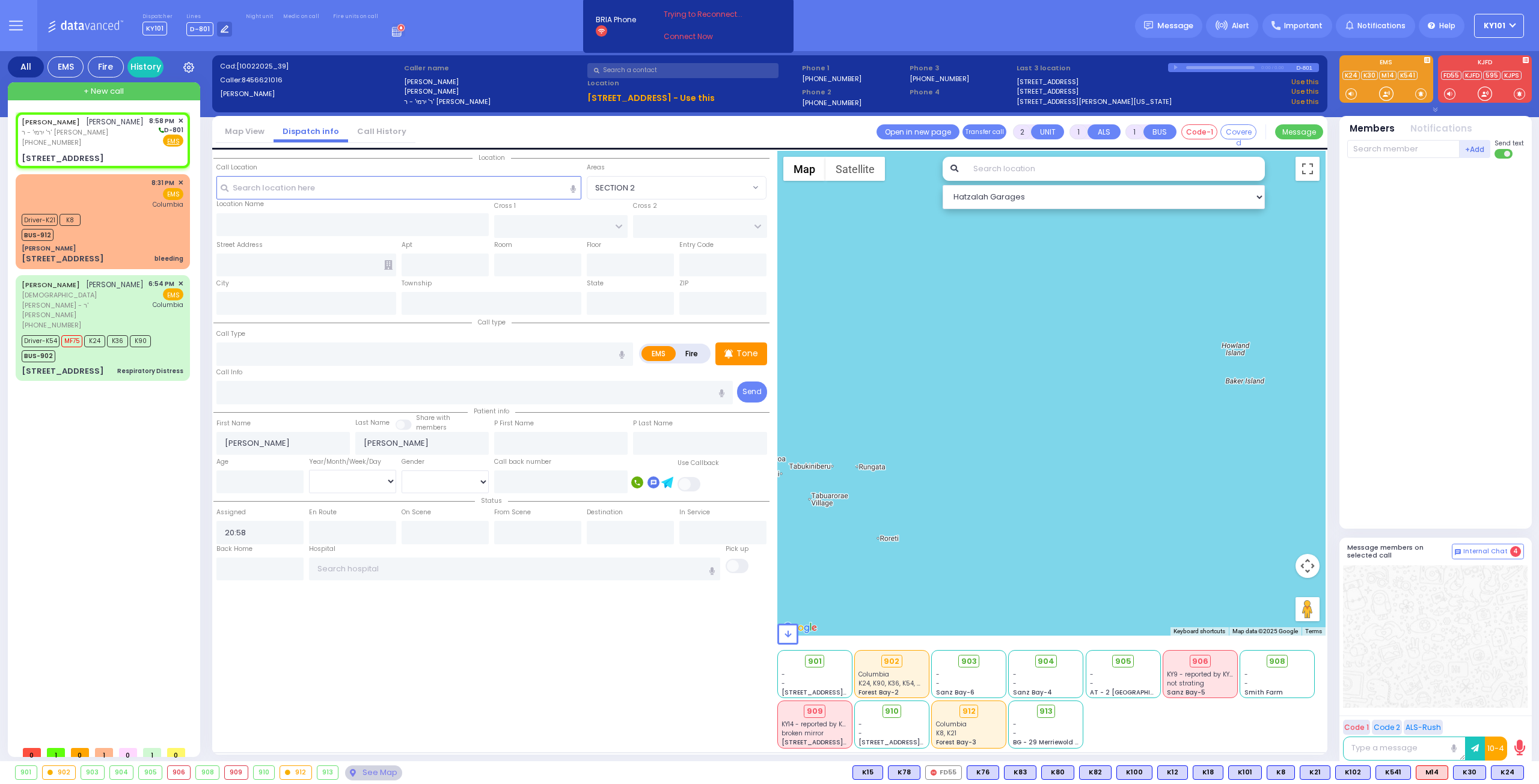
select select
radio input "true"
select select
select select "Hatzalah Garages"
type input "SATMAR DR"
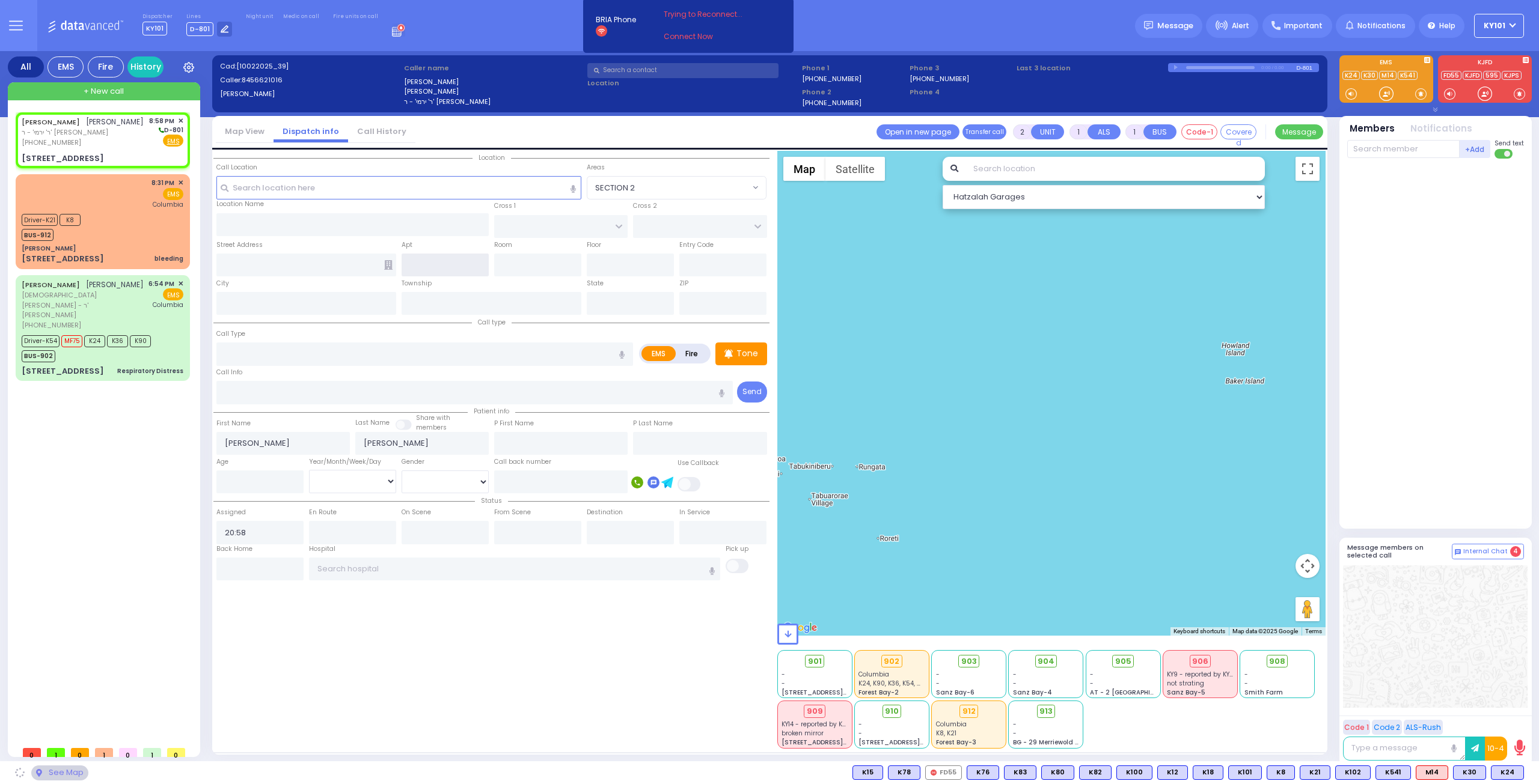
type input "8 Orshava Ct"
type input "[PERSON_NAME]"
type input "[US_STATE]"
type input "10950"
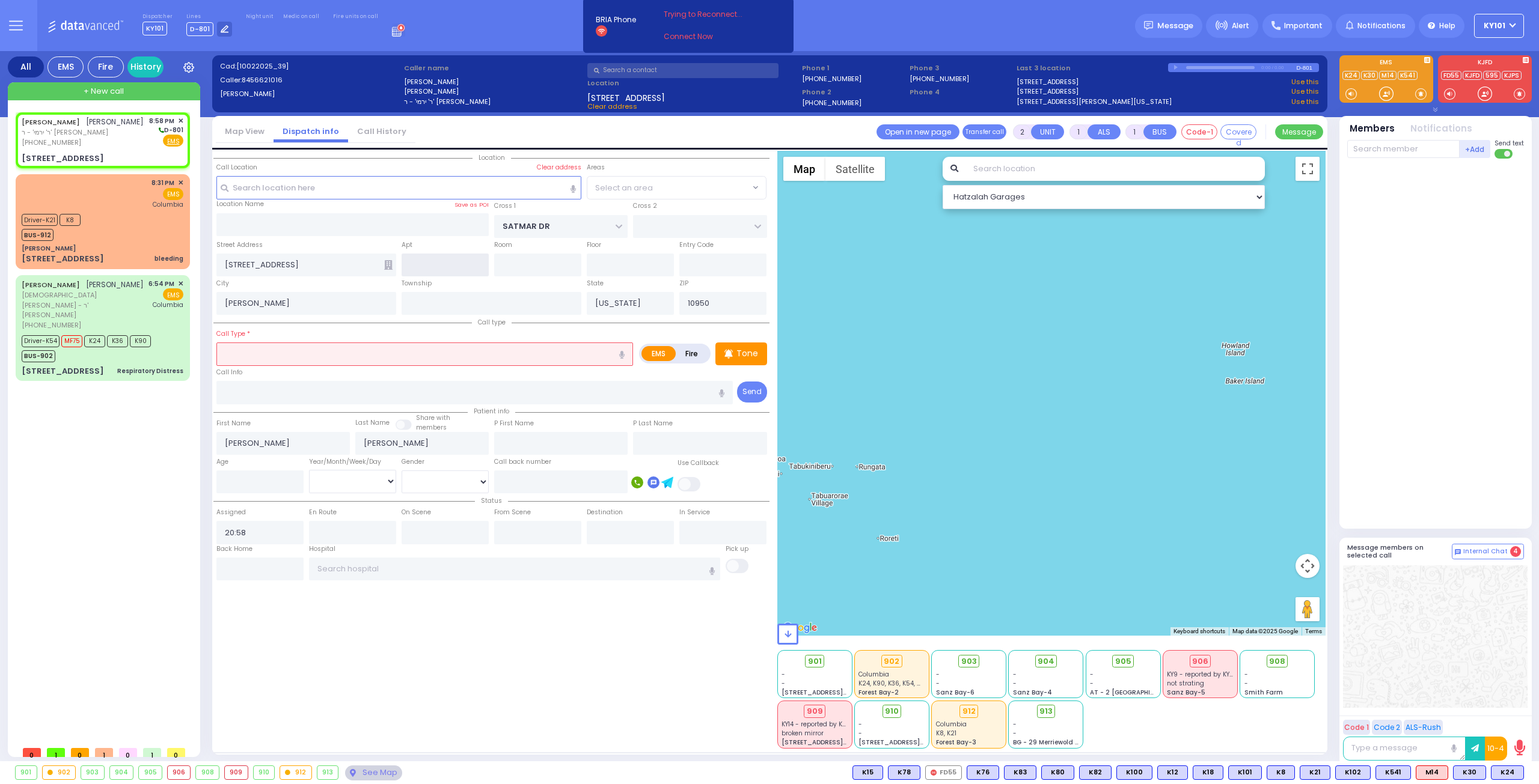
select select "SECTION 3"
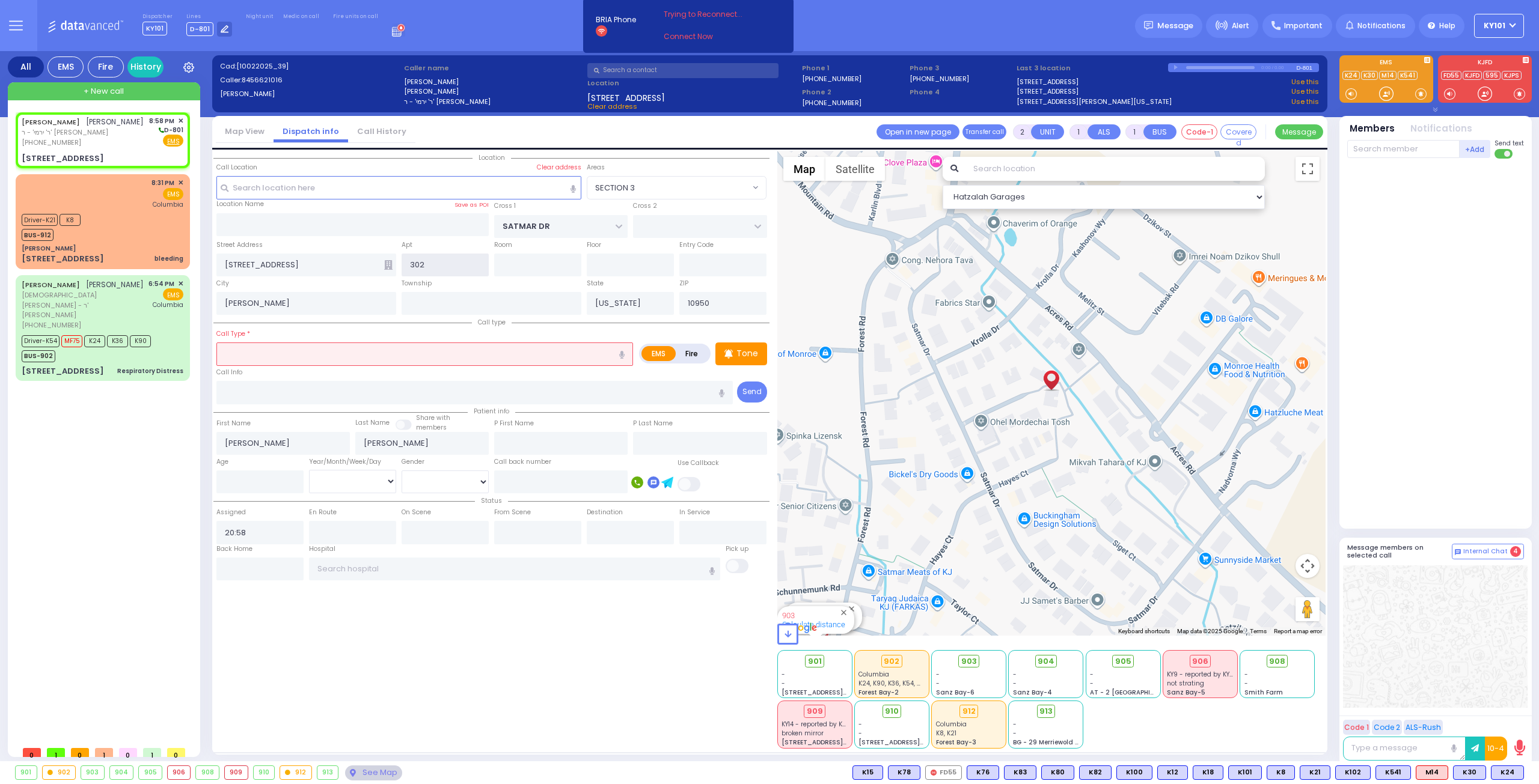
type input "302"
click at [375, 354] on input "text" at bounding box center [424, 354] width 416 height 23
select select
radio input "true"
select select
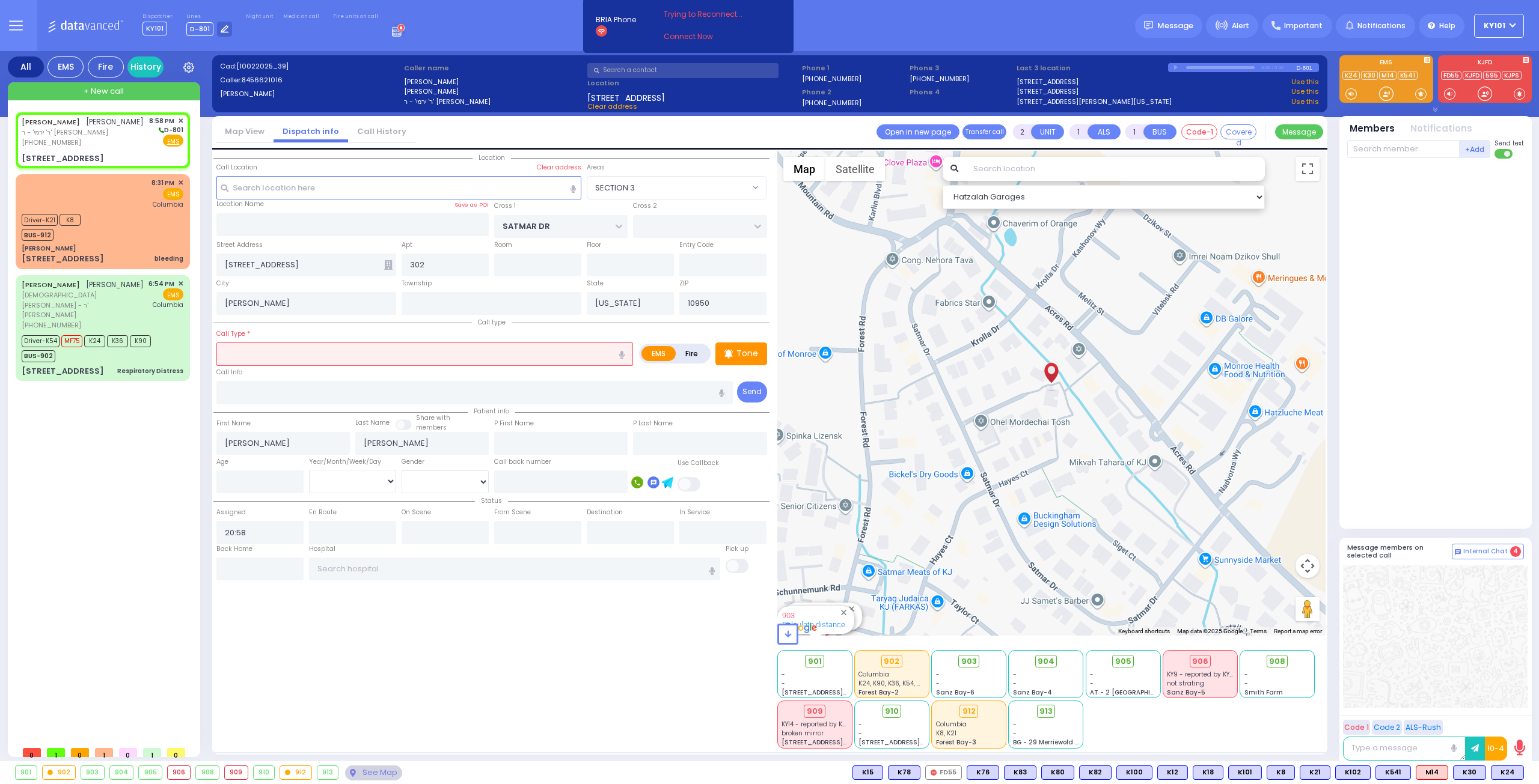
select select "Hatzalah Garages"
type input "pt"
select select "SECTION 3"
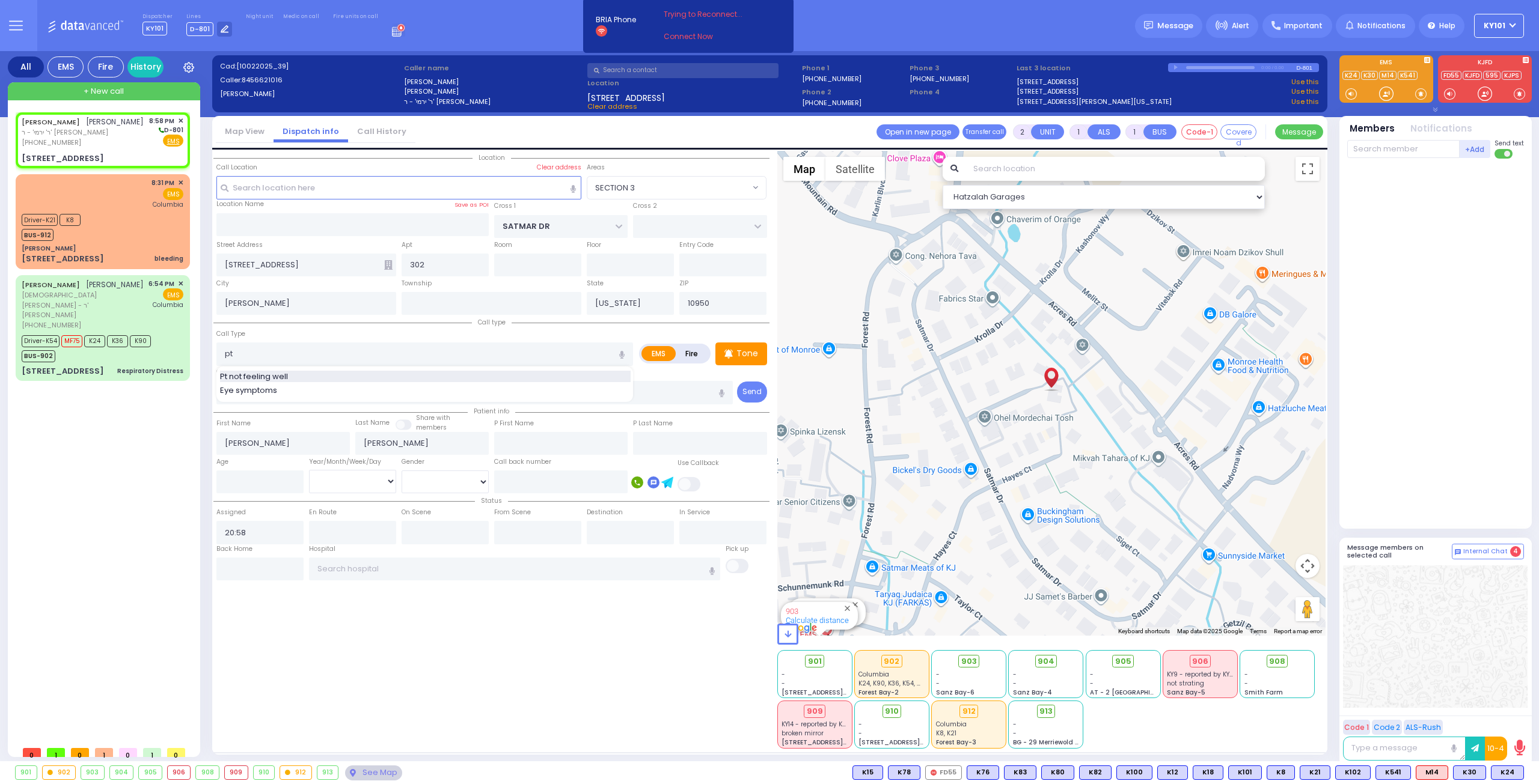
click at [318, 373] on div "Pt not feeling well" at bounding box center [425, 376] width 411 height 12
type input "Pt not feeling well"
type input "1"
type input "0"
click at [248, 479] on input "number" at bounding box center [259, 482] width 87 height 23
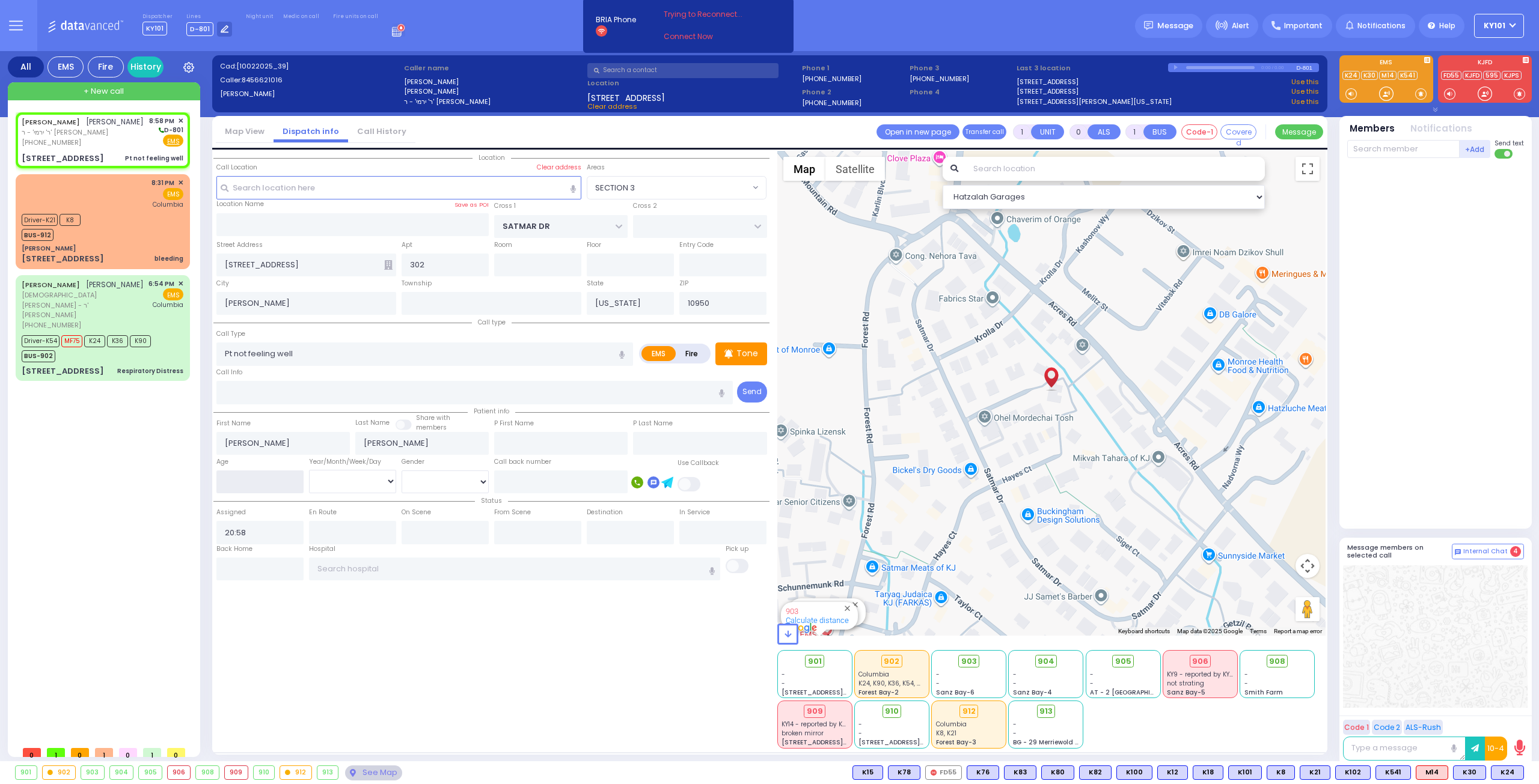
select select
radio input "true"
select select
select select "Hatzalah Garages"
type input "25"
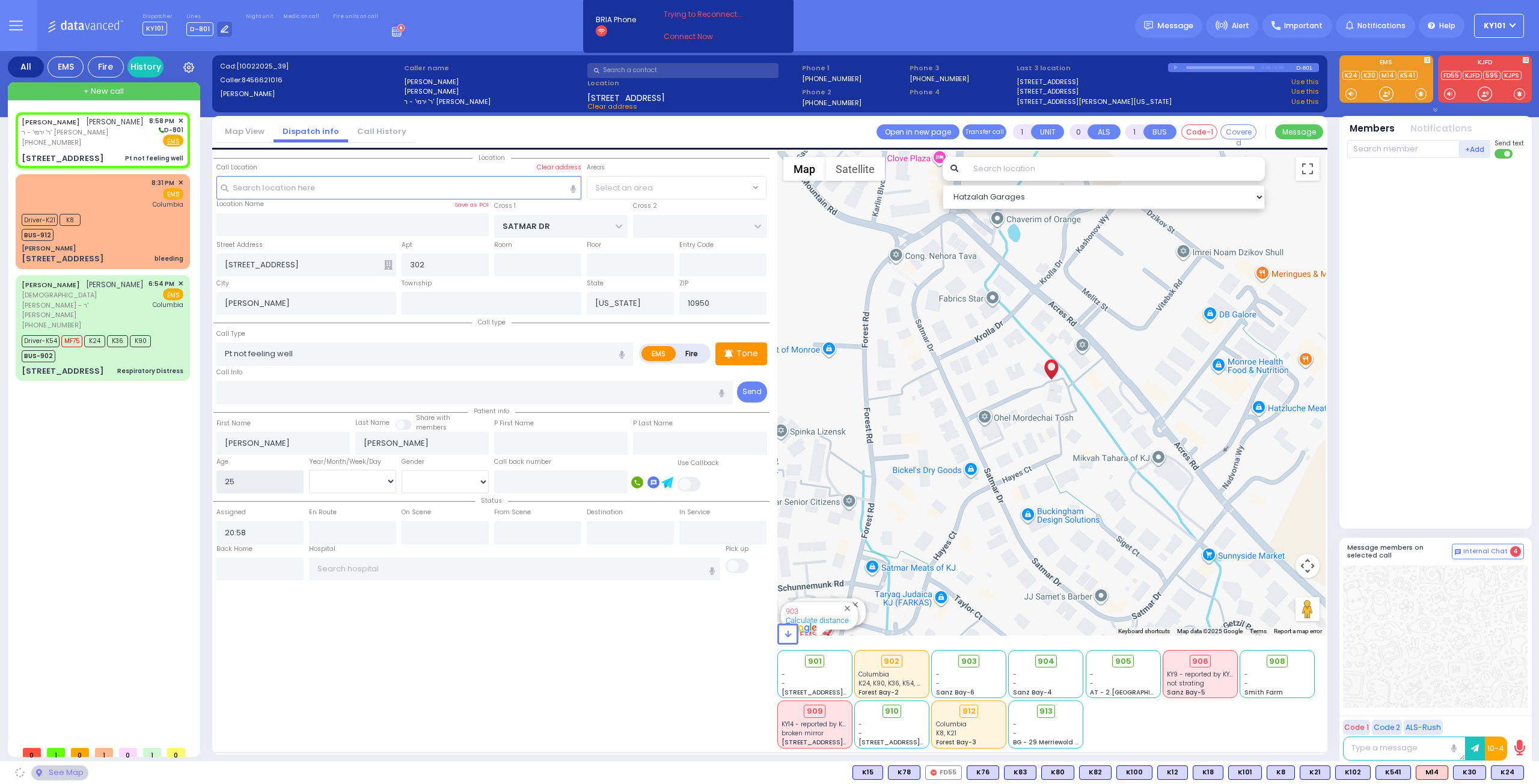
select select "SECTION 3"
type input "25"
select select "Year"
select select
radio input "true"
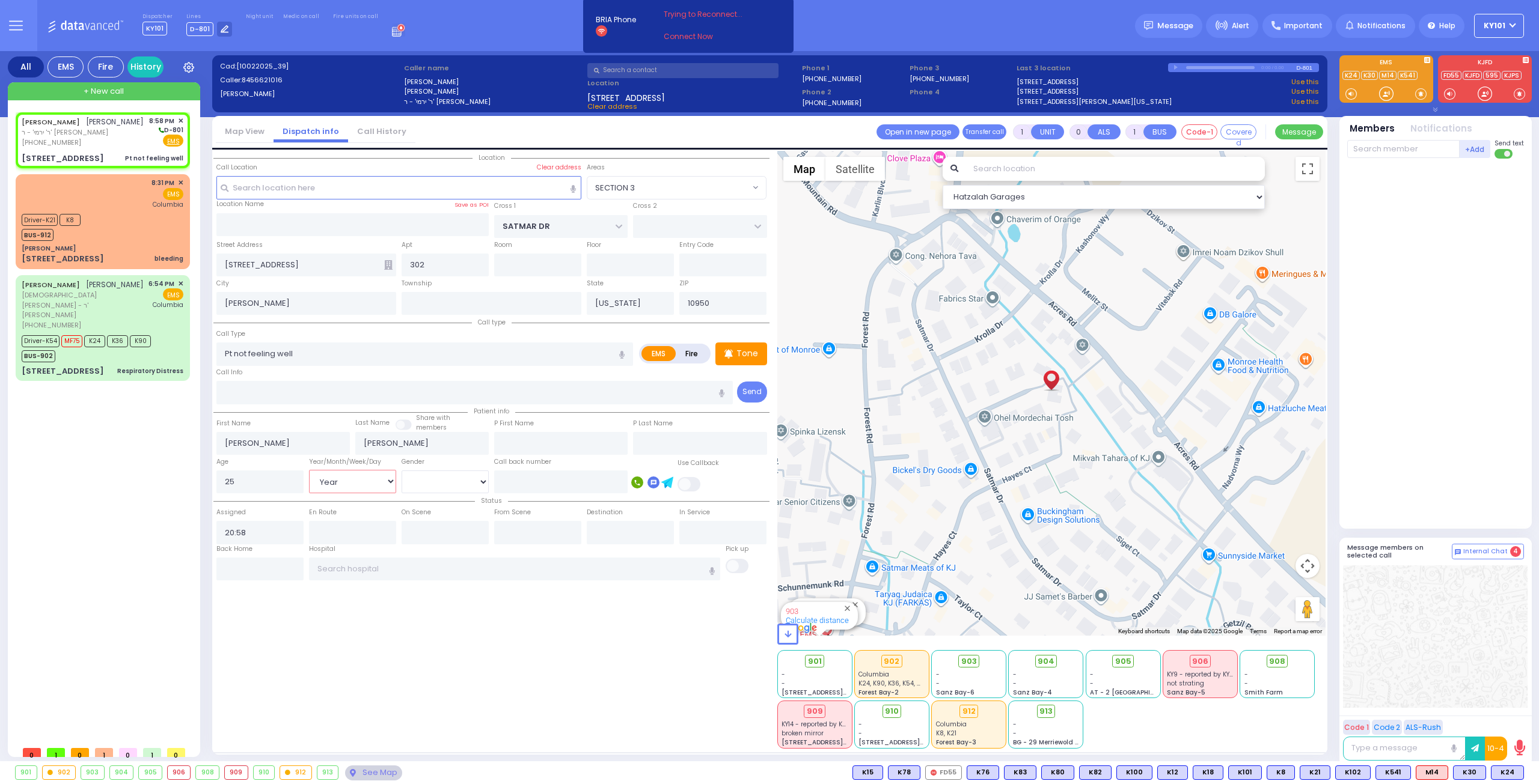
select select "Year"
select select "Hatzalah Garages"
select select
radio input "true"
select select "Year"
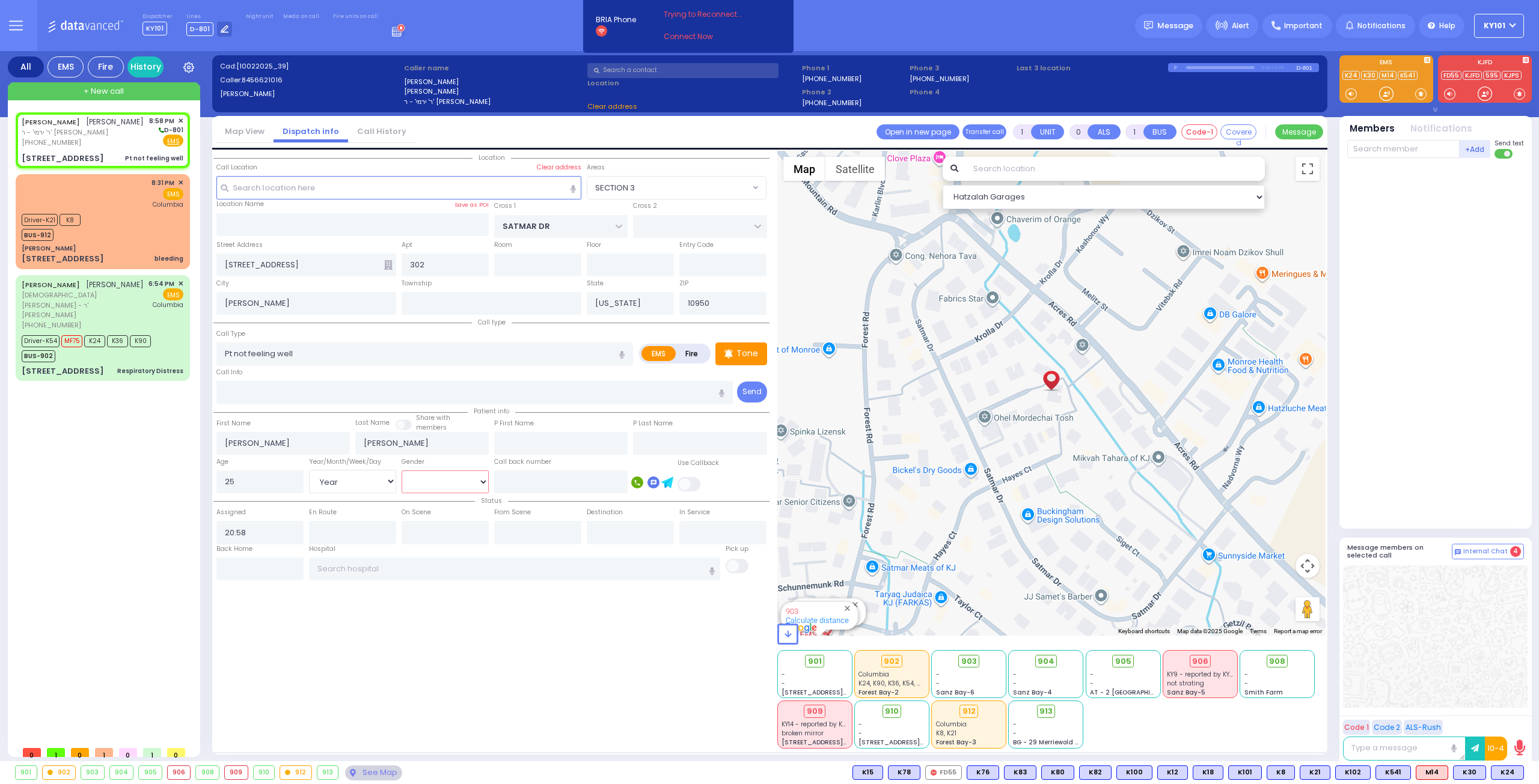
select select "Hatzalah Garages"
select select "[DEMOGRAPHIC_DATA]"
select select "SECTION 3"
select select "[DEMOGRAPHIC_DATA]"
select select
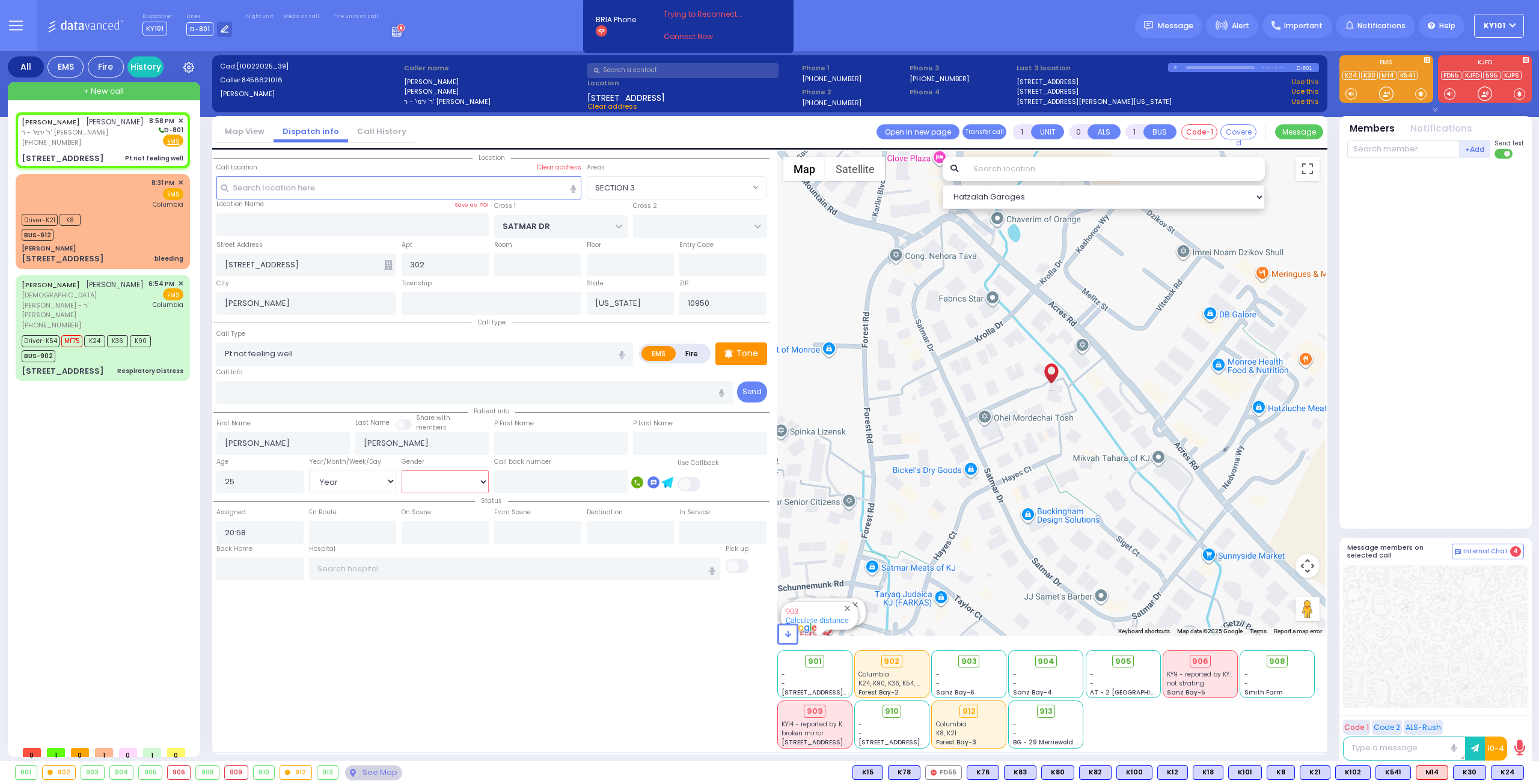
radio input "true"
select select "Year"
select select "[DEMOGRAPHIC_DATA]"
select select "Hatzalah Garages"
select select "SECTION 3"
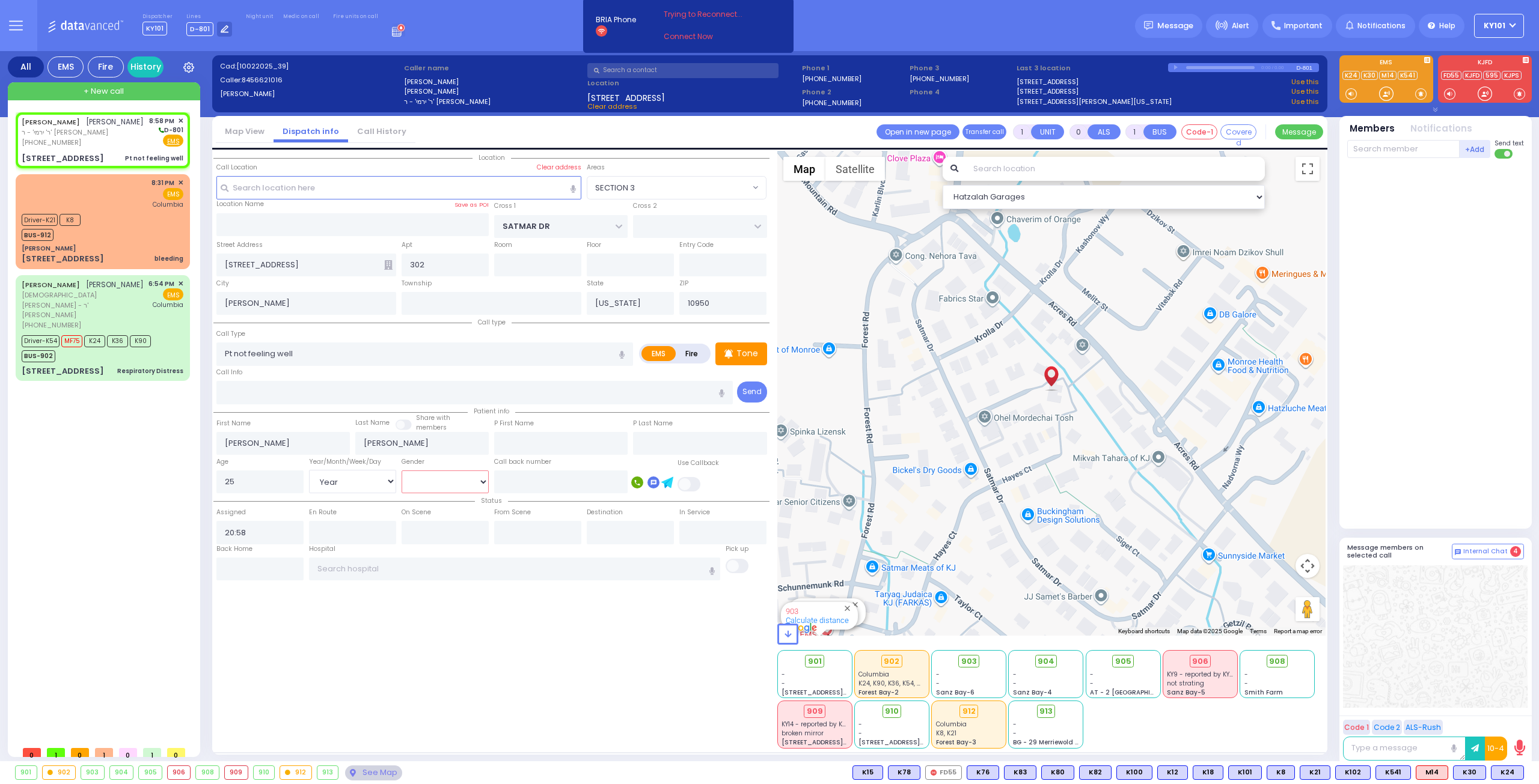
select select
radio input "true"
select select "Year"
select select "[DEMOGRAPHIC_DATA]"
select select "Hatzalah Garages"
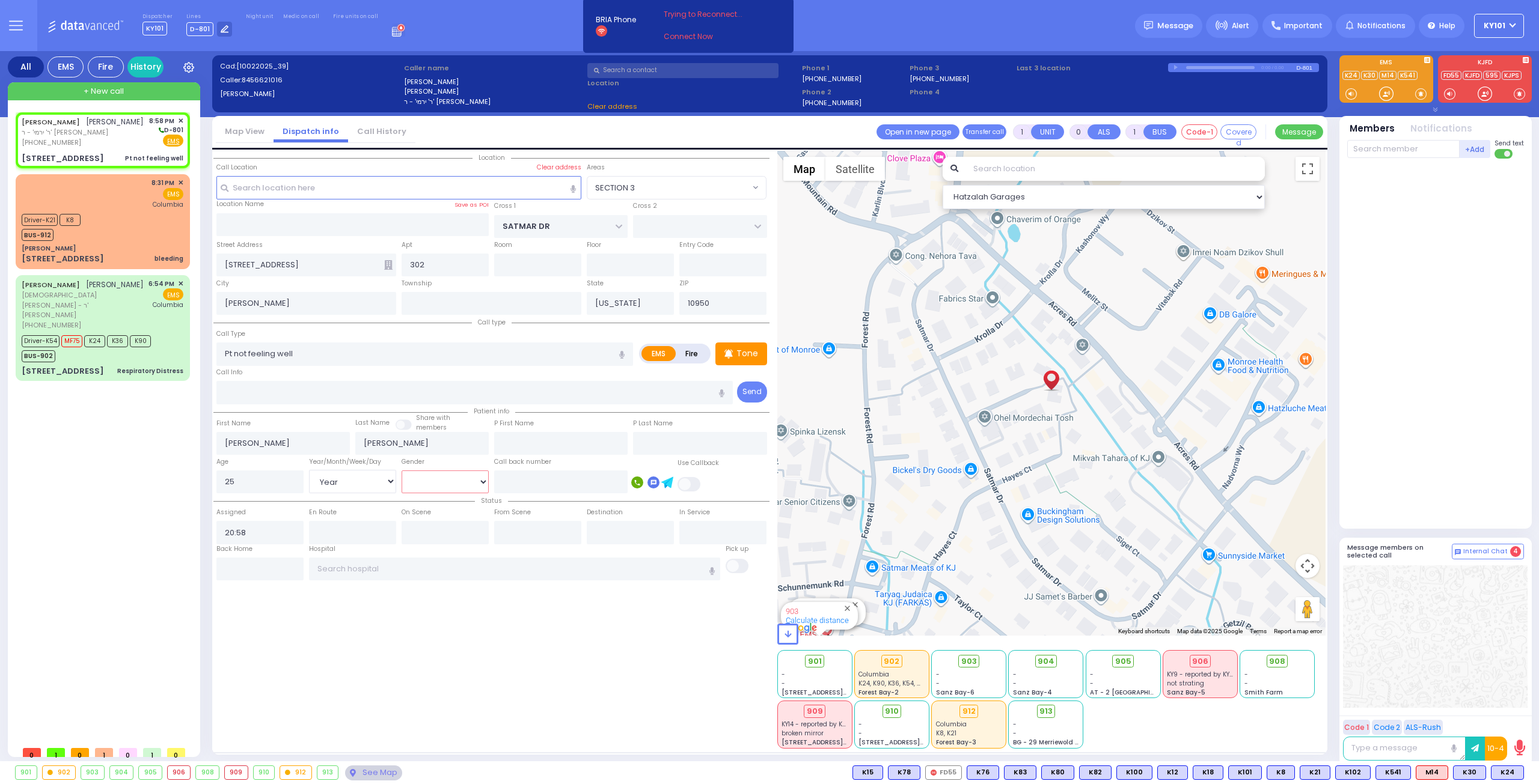
select select "SECTION 3"
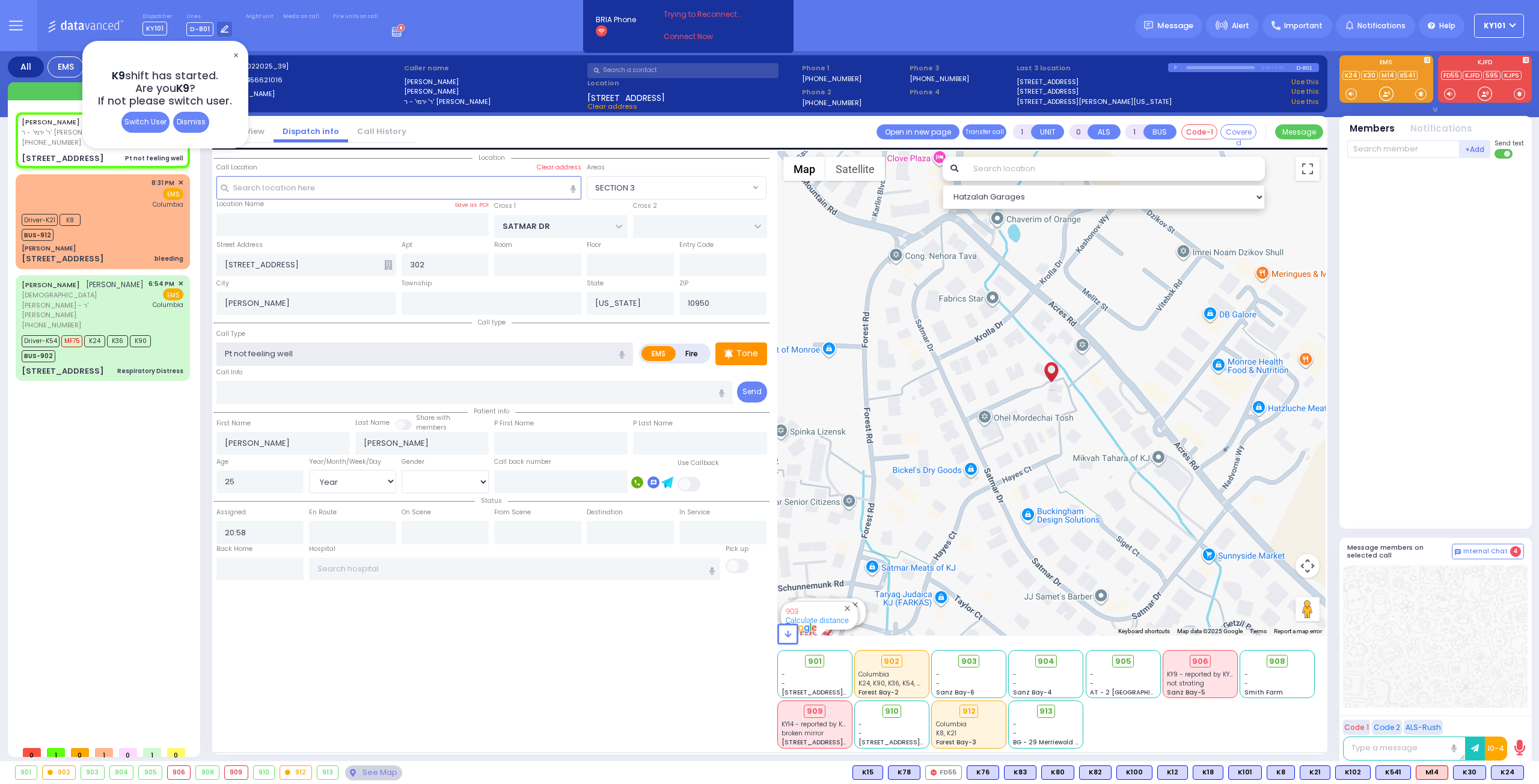
drag, startPoint x: 339, startPoint y: 353, endPoint x: 190, endPoint y: 352, distance: 149.0
click at [190, 352] on div "All EMS Fire History Settings" at bounding box center [770, 409] width 1524 height 715
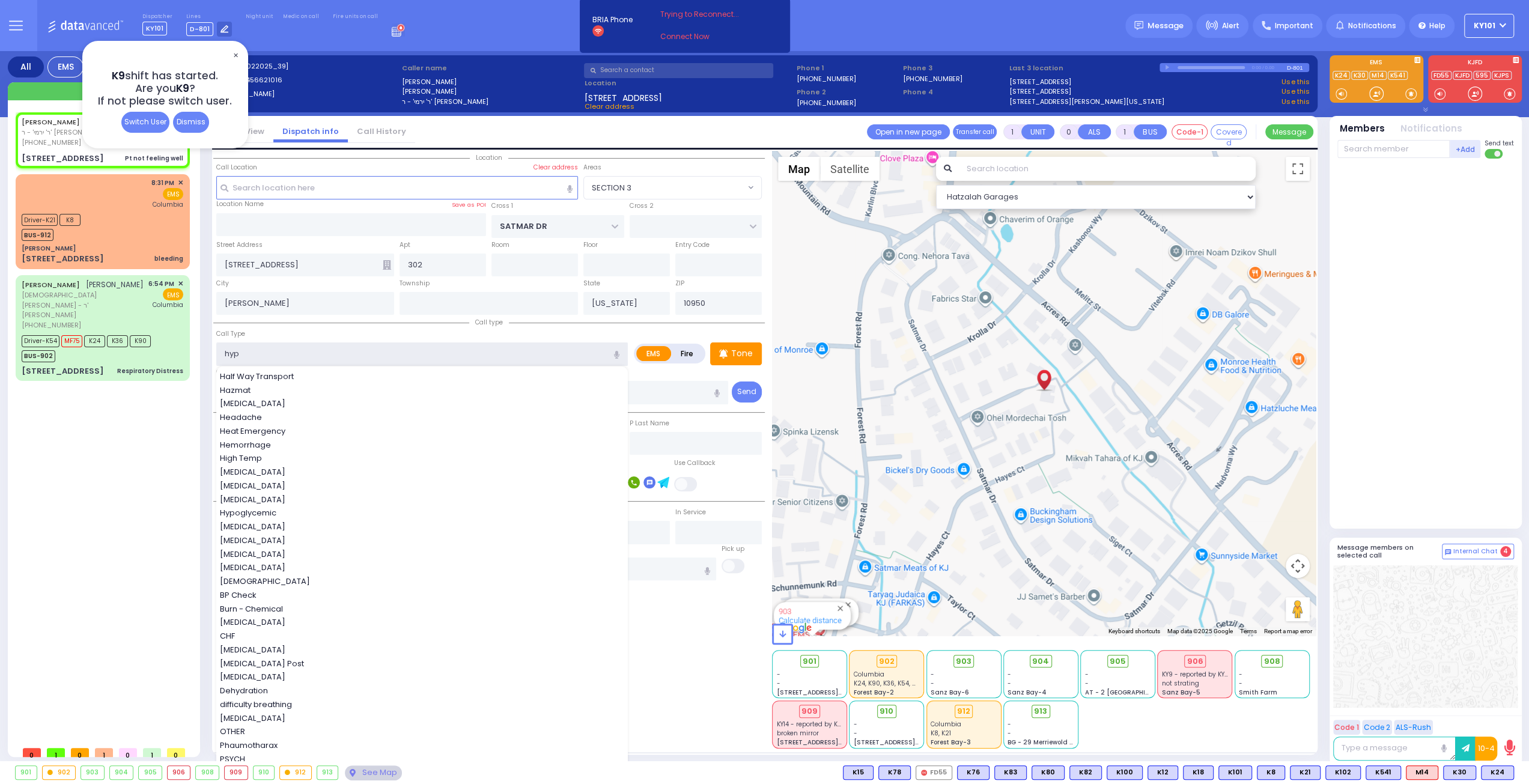
type input "hypo"
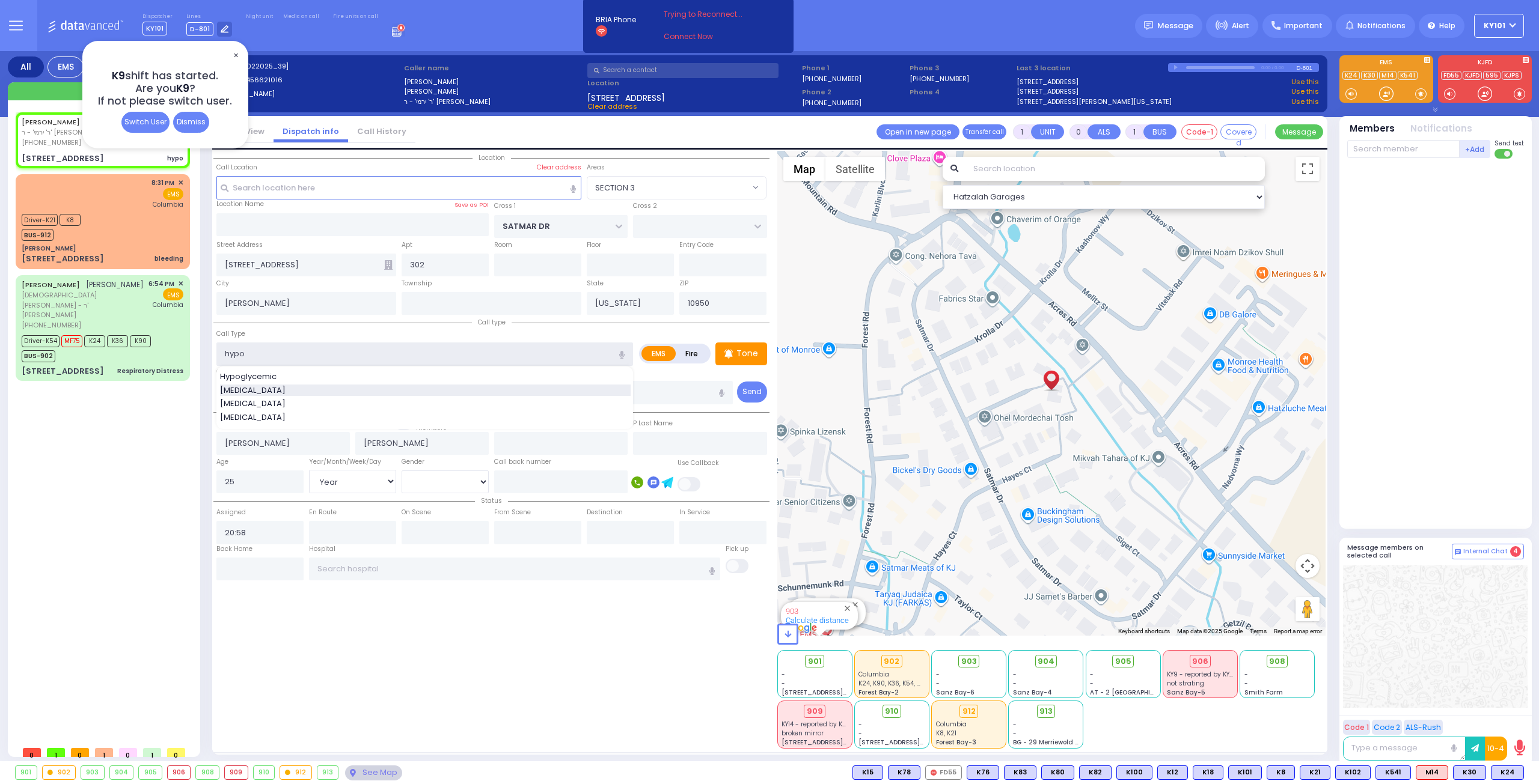
select select
radio input "true"
select select "Year"
select select "[DEMOGRAPHIC_DATA]"
type input "hypo"
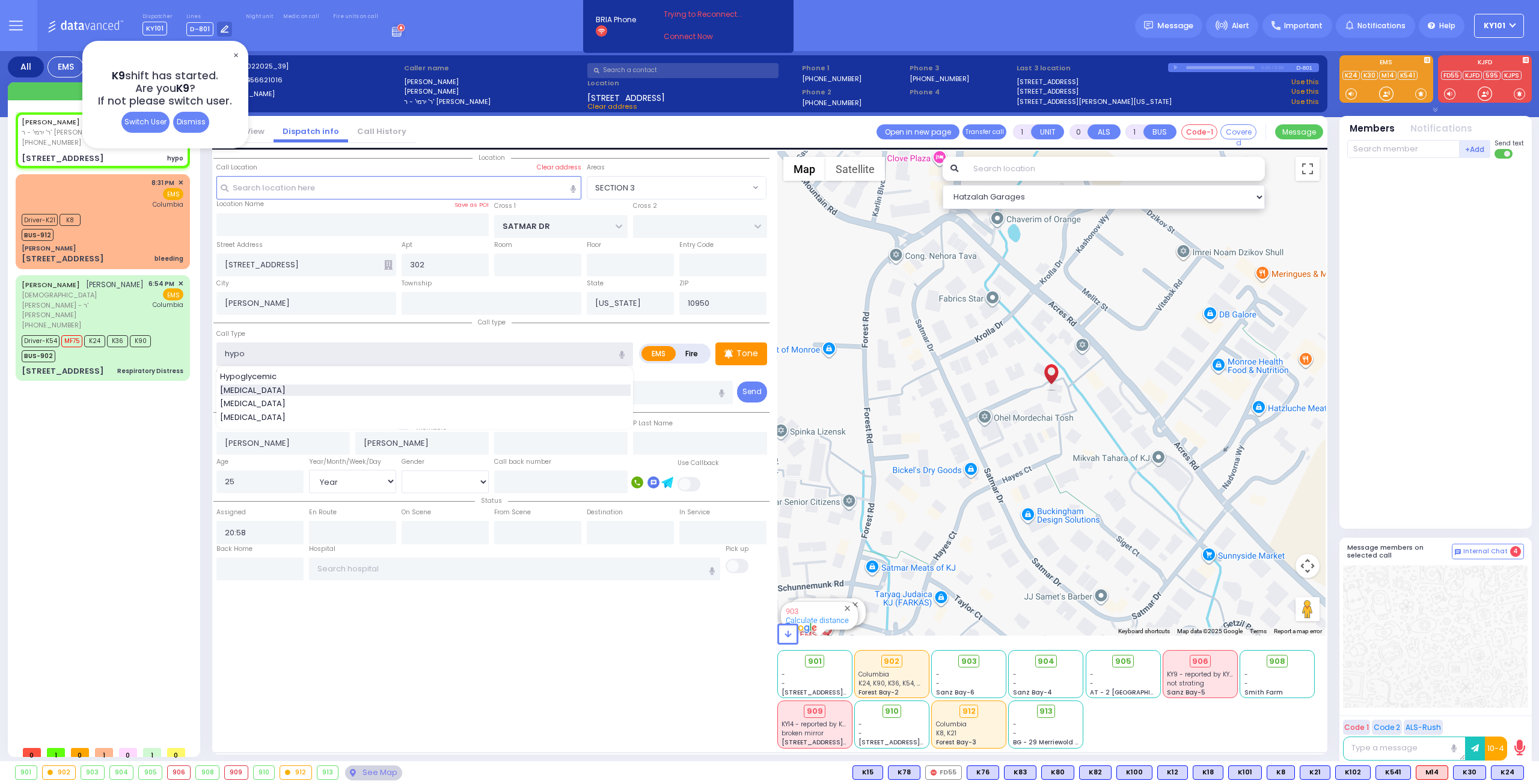
select select "Hatzalah Garages"
type input "[MEDICAL_DATA]"
type input "1"
select select "SECTION 3"
click at [282, 327] on div "Call Type Hypotension Hypotension" at bounding box center [424, 346] width 416 height 38
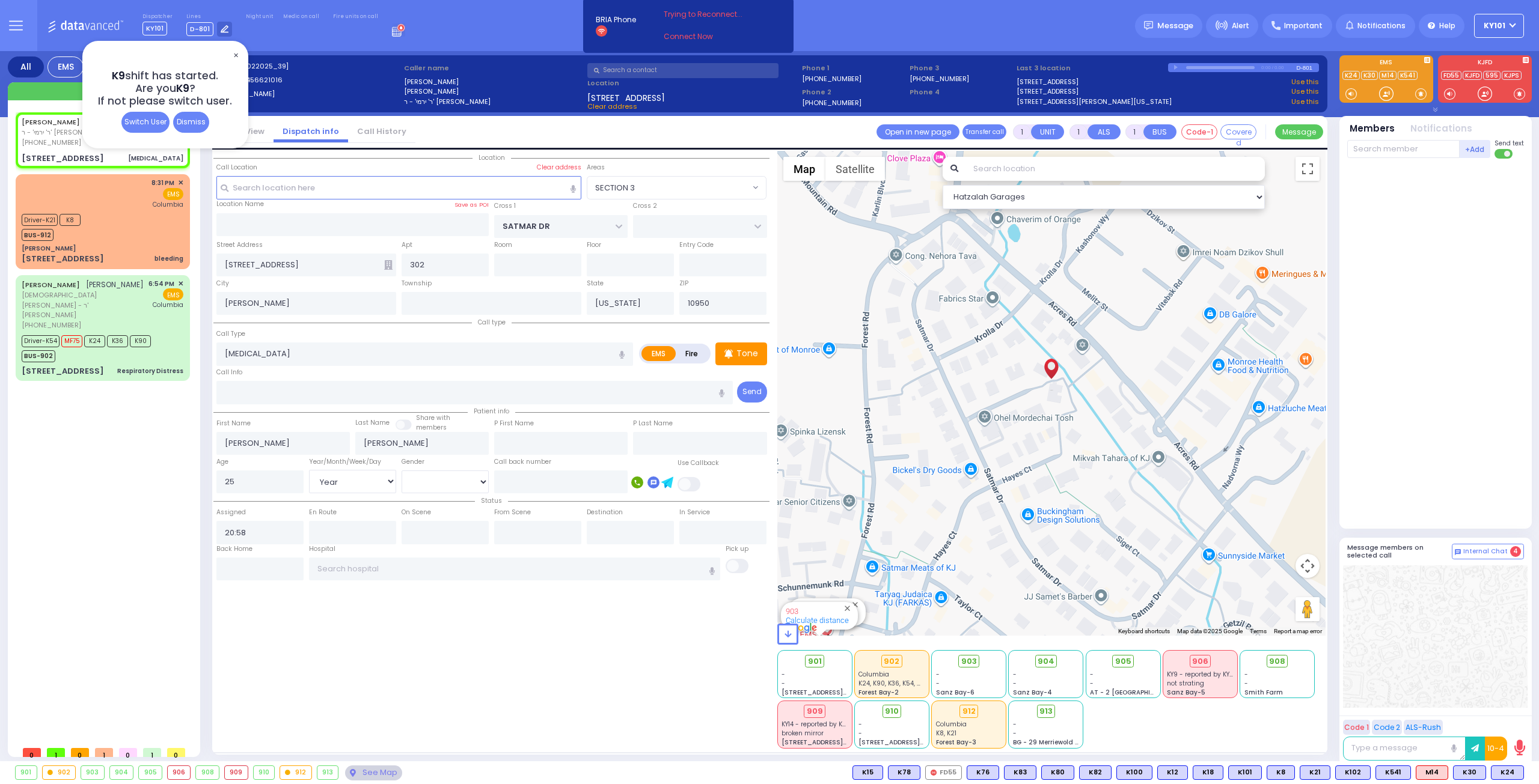
select select
radio input "true"
select select "Year"
select select "[DEMOGRAPHIC_DATA]"
select select "Hatzalah Garages"
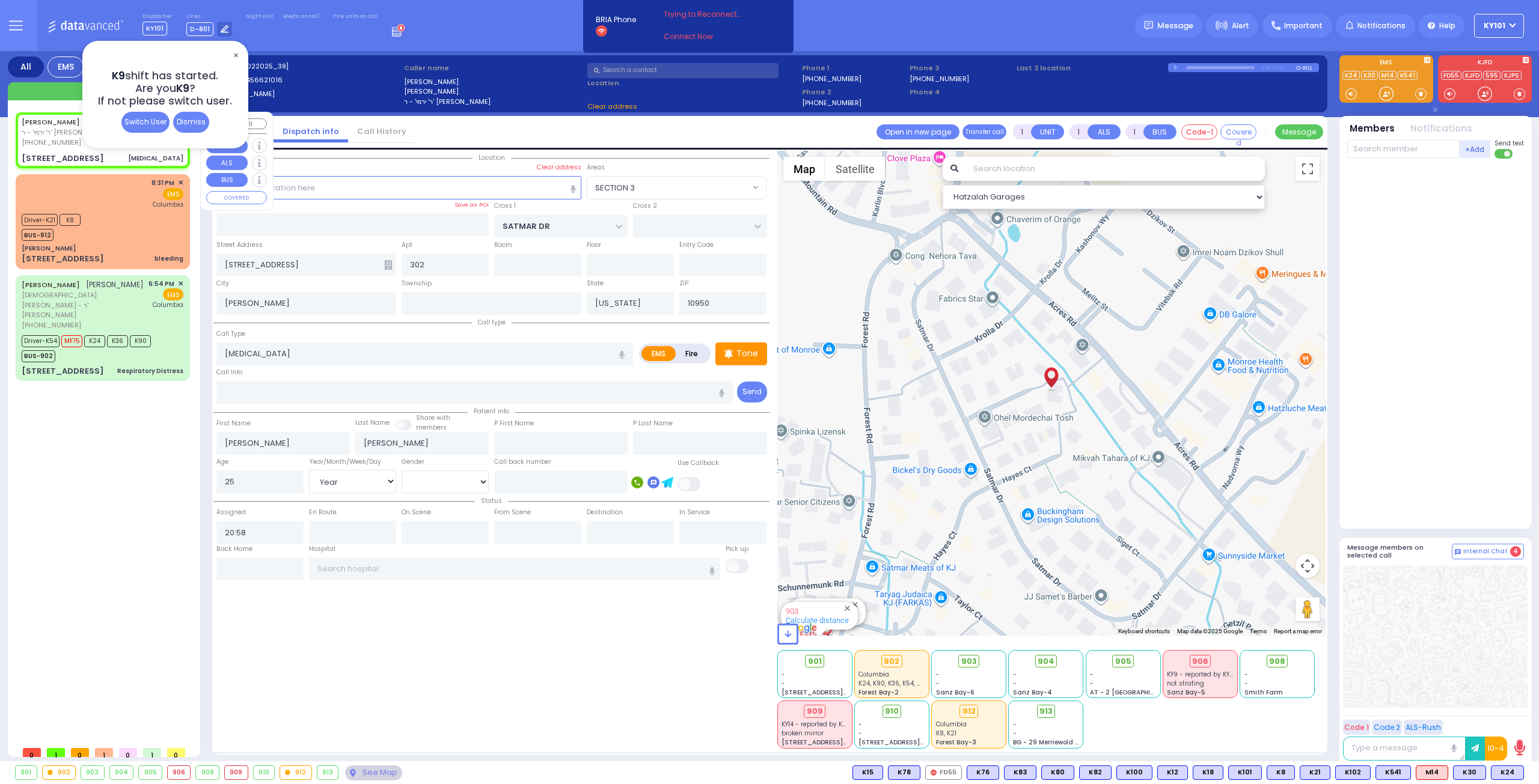
select select
radio input "true"
select select "Year"
select select "[DEMOGRAPHIC_DATA]"
select select "Hatzalah Garages"
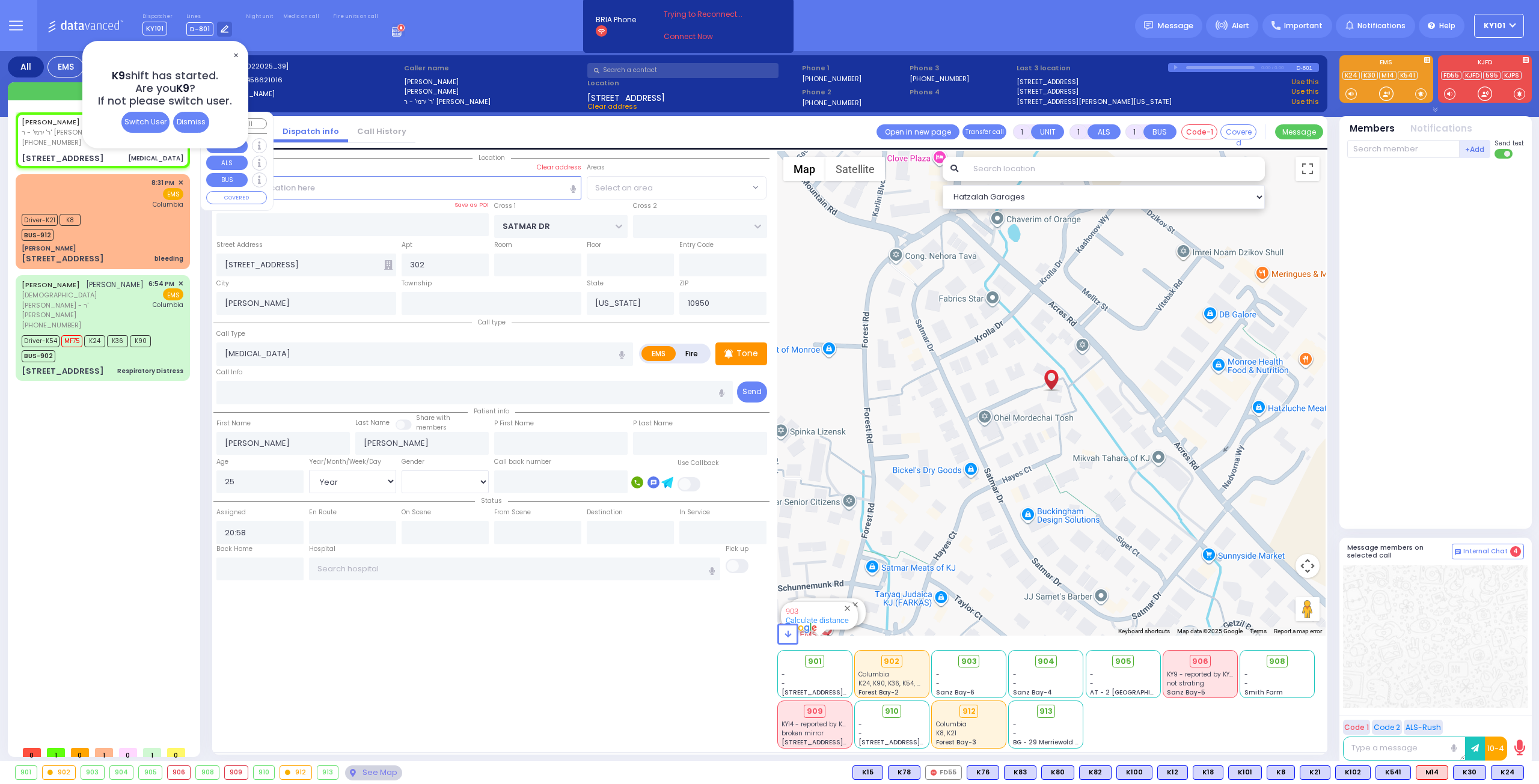
select select "SECTION 3"
click at [234, 54] on span "✕" at bounding box center [235, 55] width 10 height 14
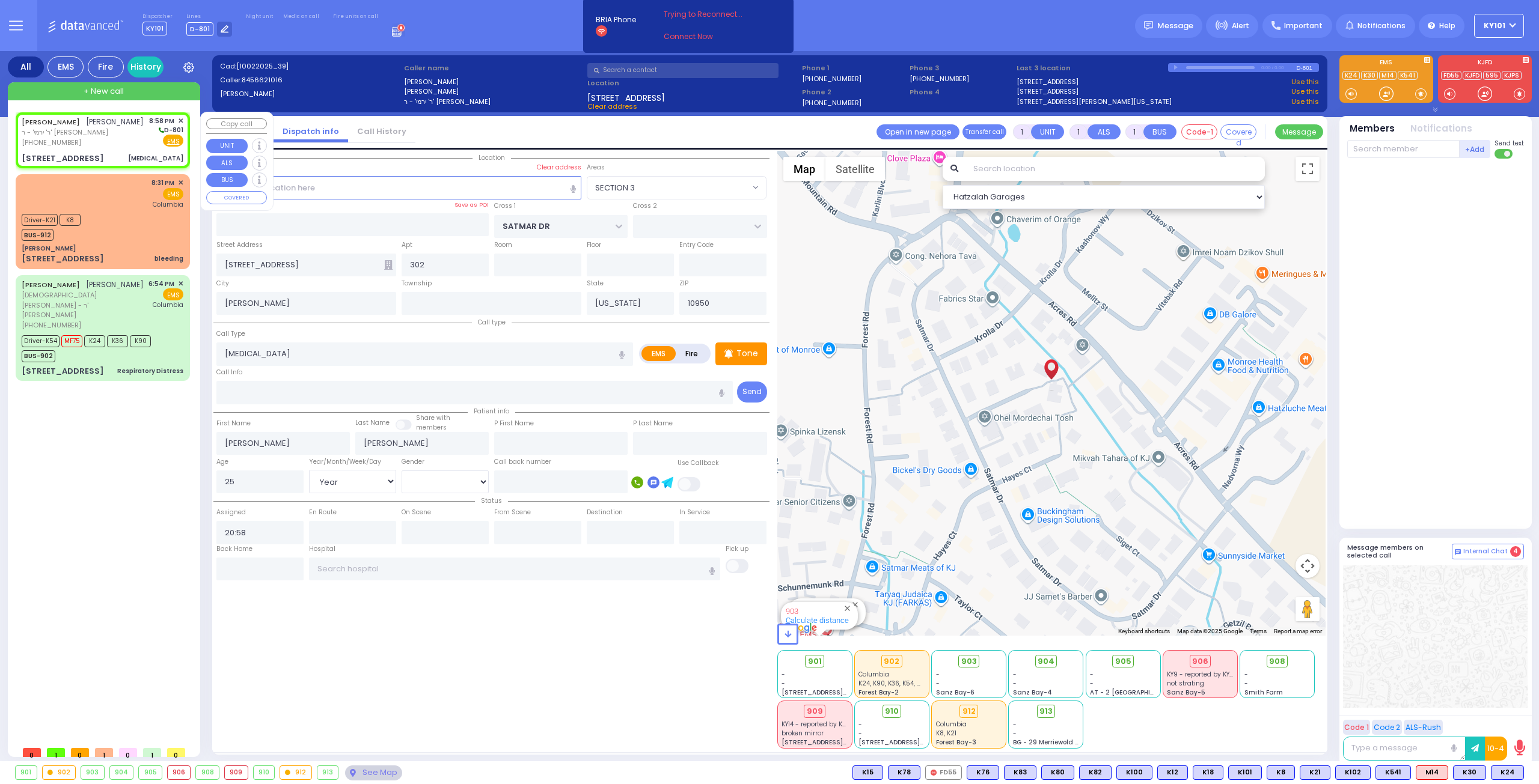
click at [385, 265] on icon at bounding box center [388, 265] width 9 height 10
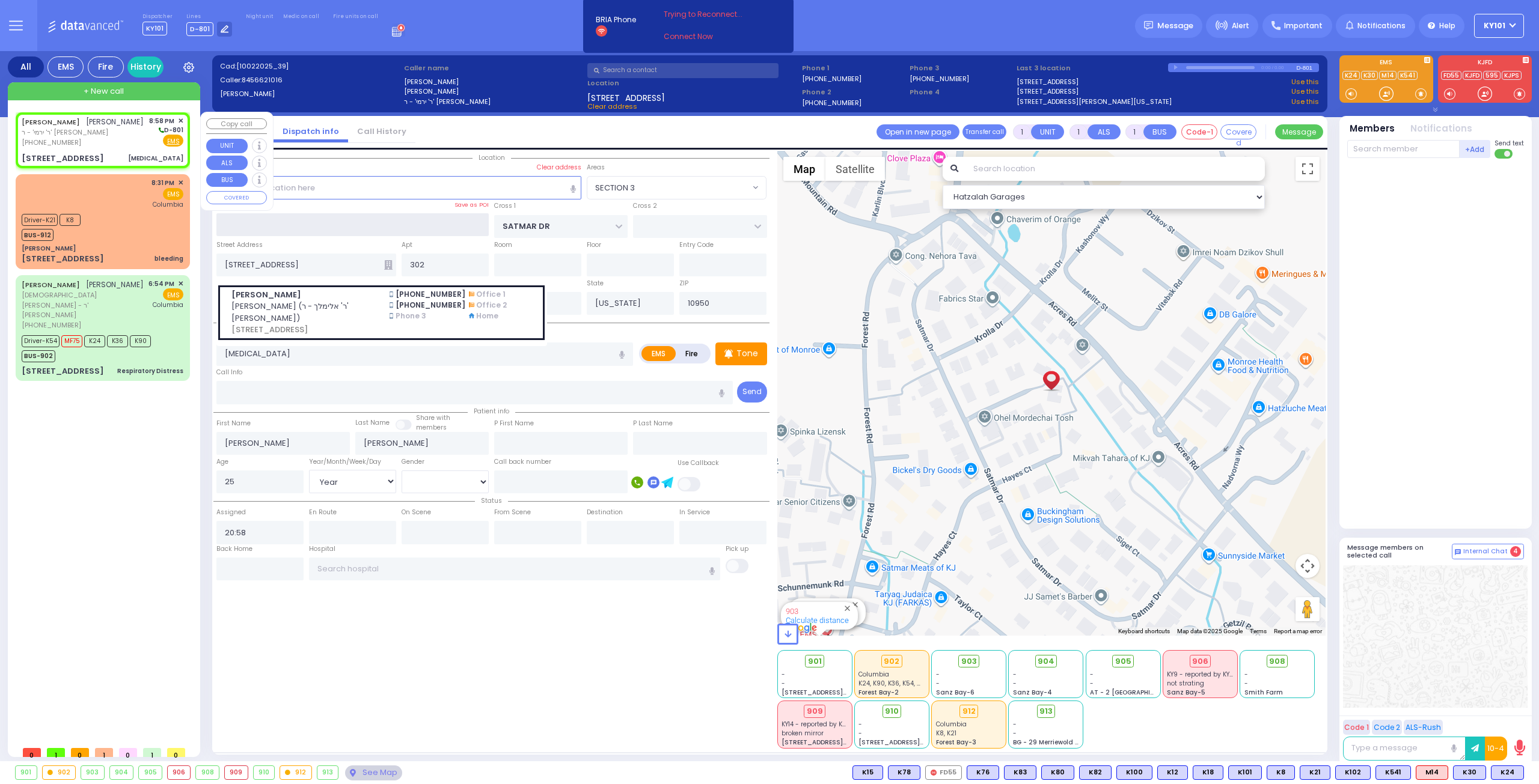
click at [335, 222] on input "text" at bounding box center [352, 225] width 273 height 23
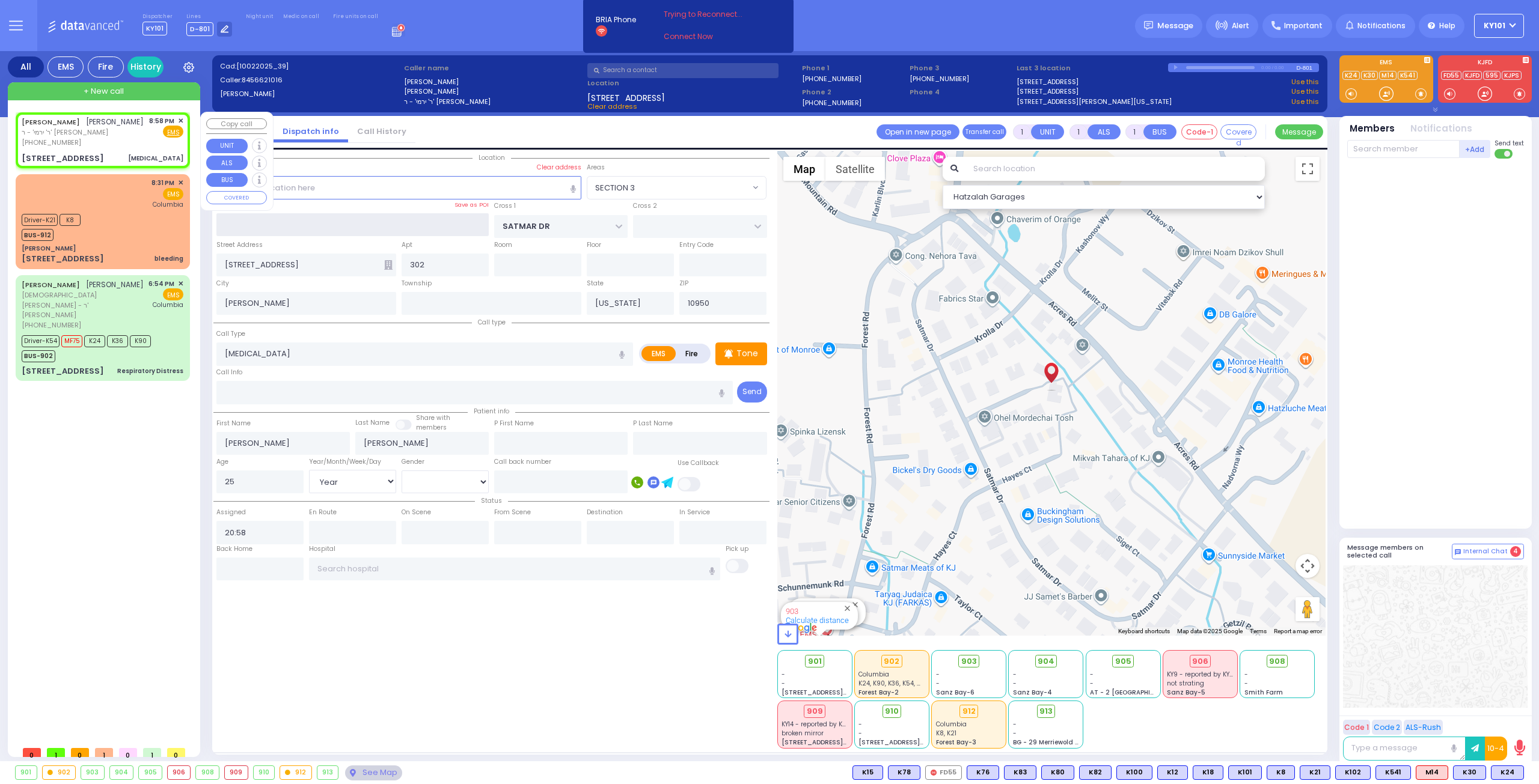
select select
radio input "true"
select select "Year"
select select "[DEMOGRAPHIC_DATA]"
select select "Hatzalah Garages"
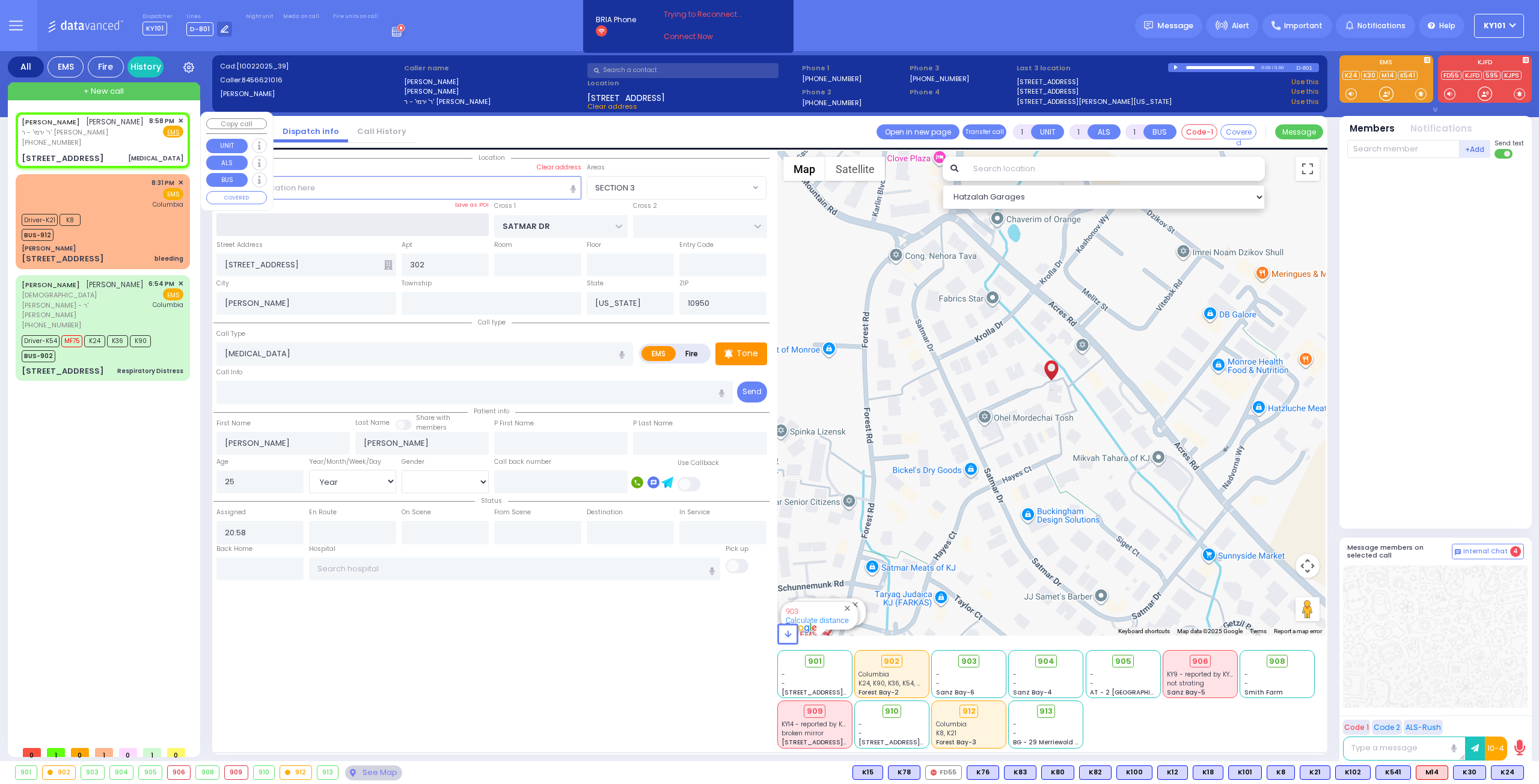
select select "SECTION 3"
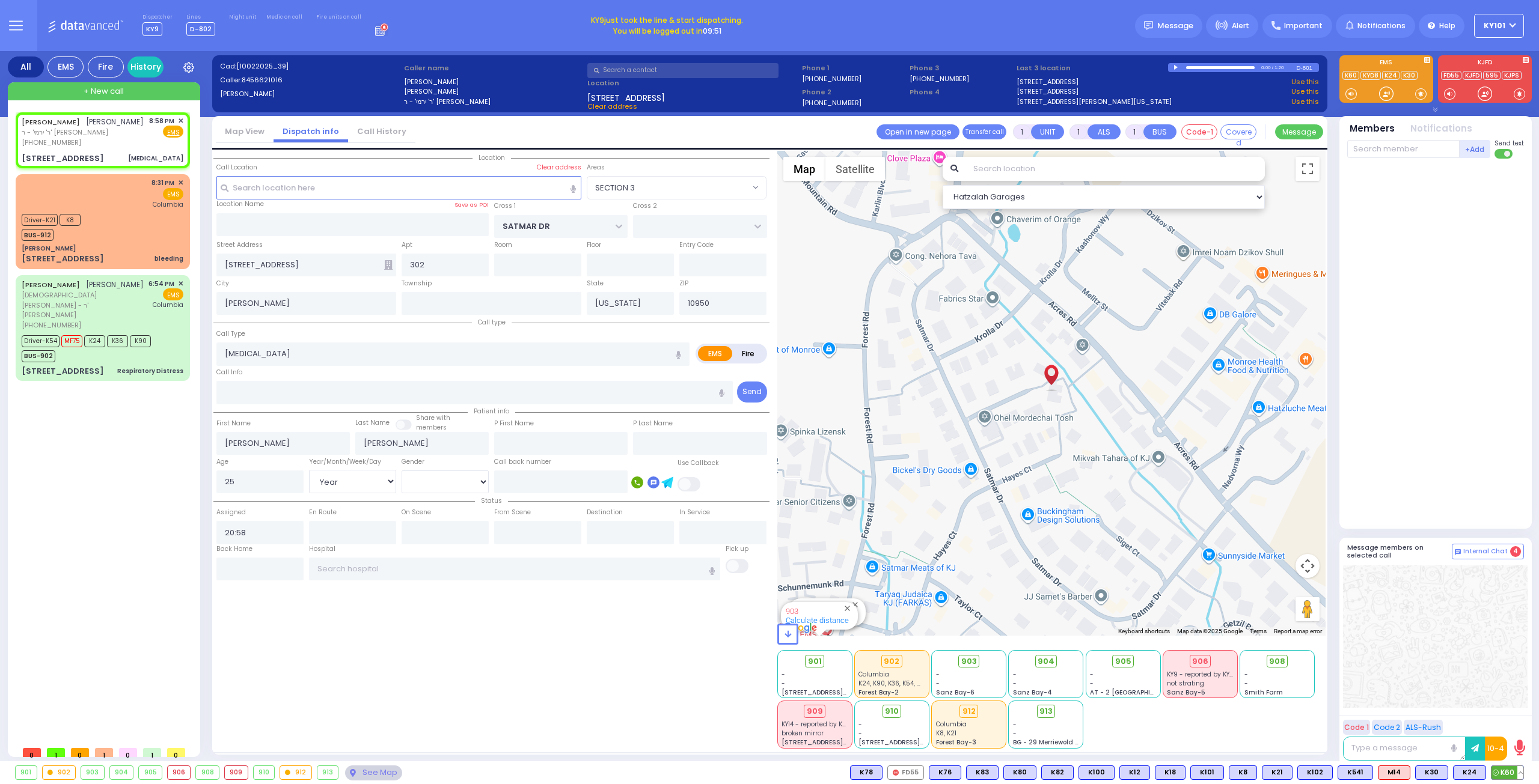
click at [1513, 772] on span "K60" at bounding box center [1507, 773] width 32 height 14
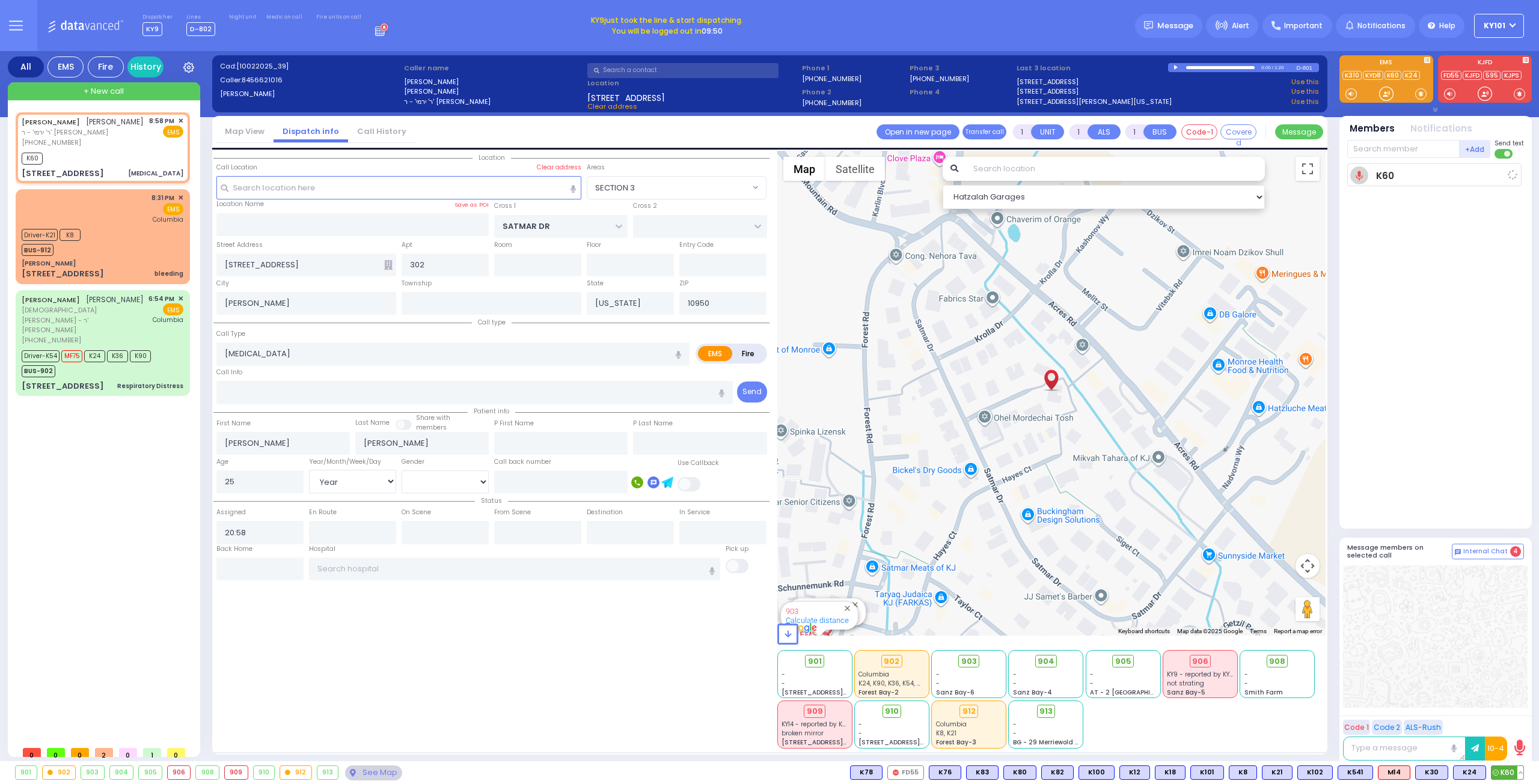
select select
radio input "true"
select select "Year"
select select "[DEMOGRAPHIC_DATA]"
type input "21:01"
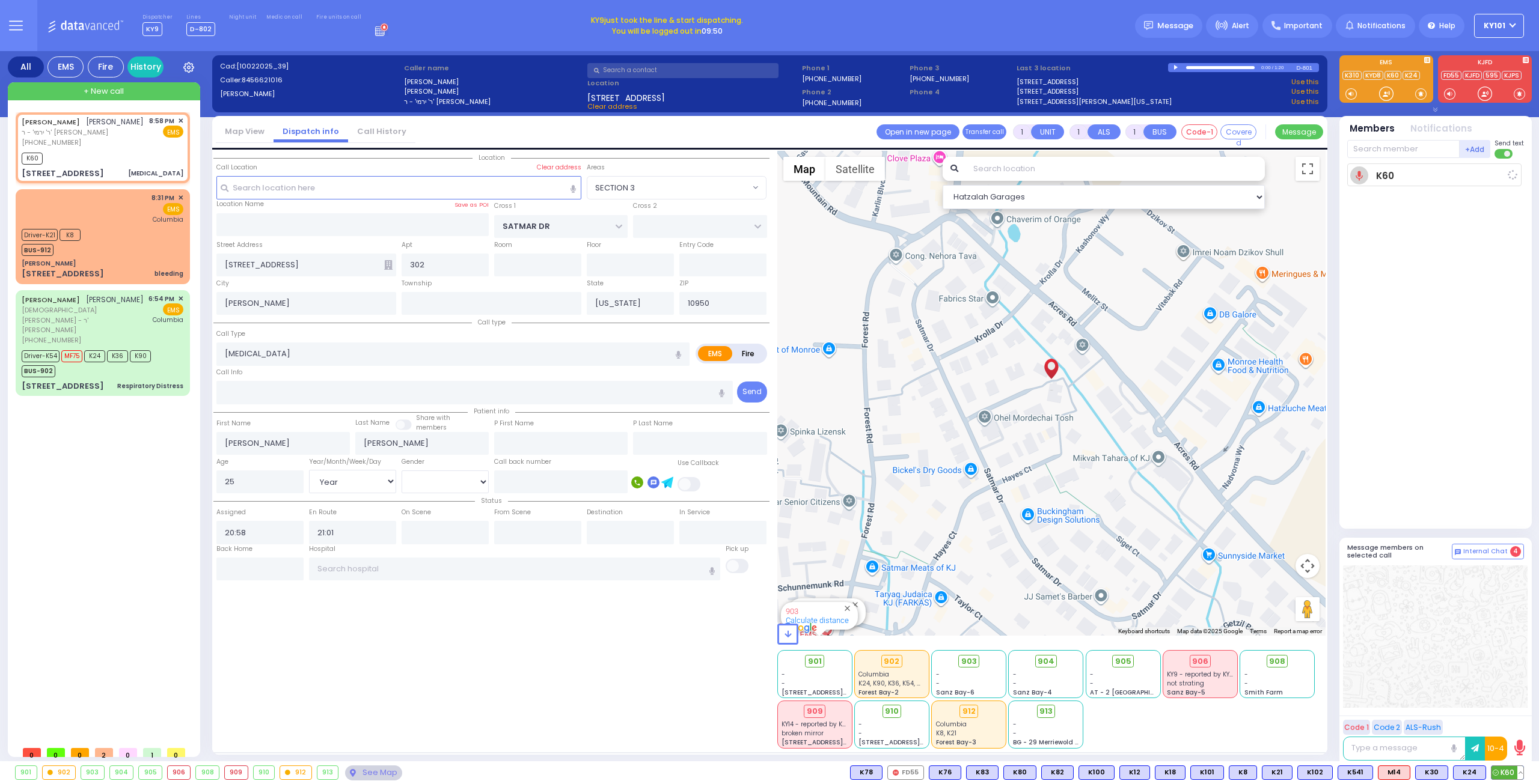
select select "Hatzalah Garages"
select select "SECTION 3"
click at [1505, 774] on span "K310" at bounding box center [1505, 773] width 34 height 14
select select
radio input "true"
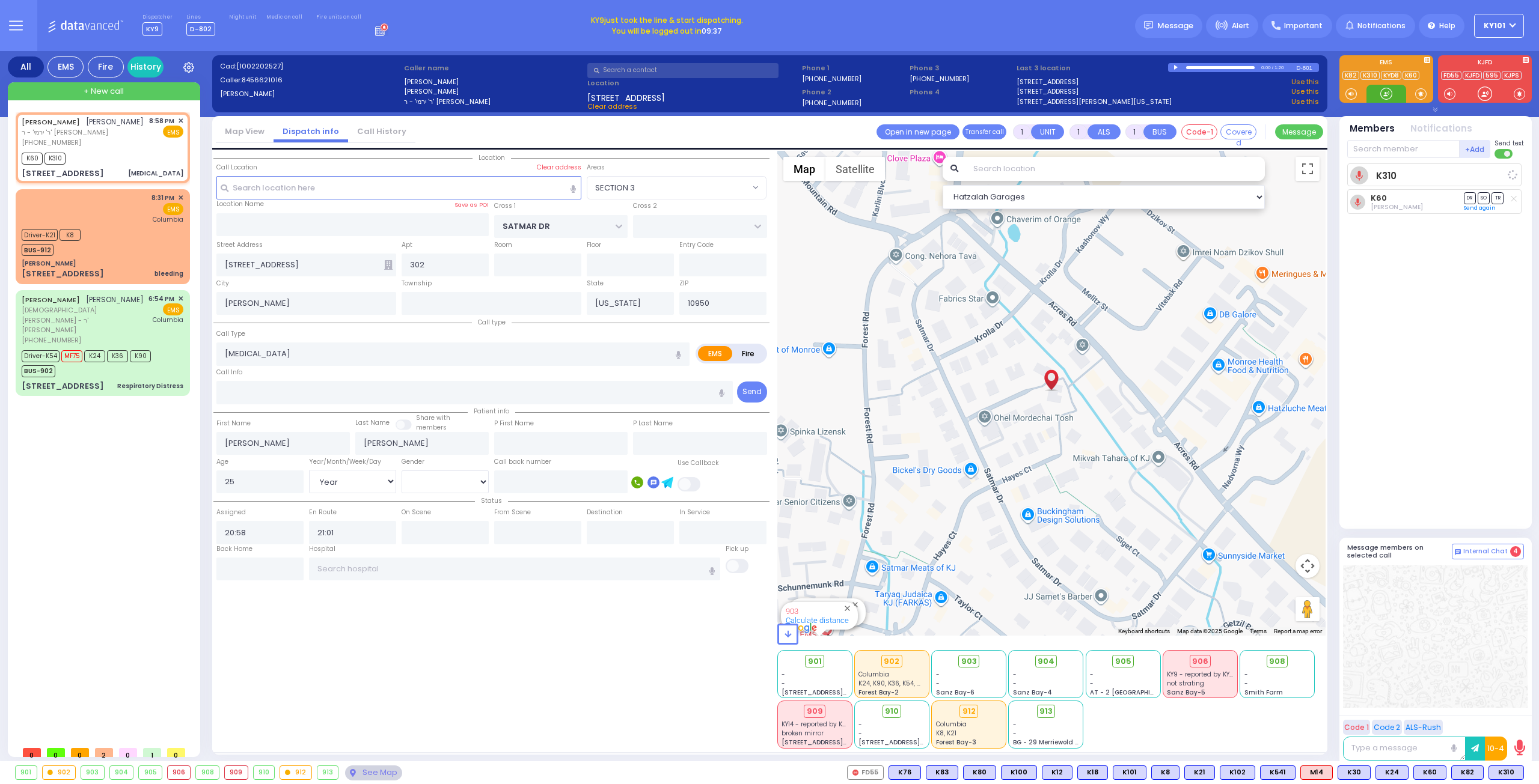
select select "Year"
select select "[DEMOGRAPHIC_DATA]"
select select "Hatzalah Garages"
select select "SECTION 3"
click at [119, 246] on div "Driver-K21 K8 BUS-912" at bounding box center [102, 241] width 162 height 30
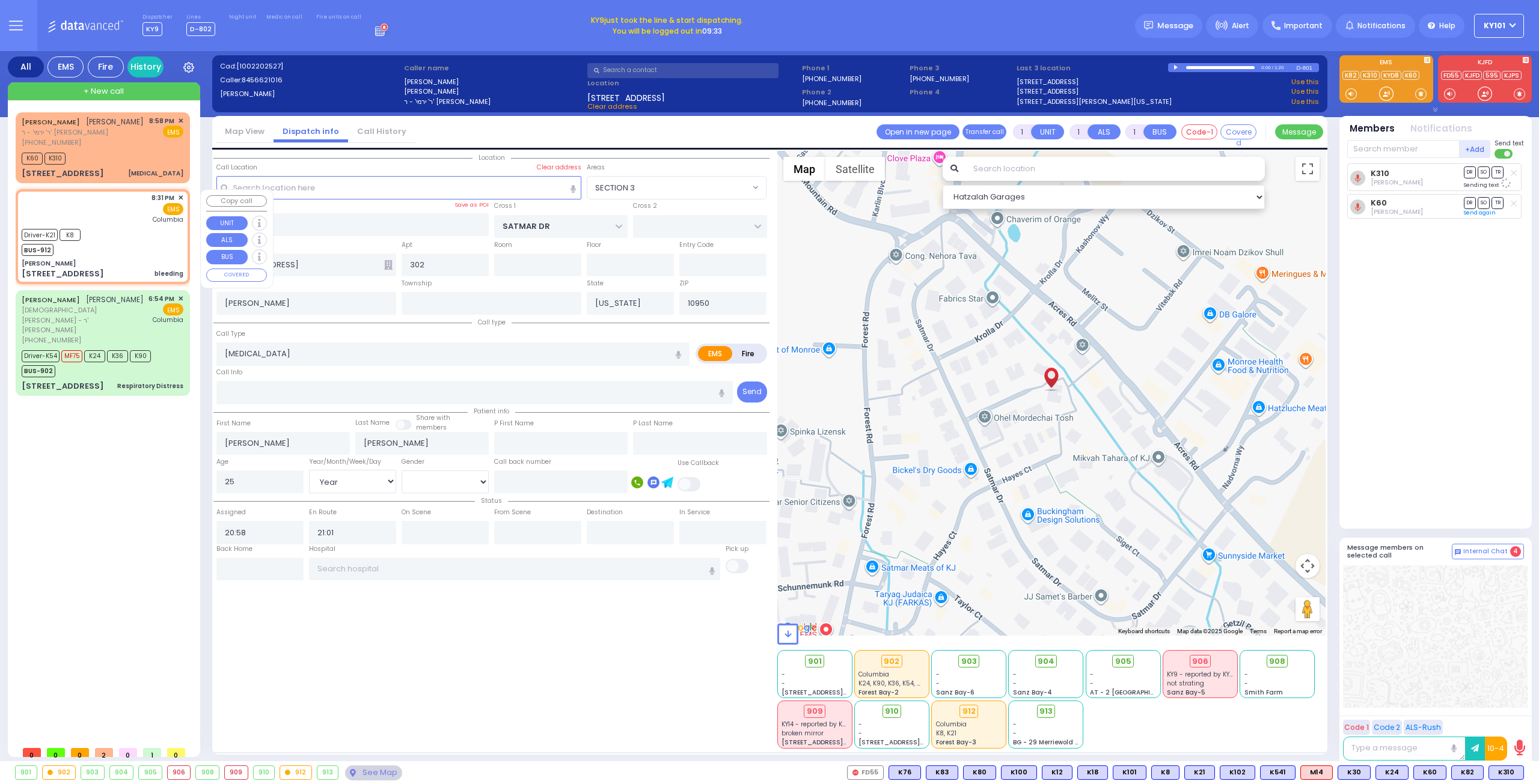
type input "6"
select select
type input "bleeding"
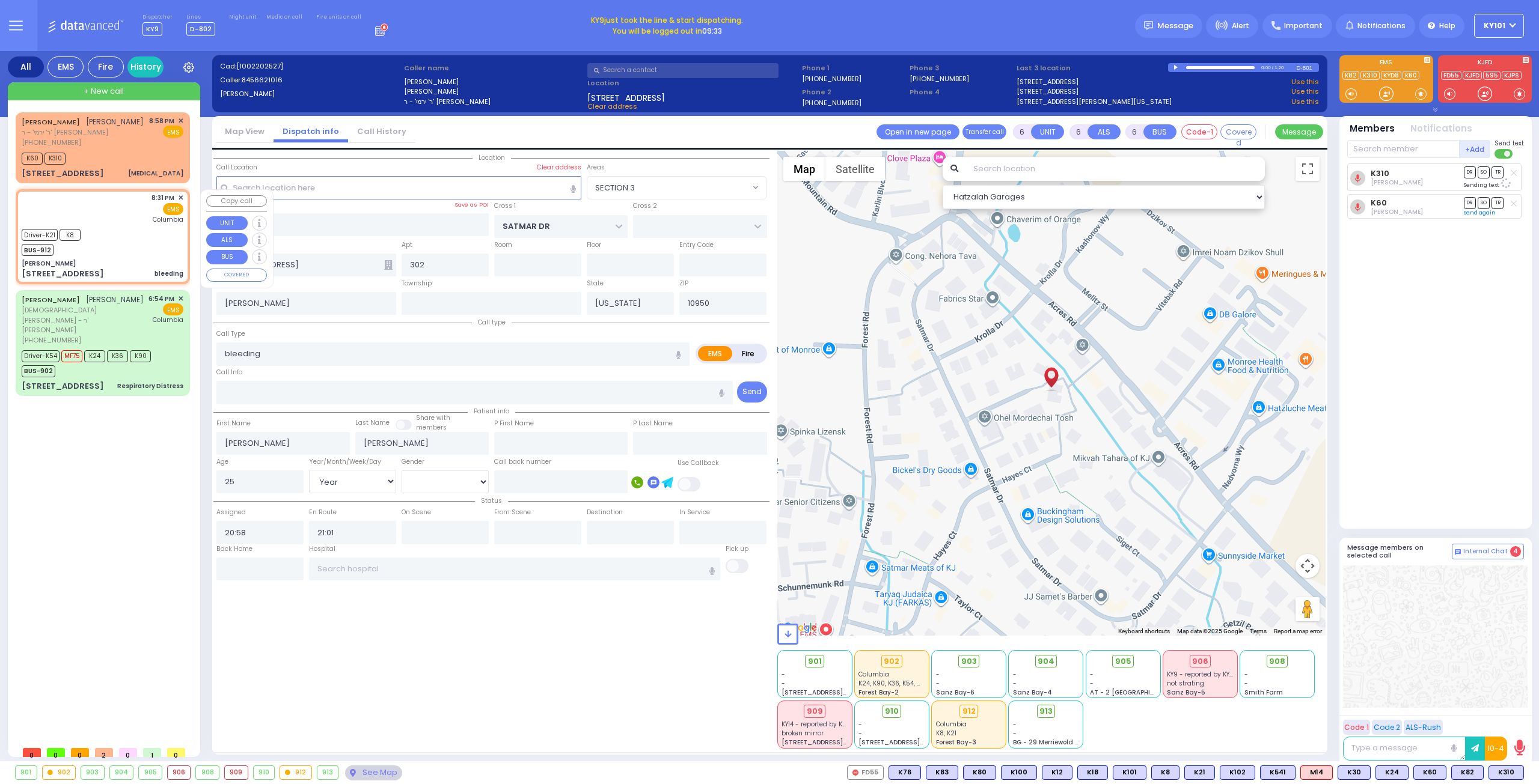
radio input "true"
type input "Goldy"
type input "Bikel"
type input "33"
select select "Year"
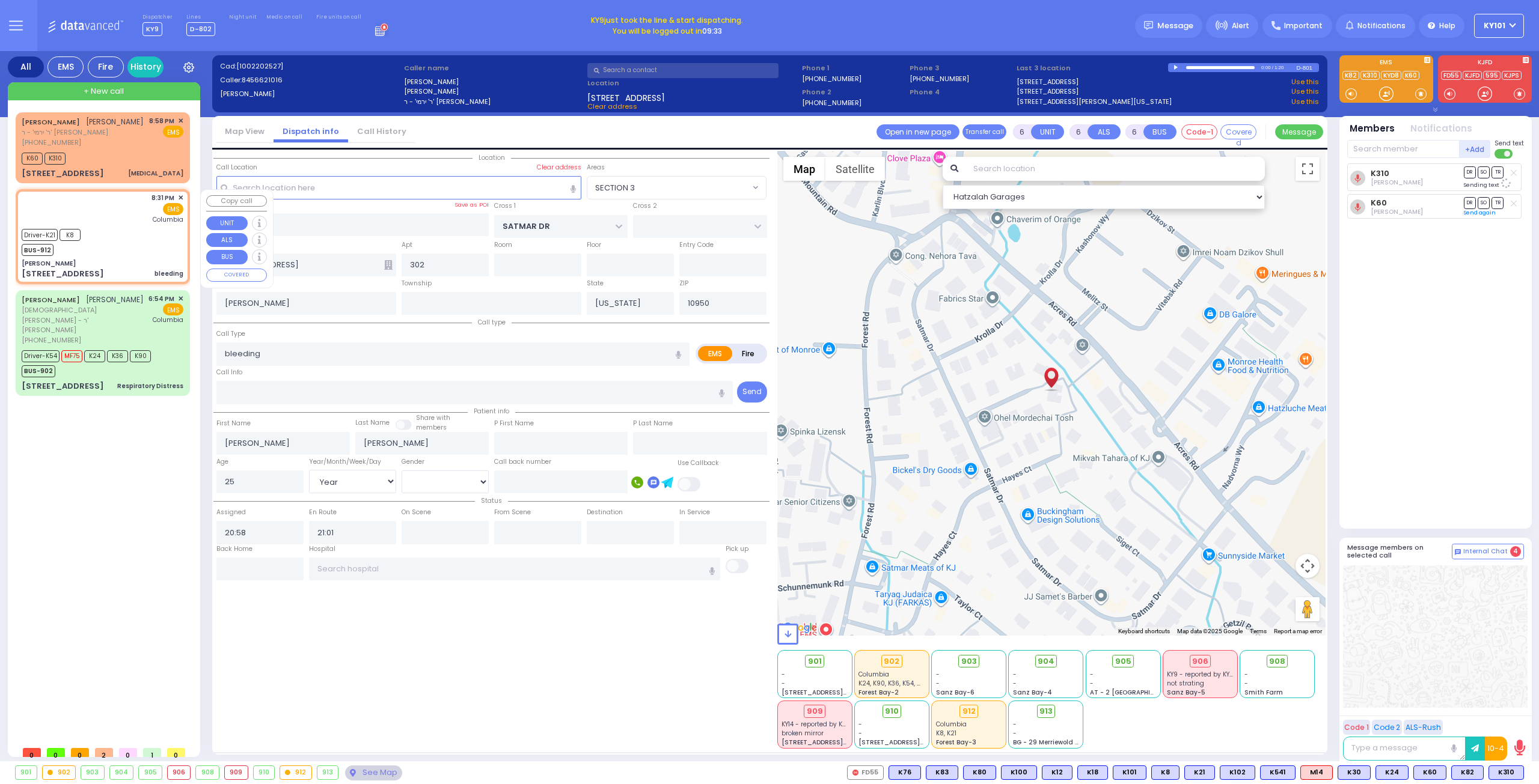
select select "[DEMOGRAPHIC_DATA]"
type input "20:31"
type input "20:33"
type input "20:37"
type input "20:45"
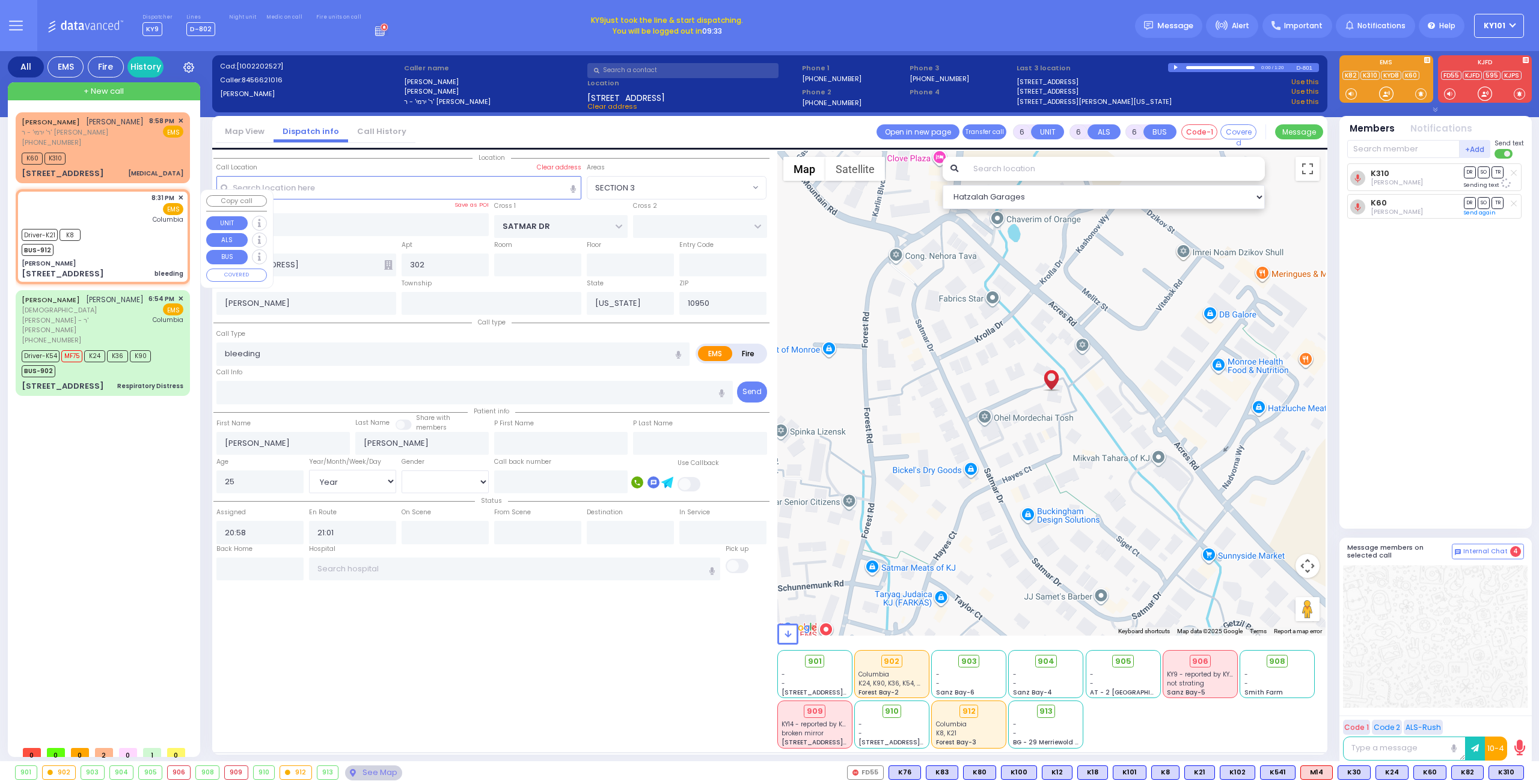
type input "[US_STATE][GEOGRAPHIC_DATA]- [GEOGRAPHIC_DATA]"
select select "Hatzalah Garages"
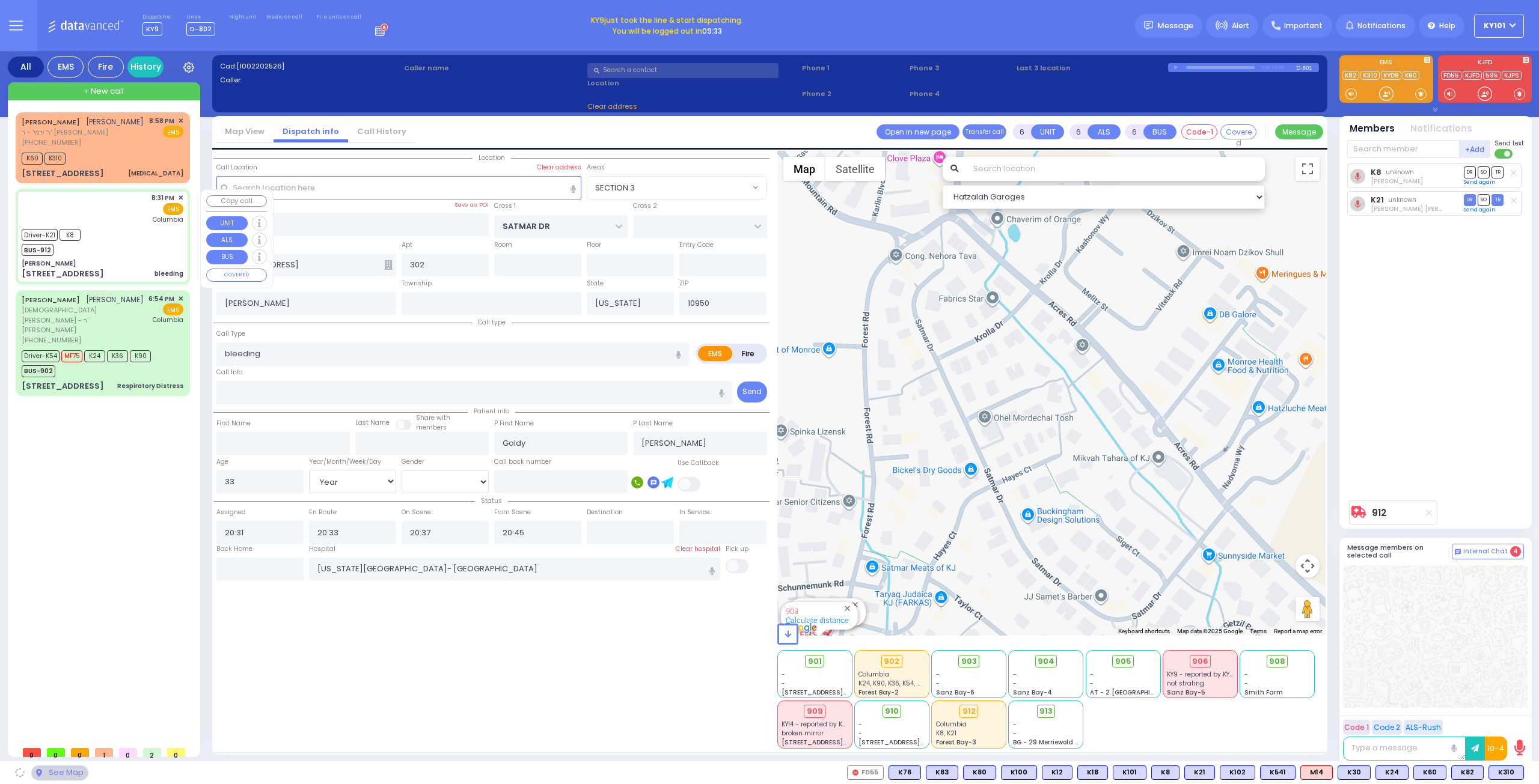
type input "[PERSON_NAME]"
type input "[GEOGRAPHIC_DATA]"
type input "[STREET_ADDRESS]"
type input "Monroe"
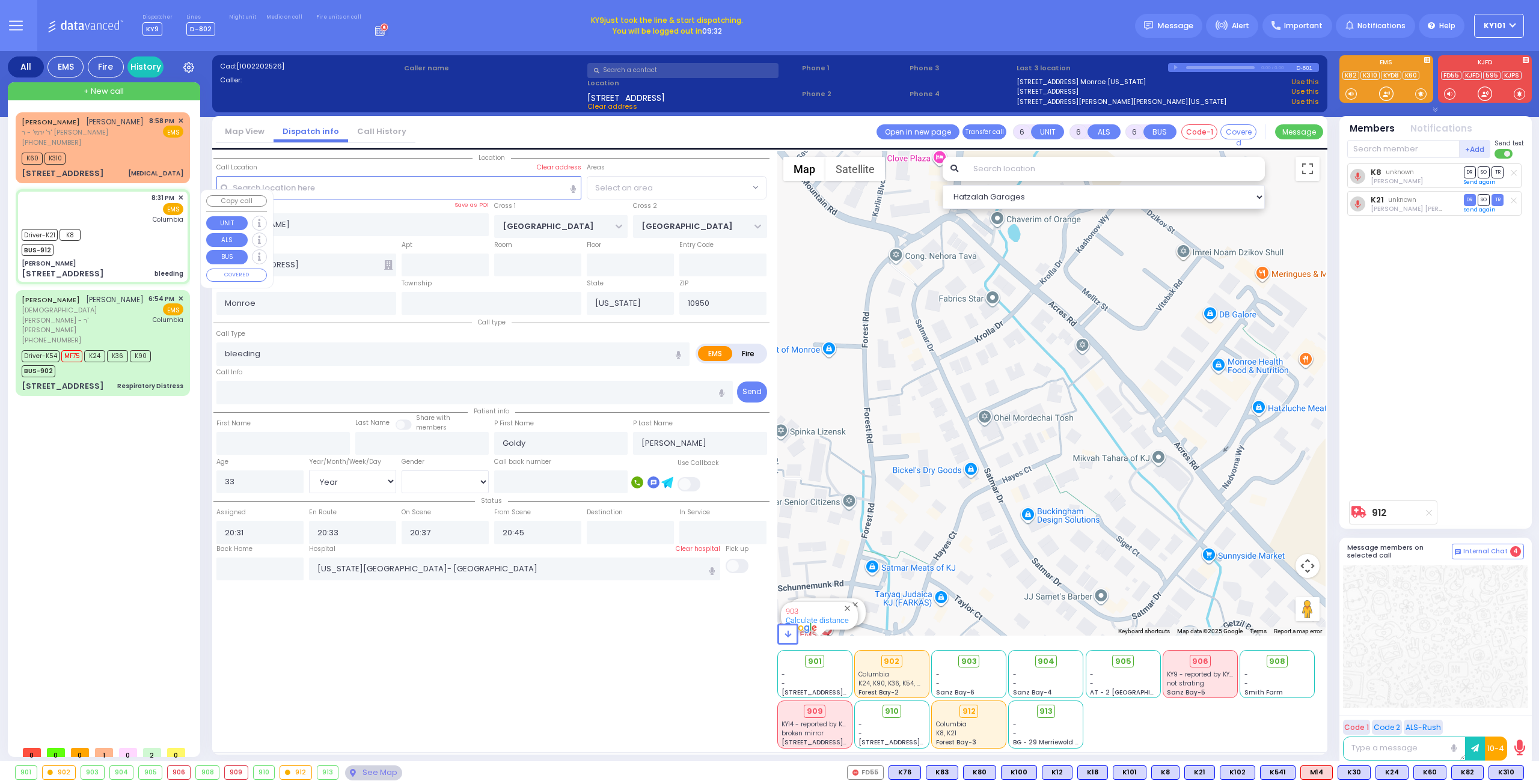
select select
radio input "true"
select select "Year"
select select "[DEMOGRAPHIC_DATA]"
select select "Hatzalah Garages"
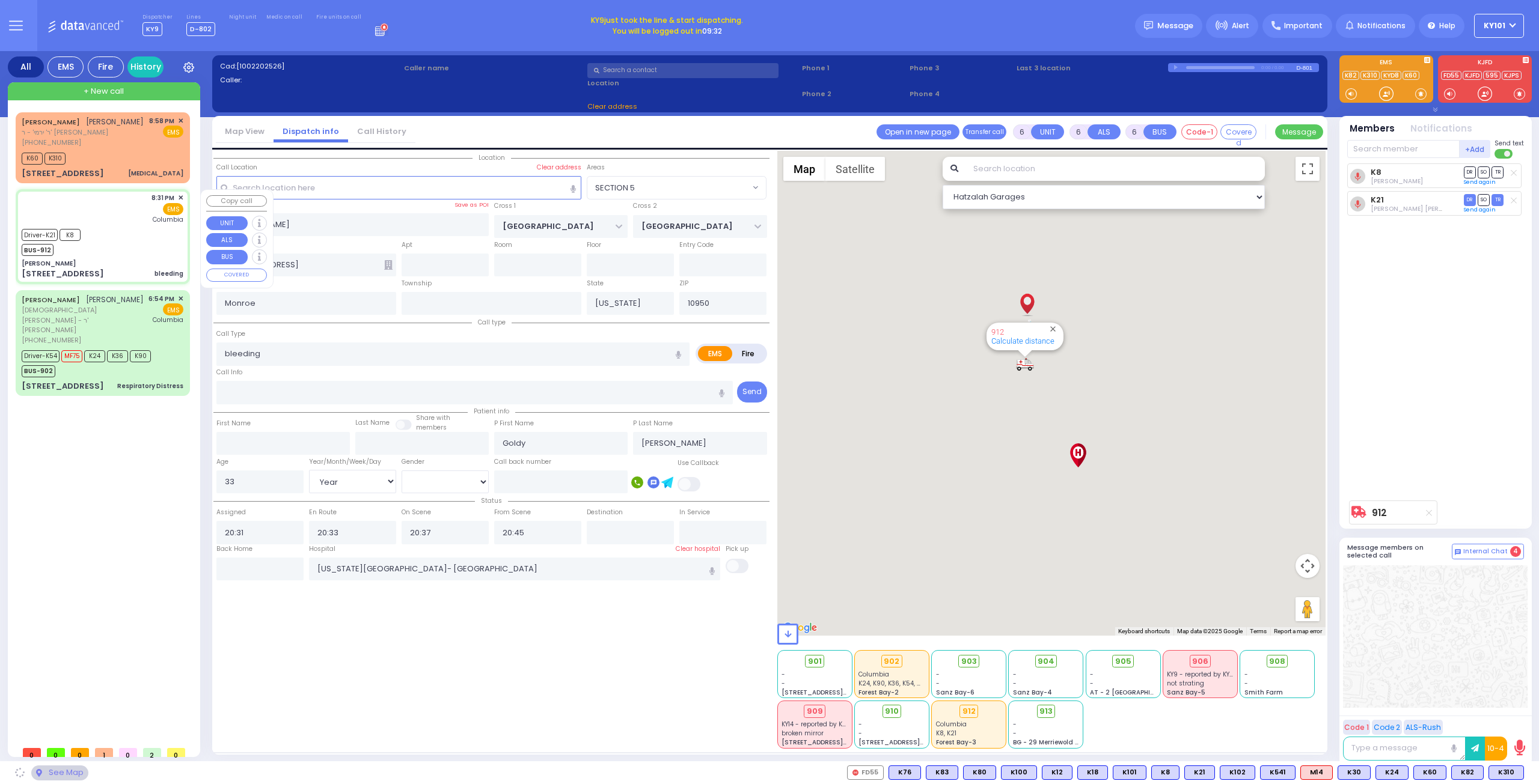
select select "SECTION 5"
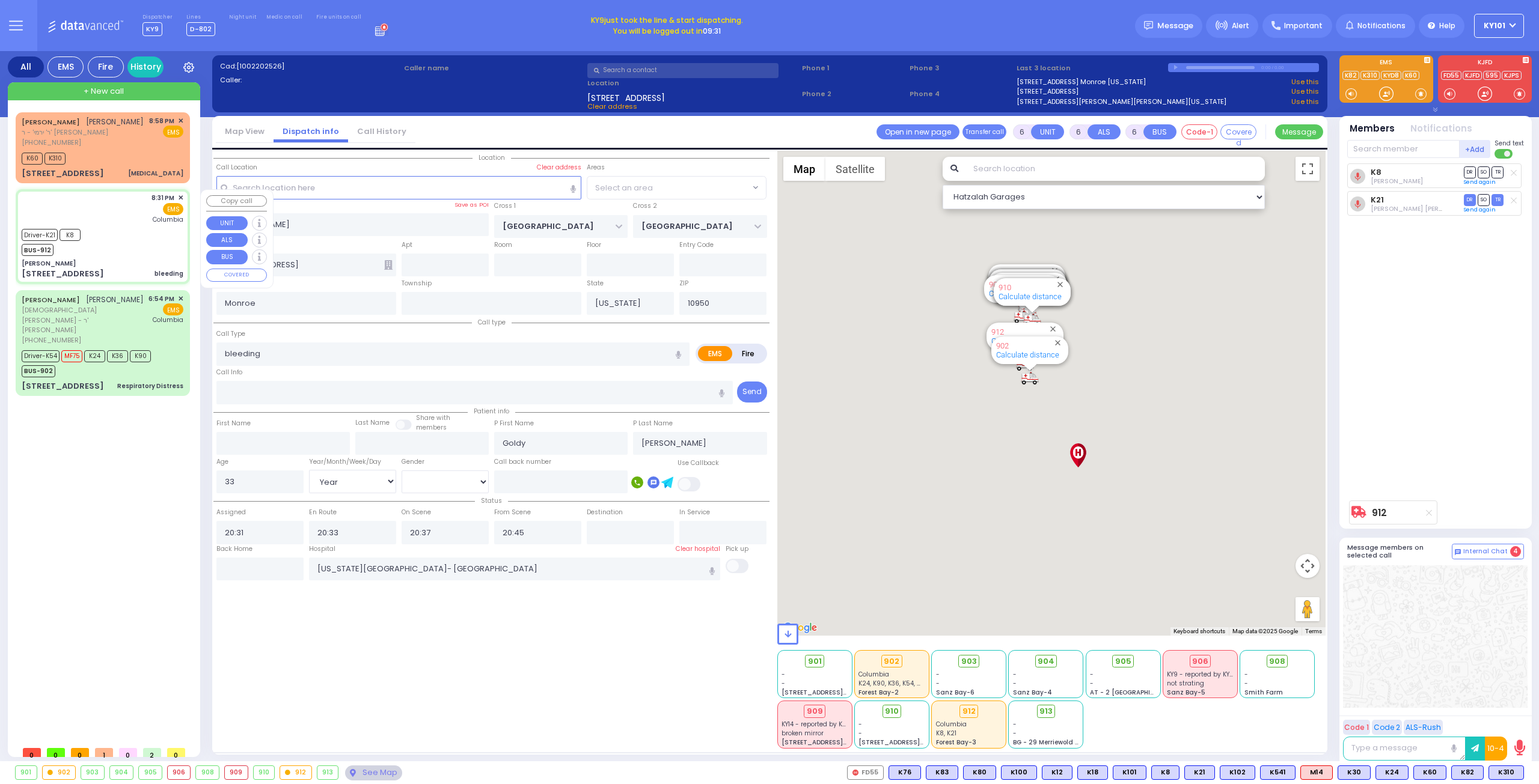
select select "SECTION 5"
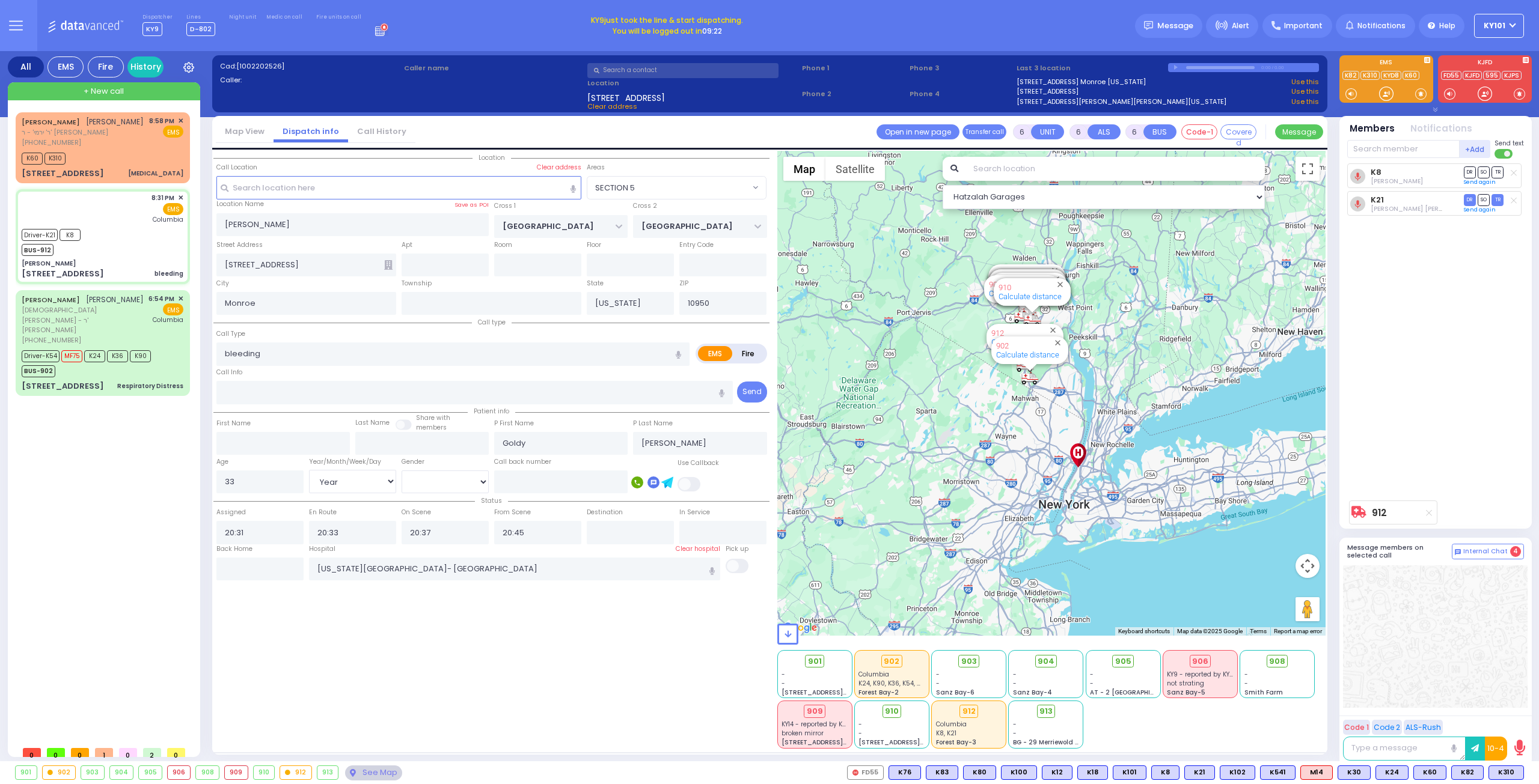
click at [146, 770] on div "905" at bounding box center [150, 773] width 23 height 14
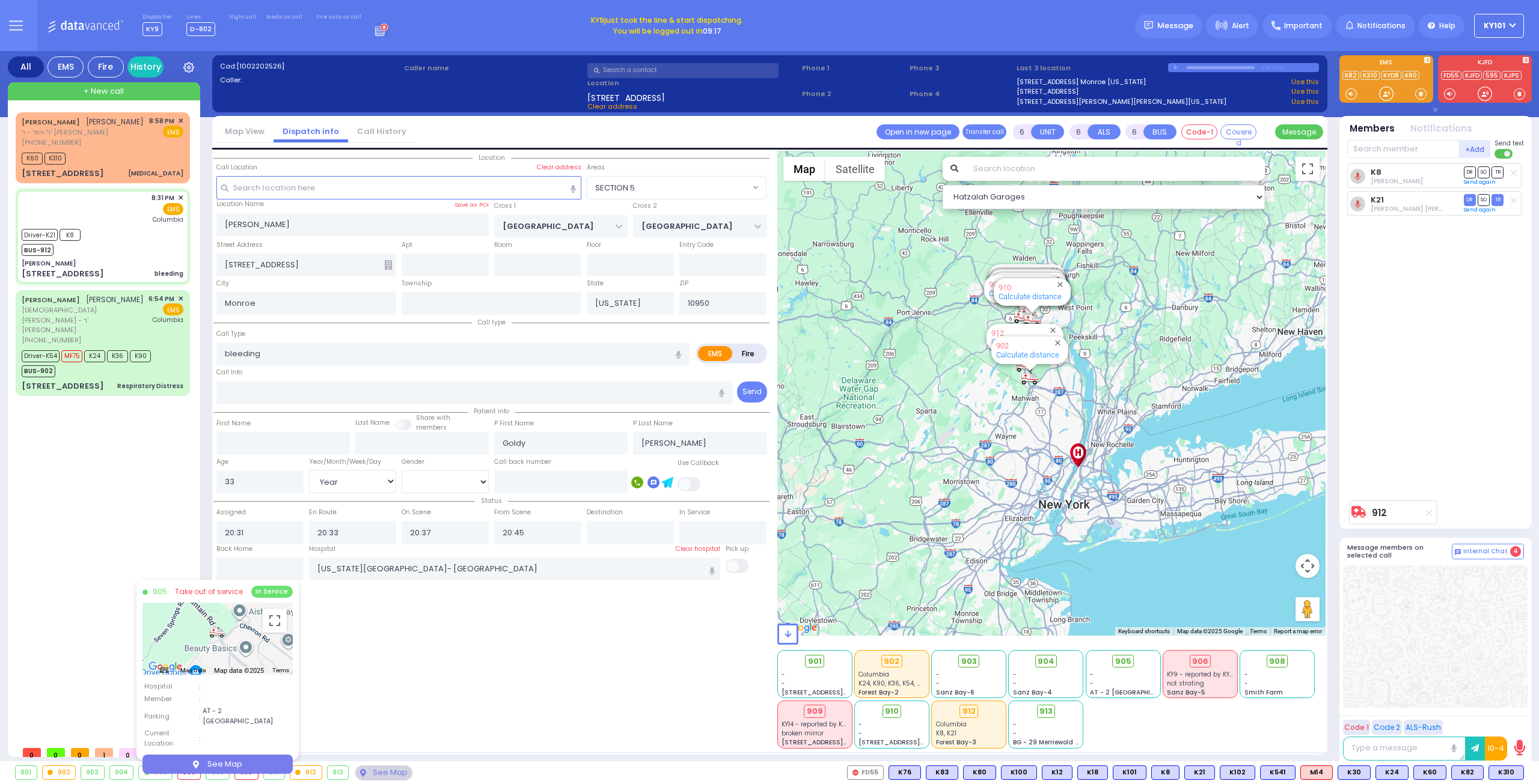
click at [304, 769] on div "912" at bounding box center [306, 773] width 31 height 14
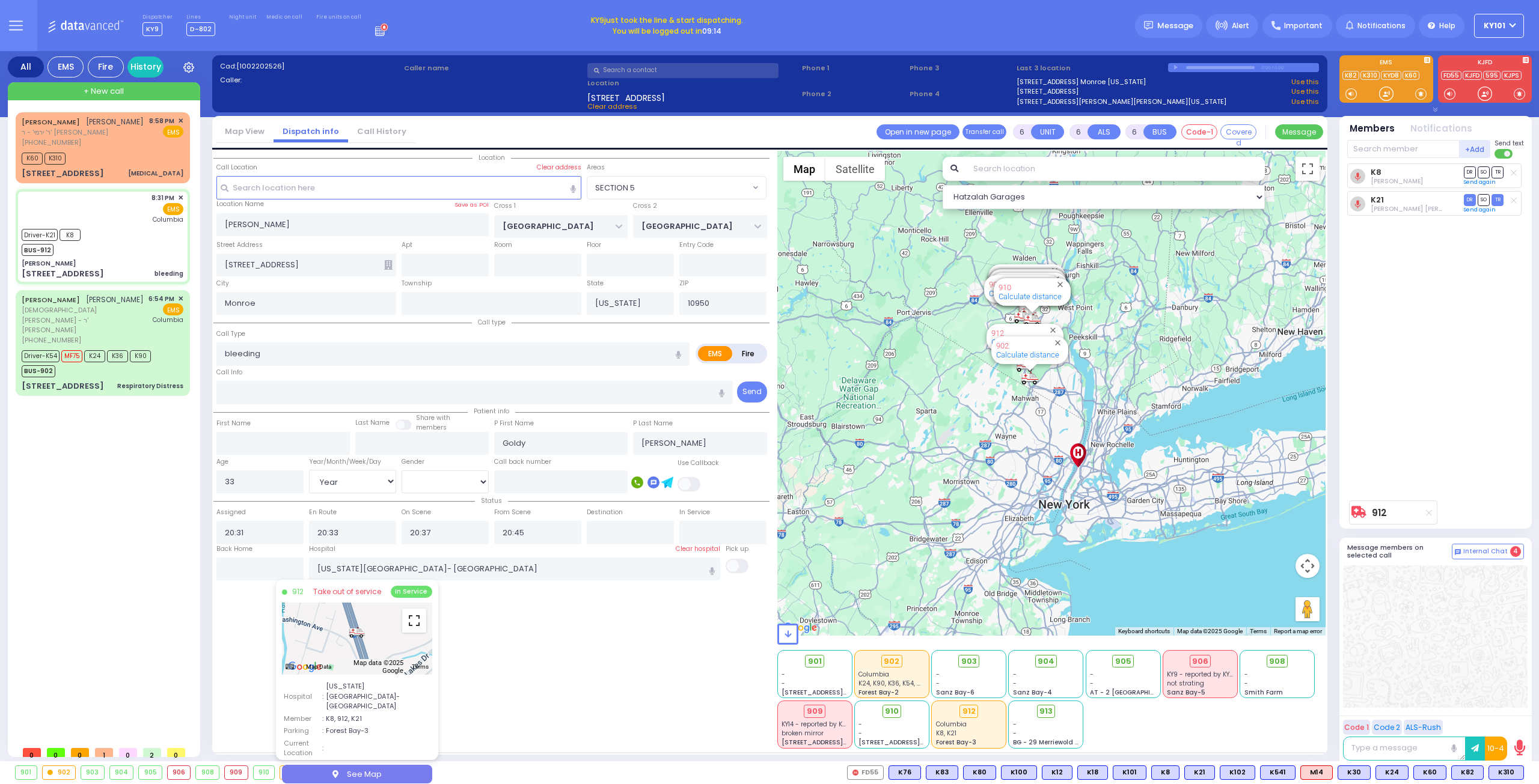
click at [415, 622] on button "Toggle fullscreen view" at bounding box center [414, 621] width 24 height 24
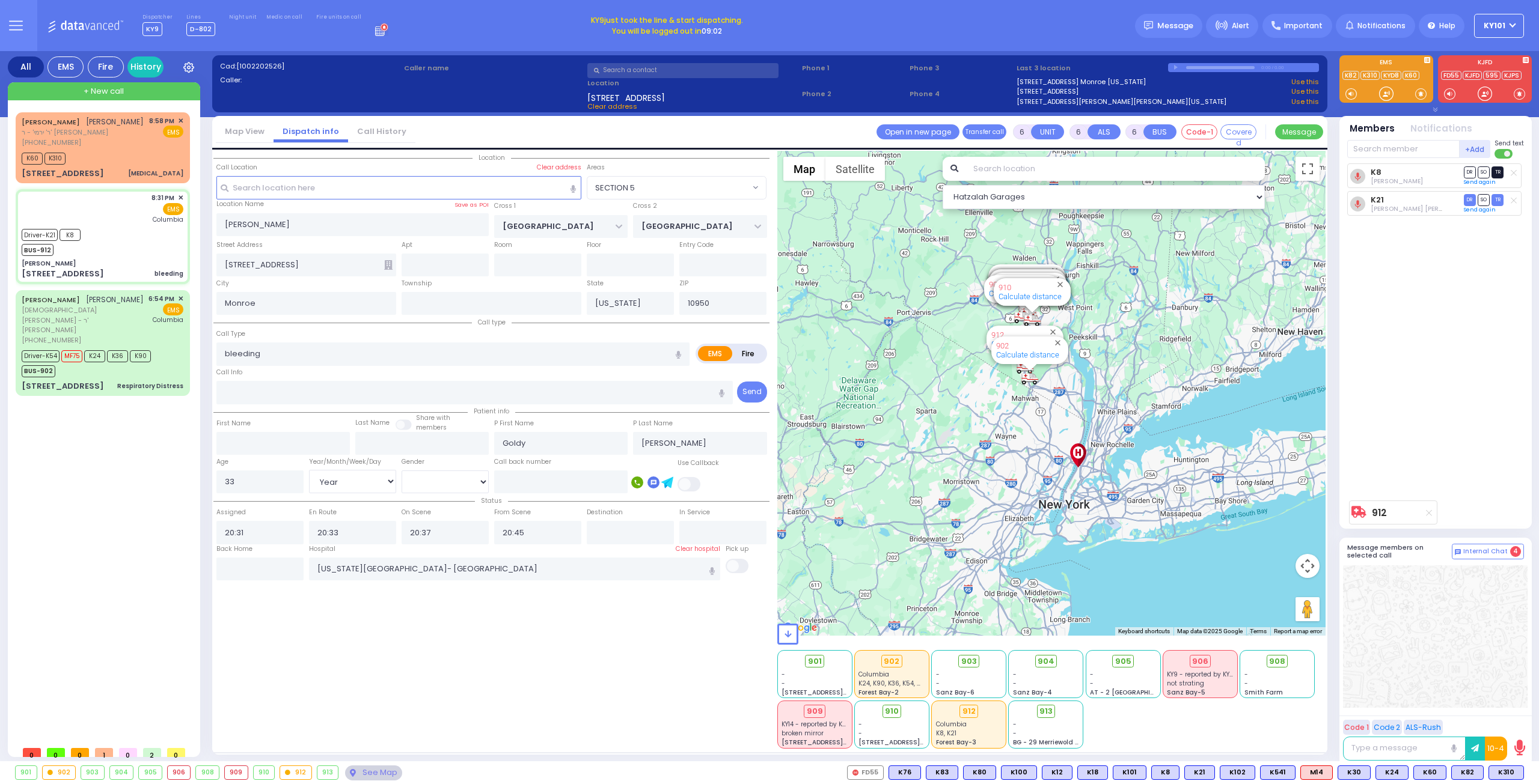
click at [1500, 170] on span "TR" at bounding box center [1497, 172] width 12 height 11
select select
radio input "true"
select select "Year"
select select "[DEMOGRAPHIC_DATA]"
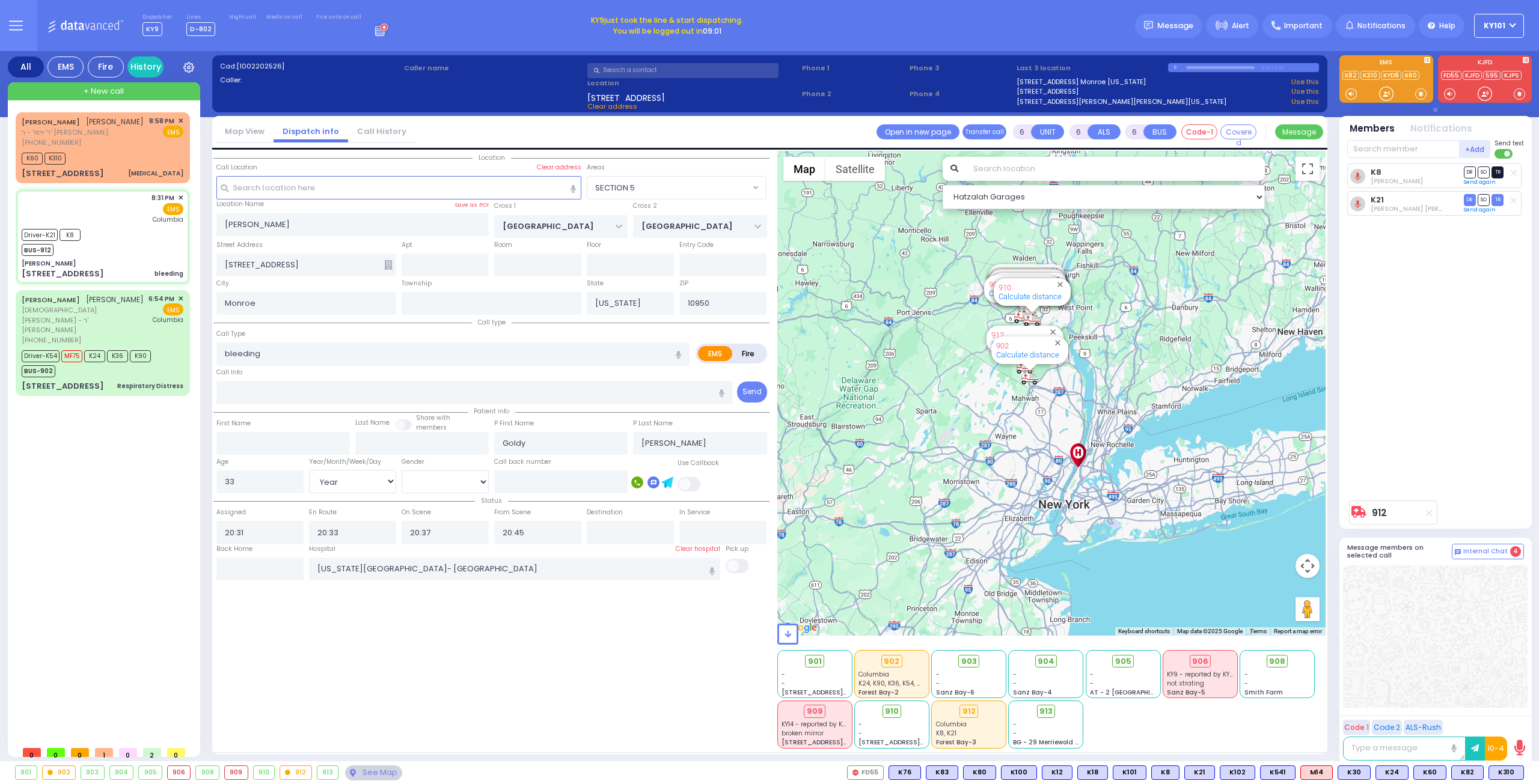
select select "Hatzalah Garages"
select select "SECTION 5"
click at [112, 153] on div "K60 K310" at bounding box center [102, 157] width 162 height 15
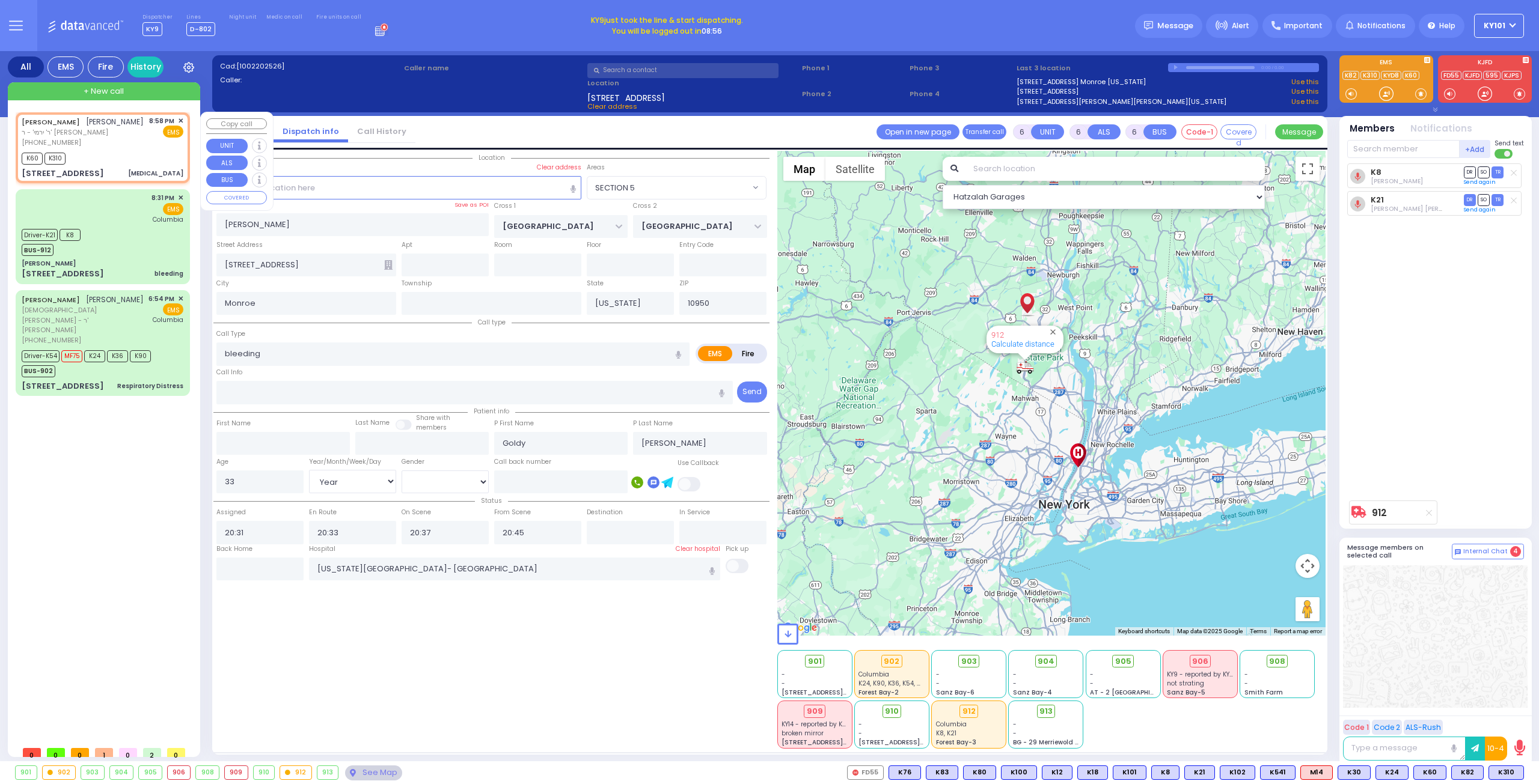
type input "1"
select select
type input "[MEDICAL_DATA]"
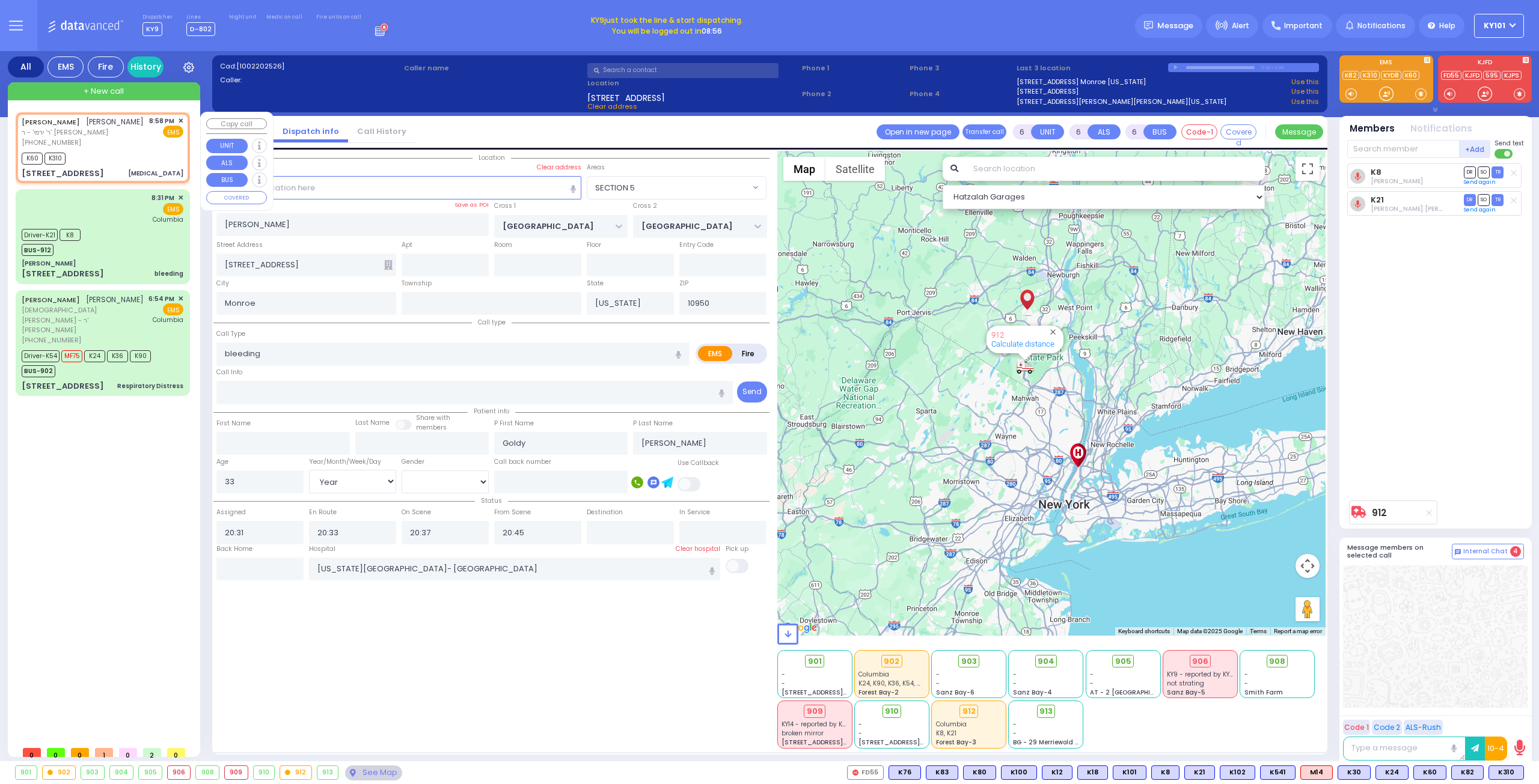
radio input "true"
type input "LEIBEL"
type input "KUPCZYK"
type input "25"
select select "Year"
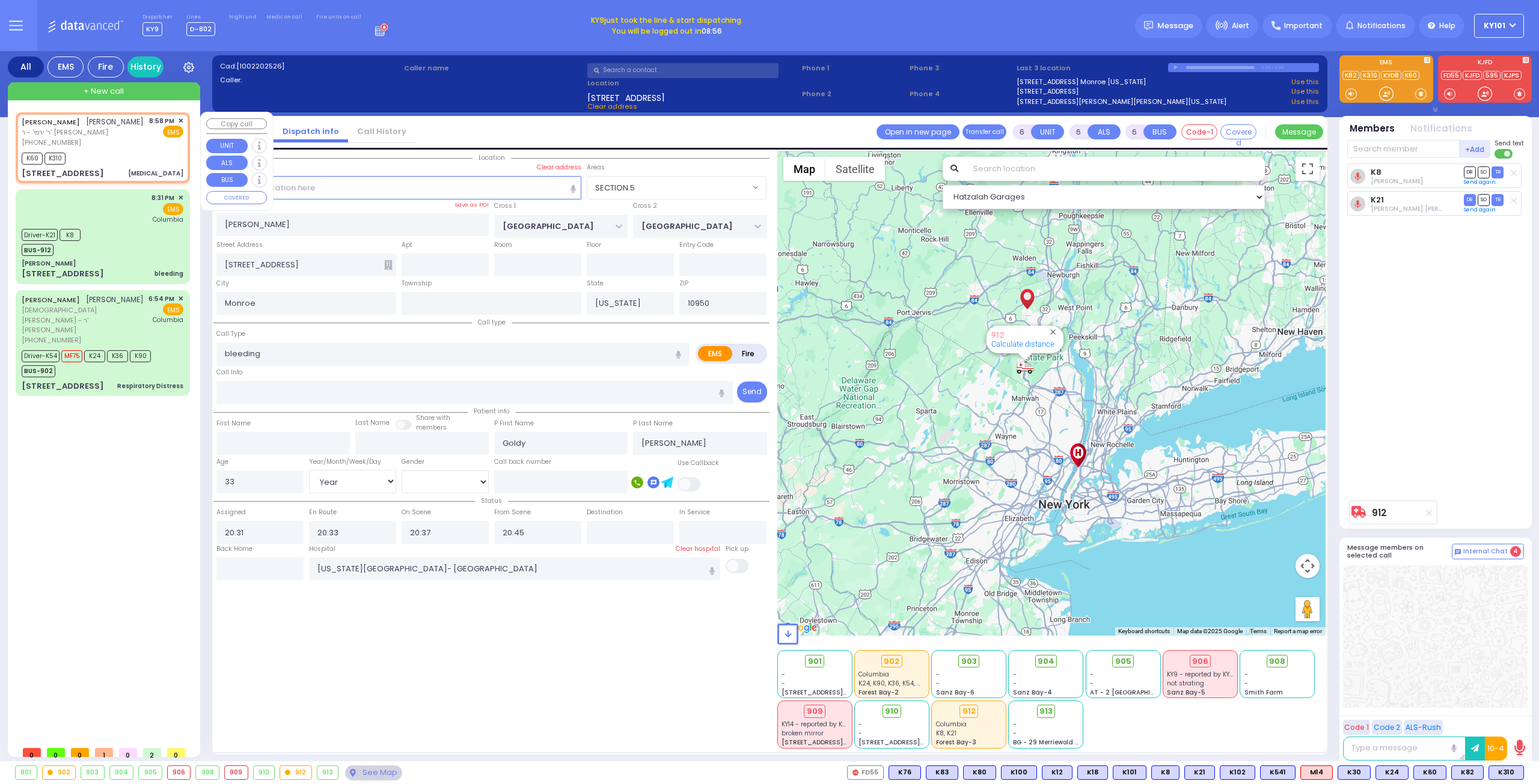
select select "[DEMOGRAPHIC_DATA]"
type input "20:58"
type input "21:01"
select select "Hatzalah Garages"
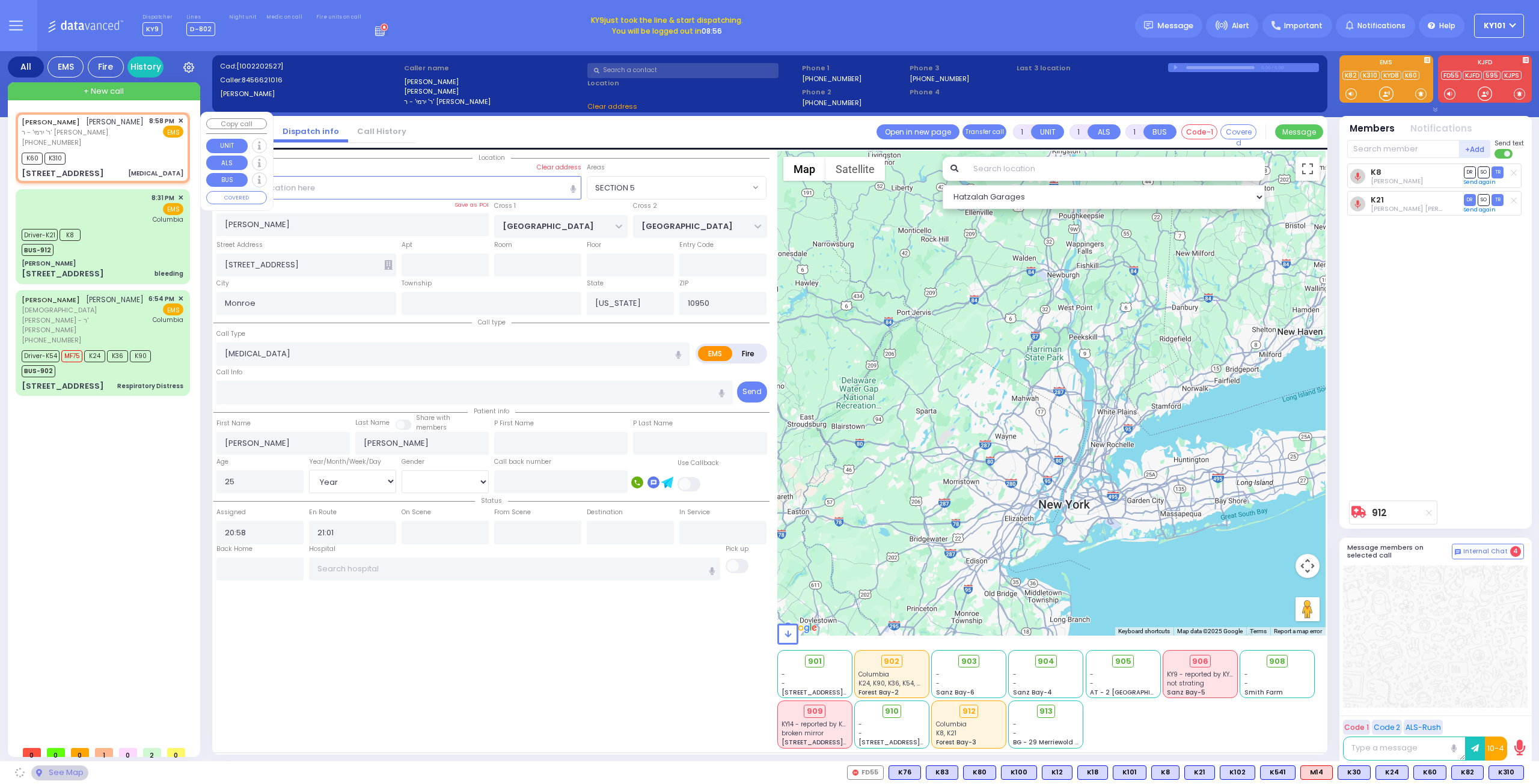
type input "SATMAR DR"
type input "8 Orshava Ct"
type input "302"
type input "[PERSON_NAME]"
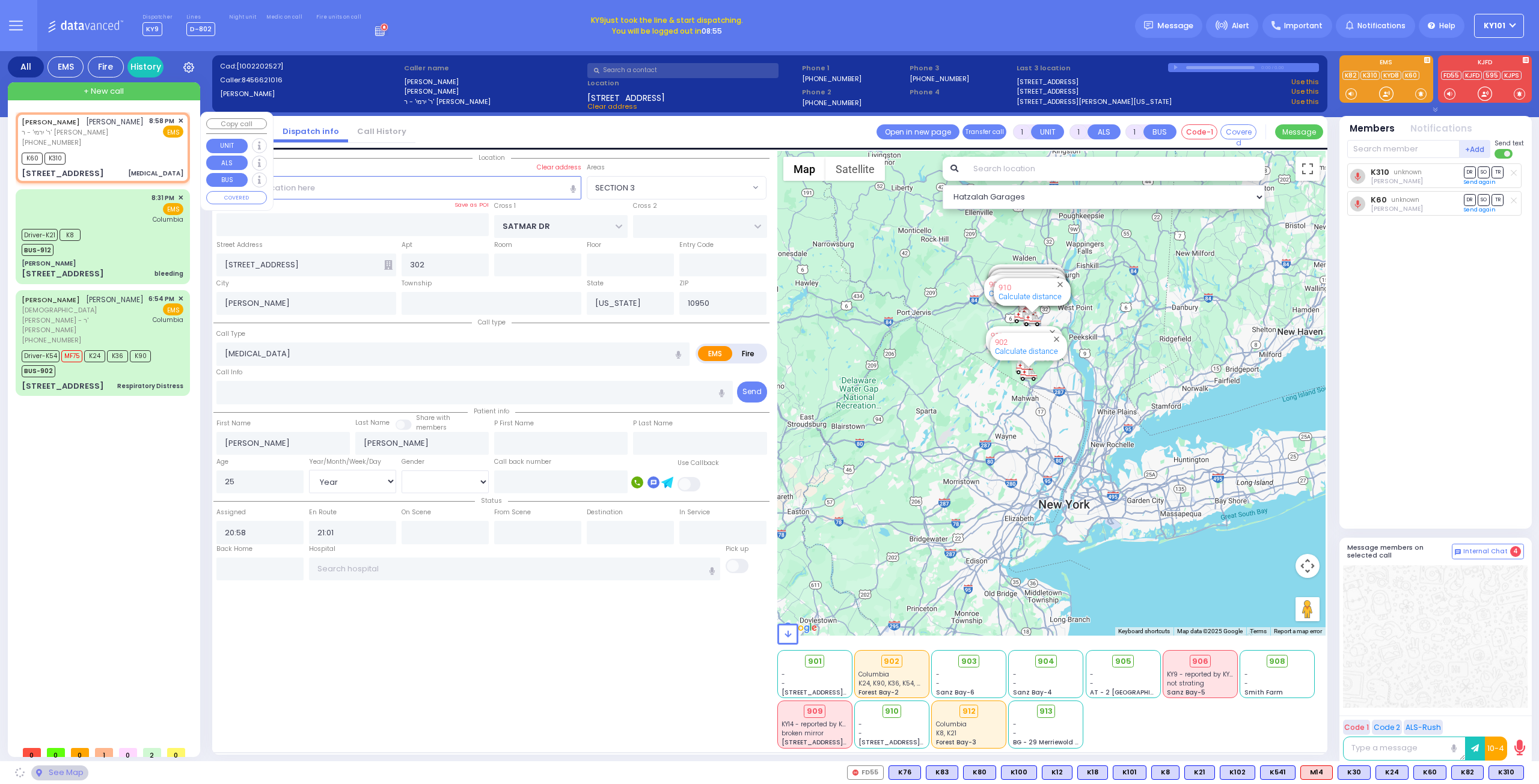
select select "SECTION 3"
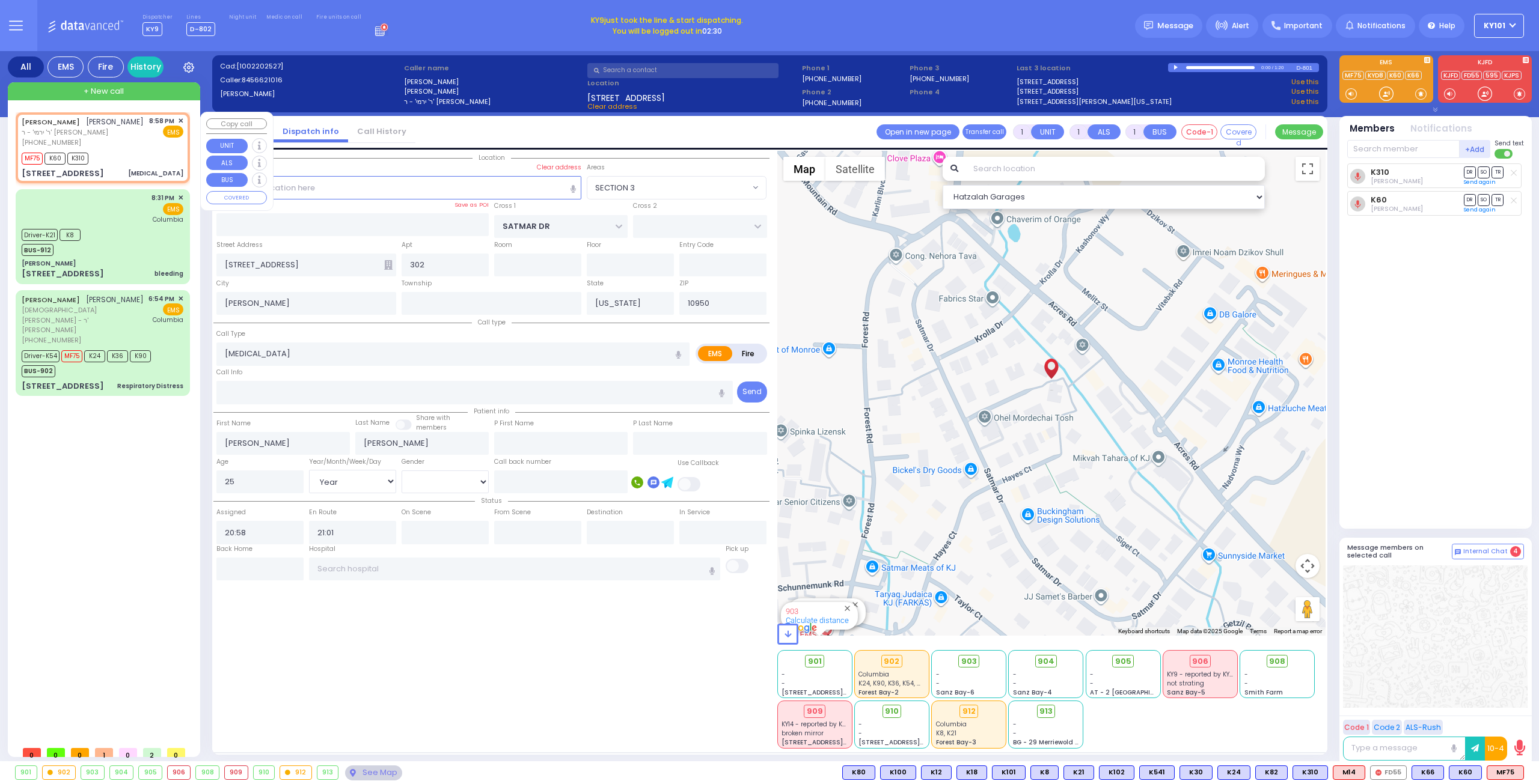
select select
radio input "true"
select select "Year"
select select "[DEMOGRAPHIC_DATA]"
select select "Hatzalah Garages"
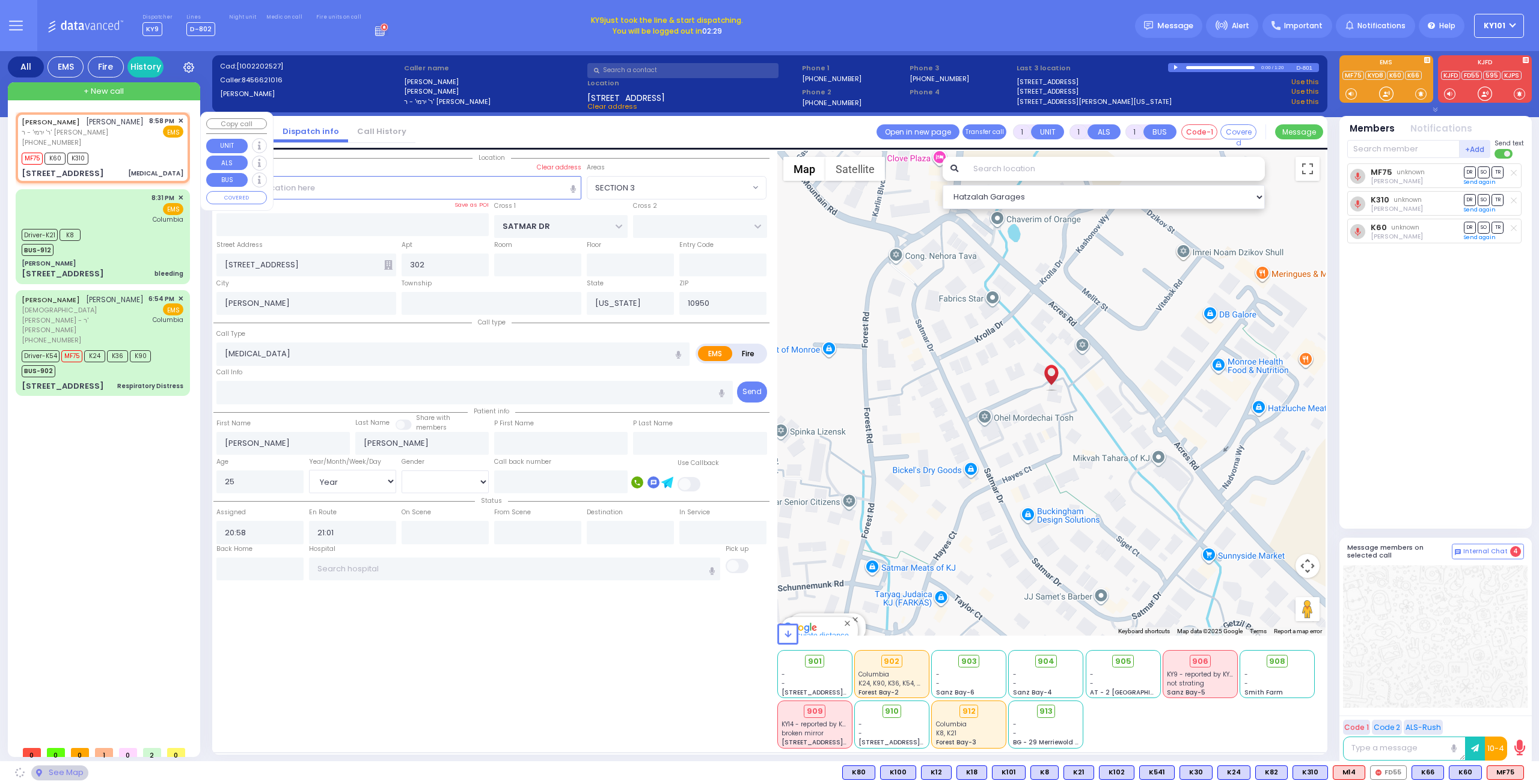
select select "SECTION 3"
select select
radio input "true"
select select "Year"
select select "[DEMOGRAPHIC_DATA]"
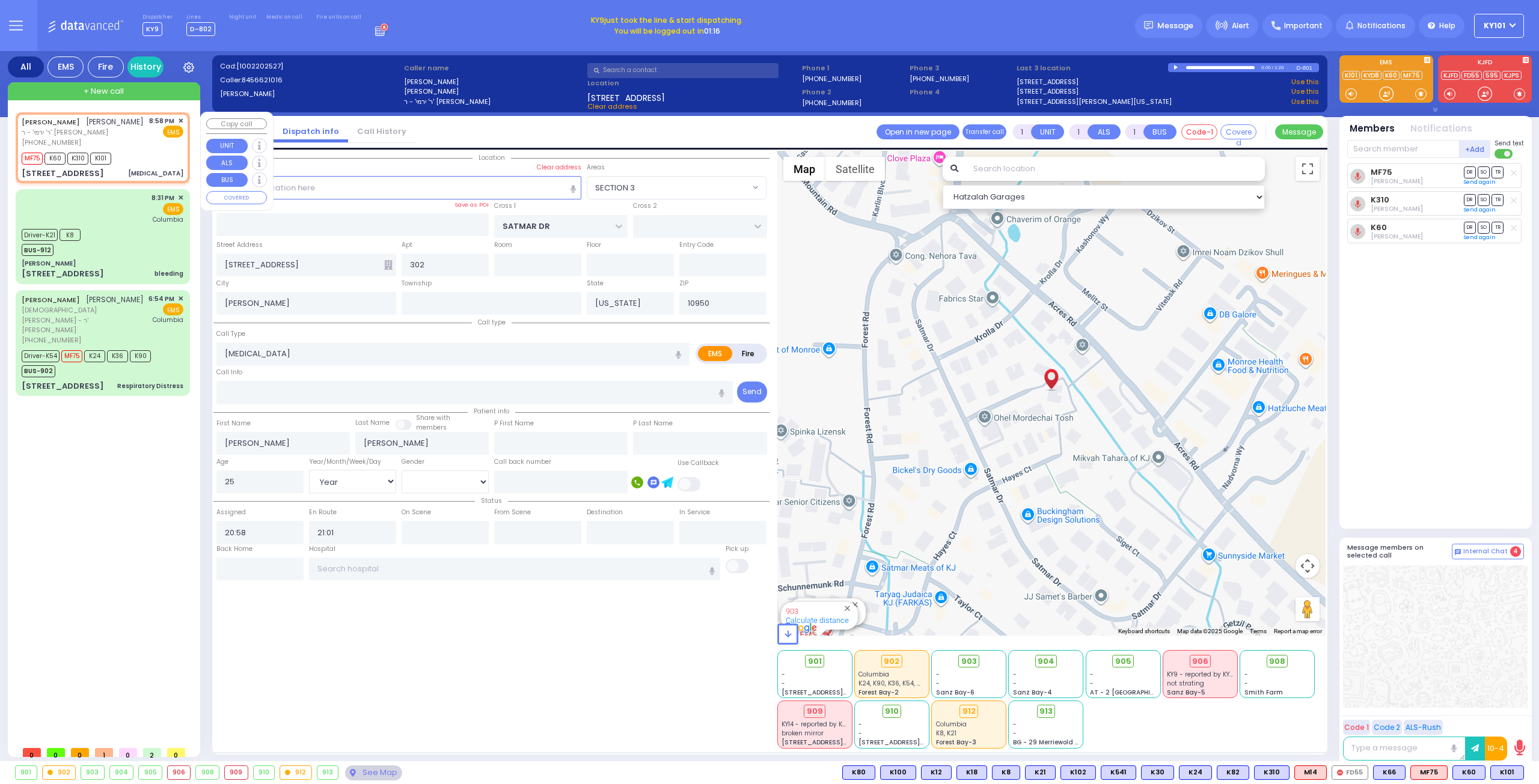
select select "Hatzalah Garages"
select select "SECTION 3"
